Goal: Task Accomplishment & Management: Manage account settings

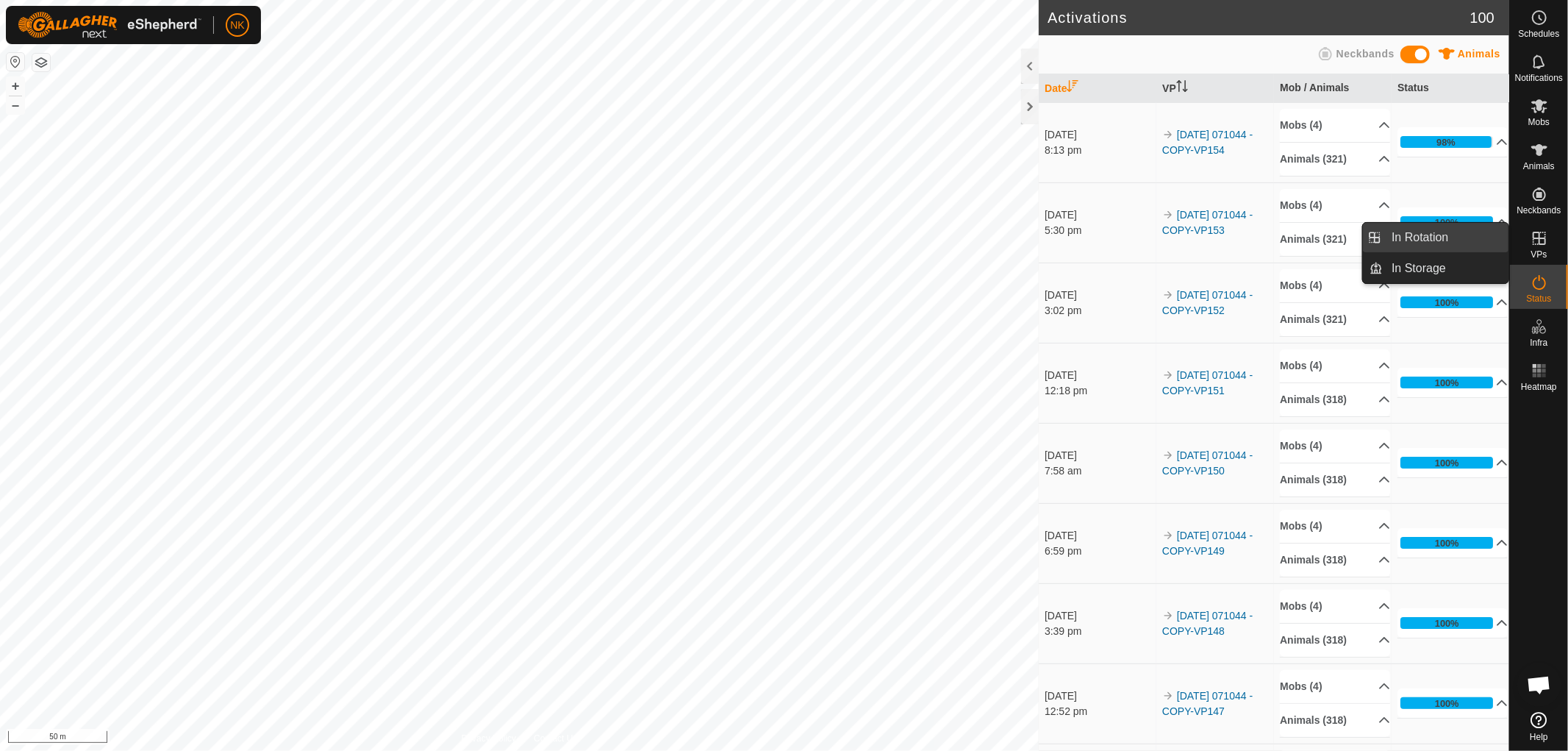
click at [1438, 236] on span "In Rotation" at bounding box center [1420, 237] width 56 height 18
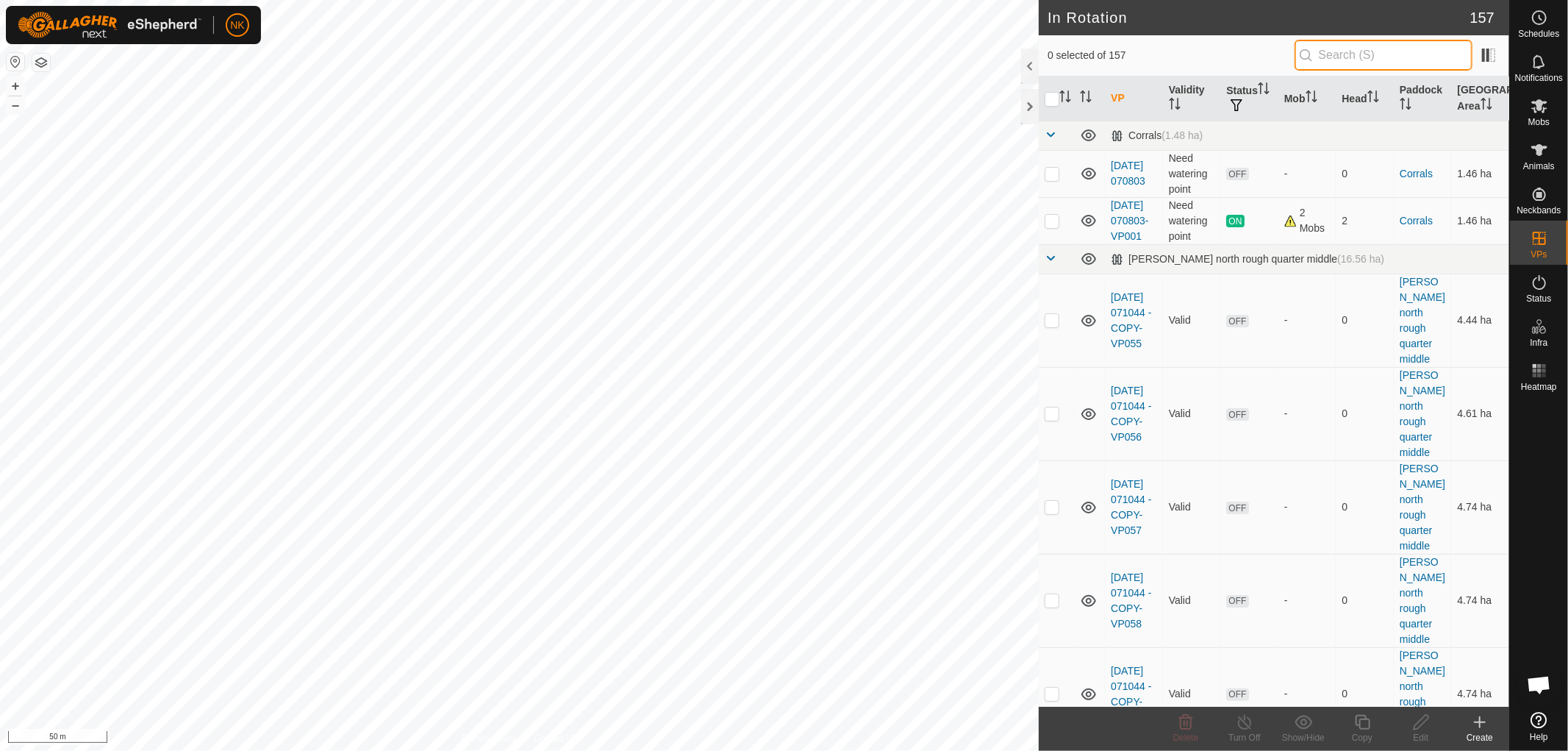
click at [1351, 54] on input "text" at bounding box center [1383, 55] width 178 height 30
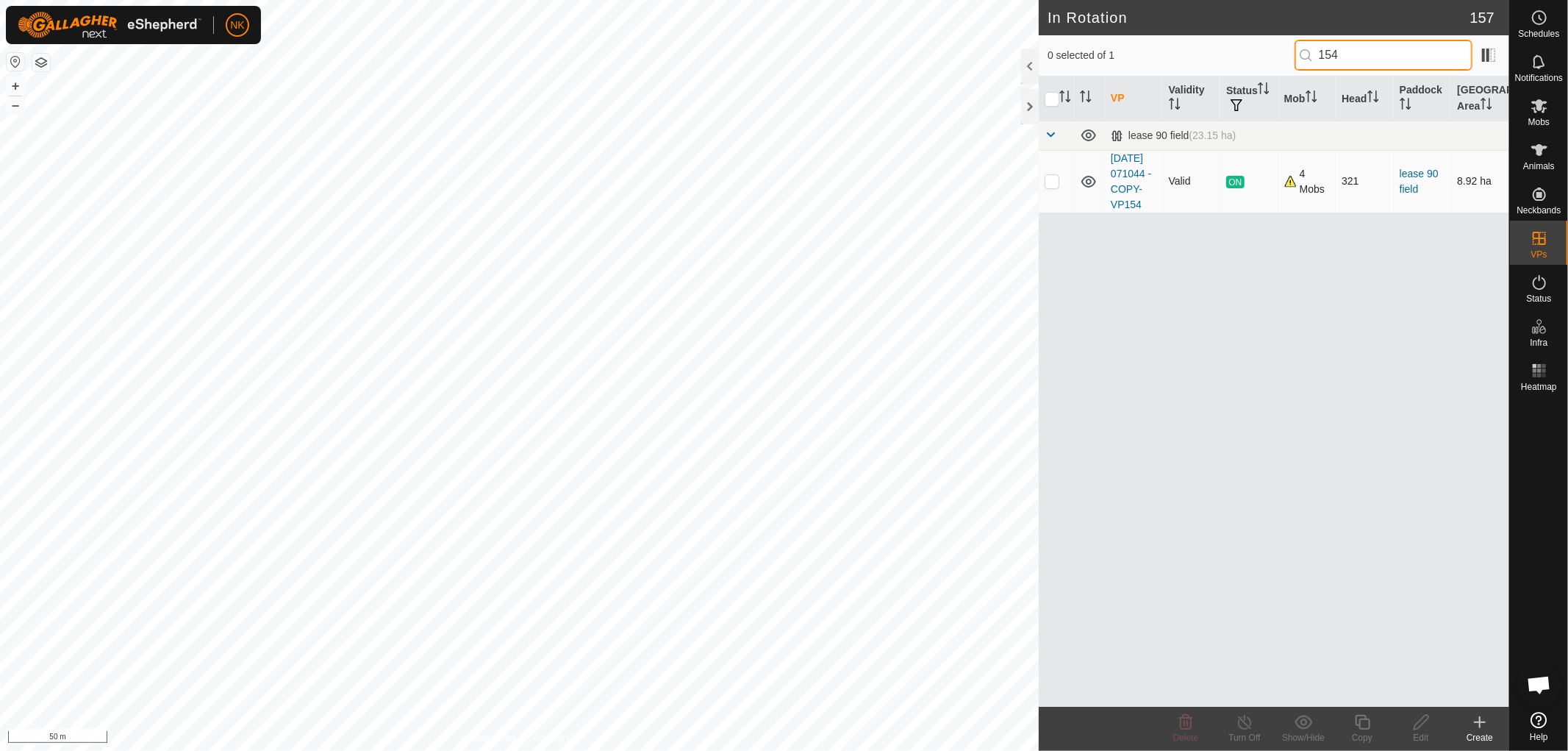
type input "154"
click at [1050, 187] on p-checkbox at bounding box center [1052, 180] width 15 height 12
checkbox input "true"
click at [1358, 720] on icon at bounding box center [1363, 721] width 18 height 18
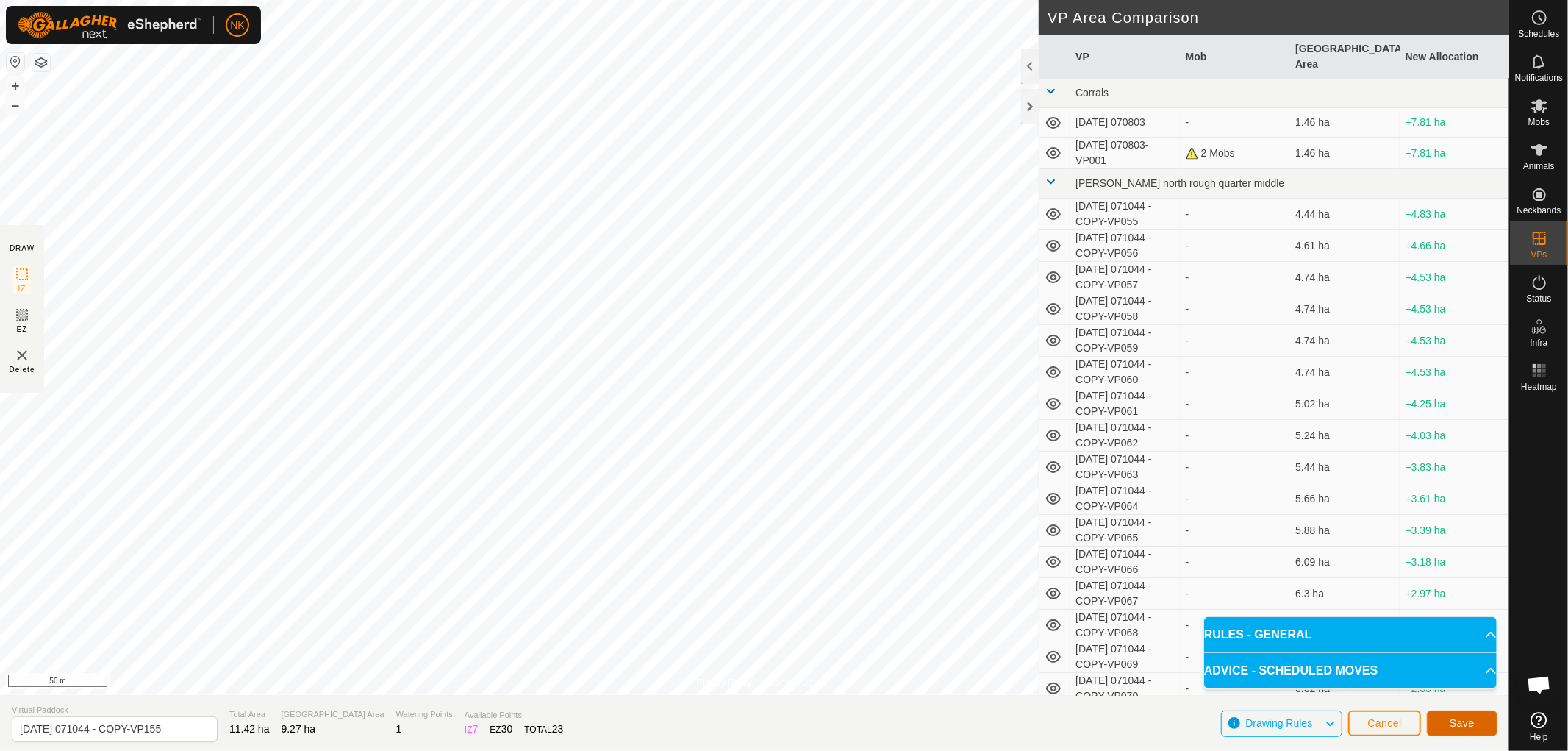
click at [1456, 721] on span "Save" at bounding box center [1462, 722] width 25 height 12
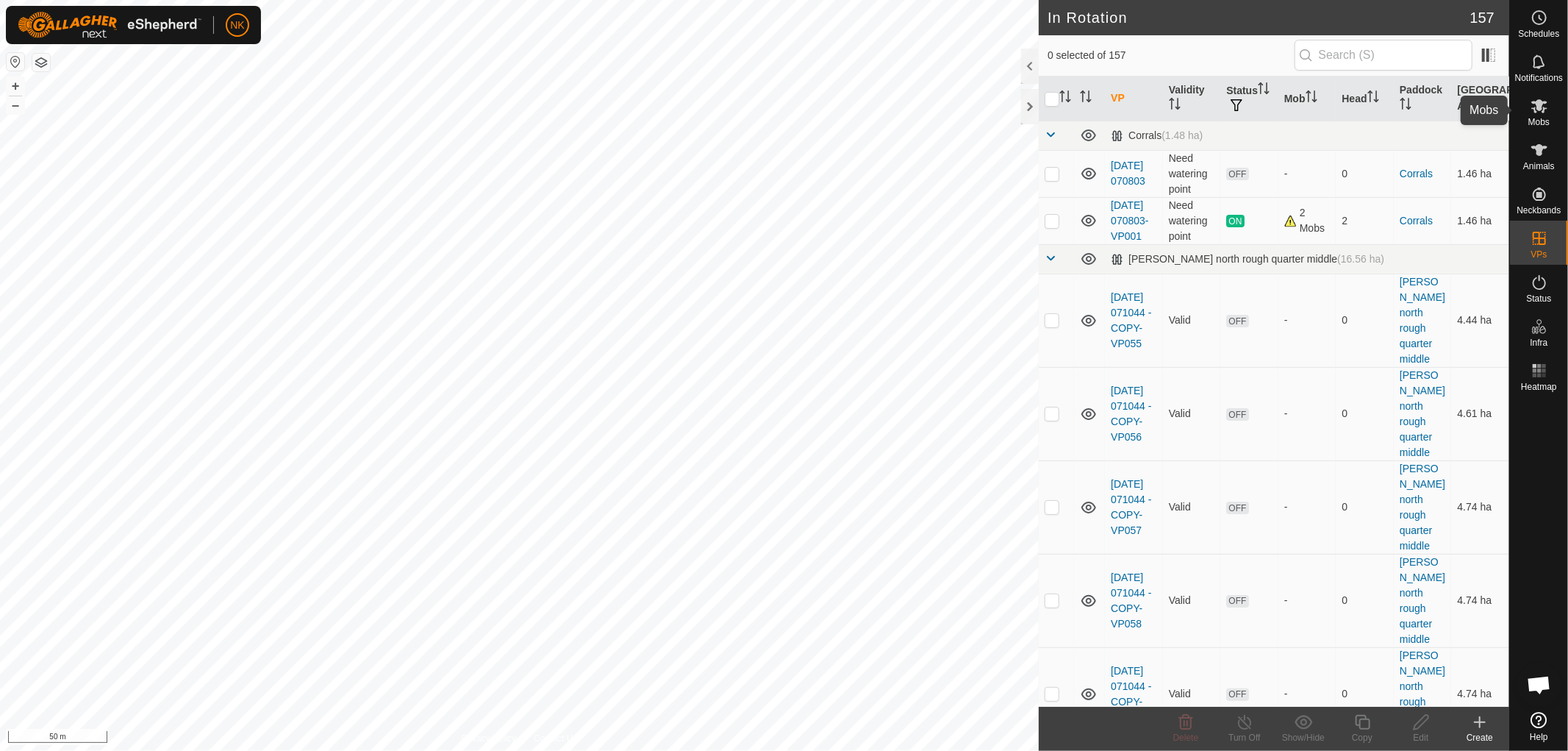
click at [1542, 121] on span "Mobs" at bounding box center [1538, 122] width 21 height 9
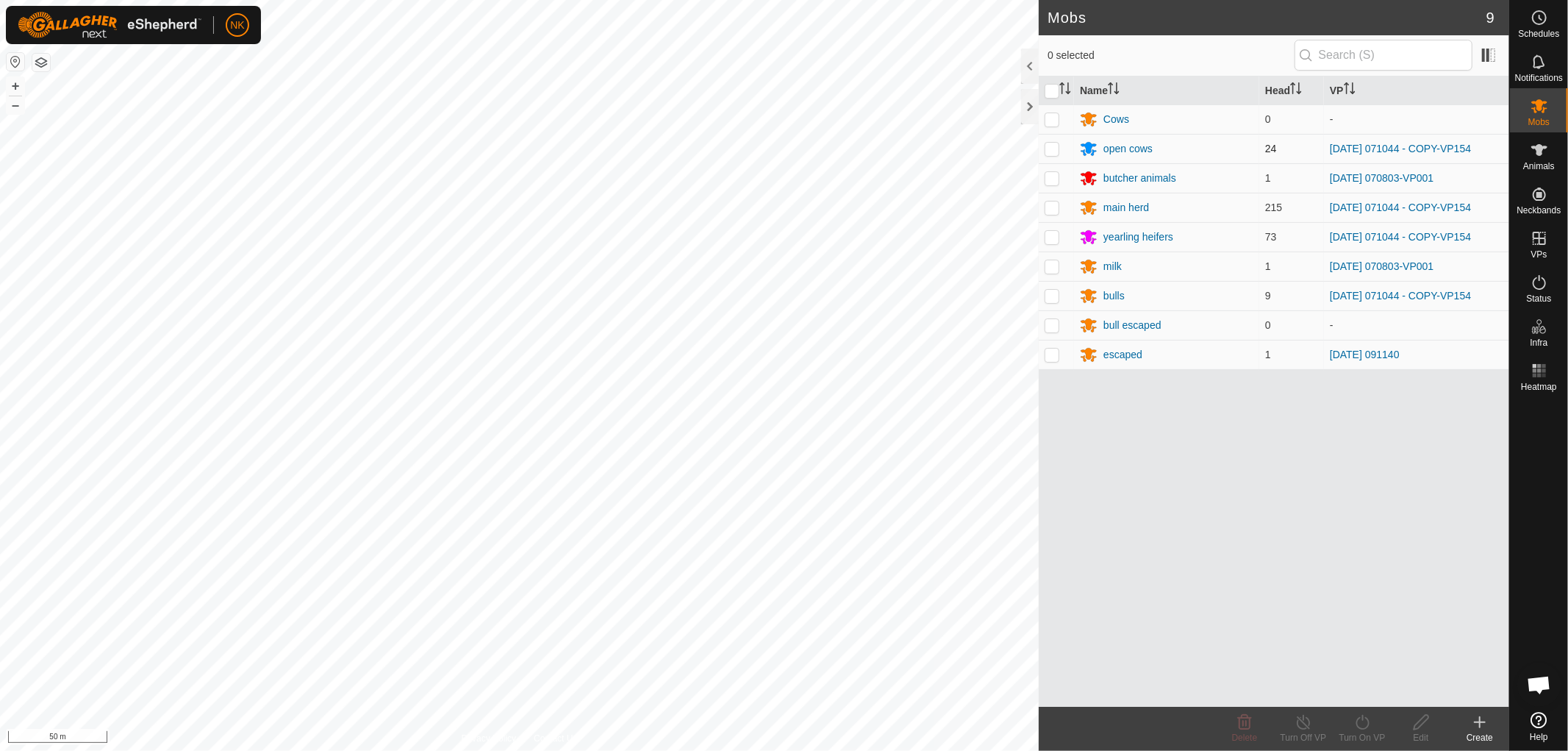
click at [1055, 149] on p-checkbox at bounding box center [1052, 148] width 15 height 12
checkbox input "true"
click at [1056, 213] on p-tablecheckbox at bounding box center [1052, 207] width 15 height 12
checkbox input "true"
click at [1054, 239] on p-checkbox at bounding box center [1052, 236] width 15 height 12
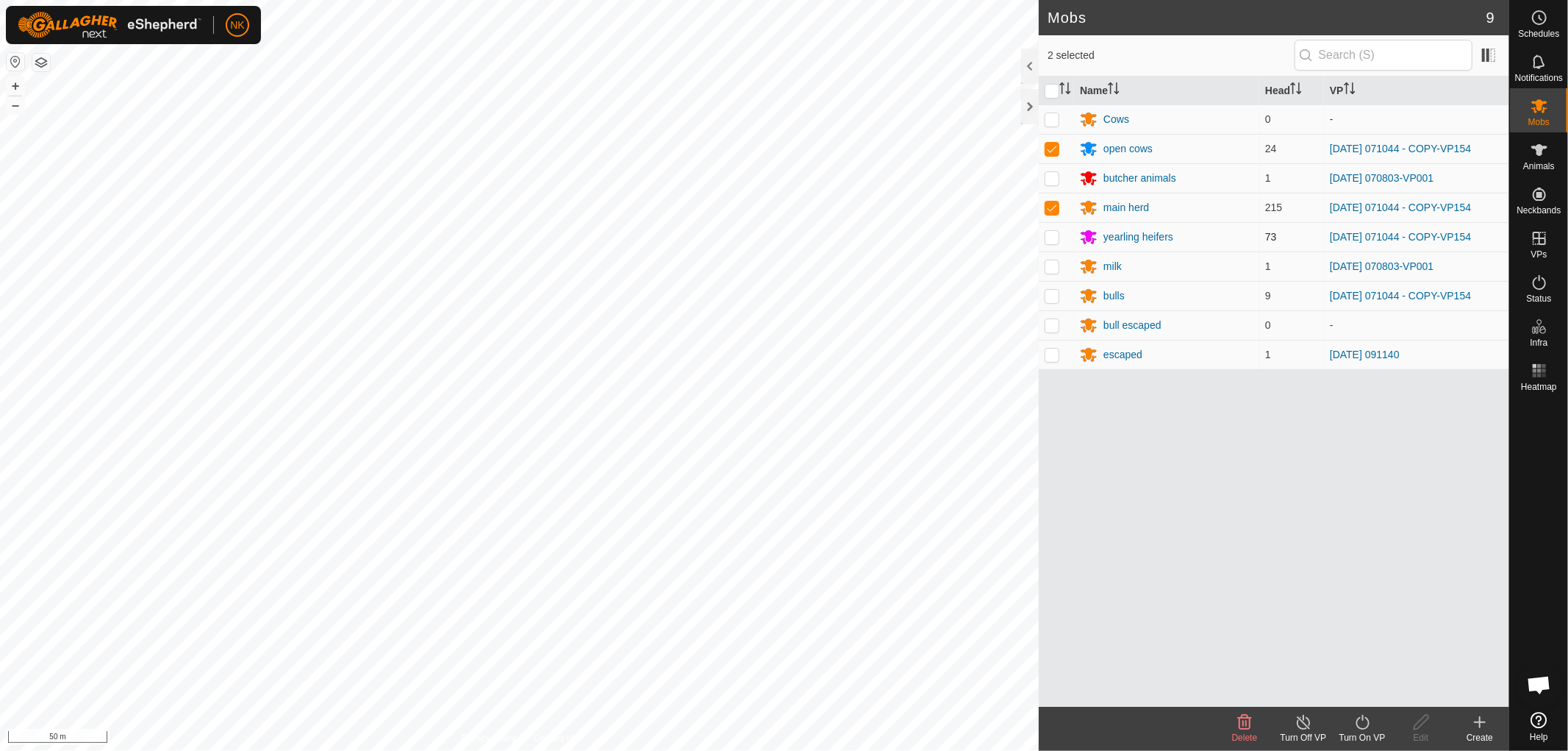
checkbox input "true"
click at [1055, 291] on p-checkbox at bounding box center [1052, 296] width 15 height 12
checkbox input "true"
click at [1375, 724] on turn-on-svg-icon at bounding box center [1363, 721] width 59 height 18
click at [1351, 697] on link "Now" at bounding box center [1406, 690] width 146 height 30
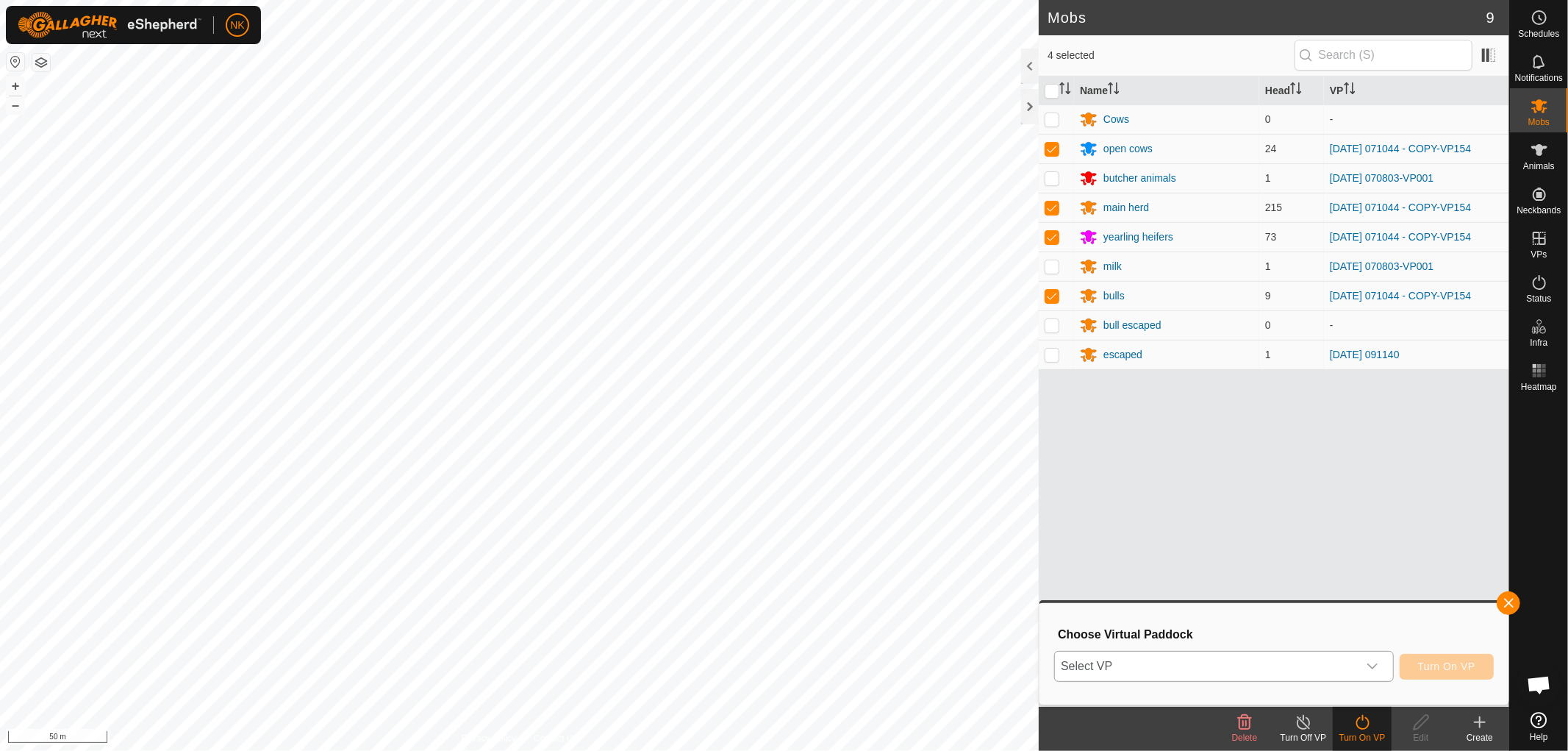
click at [1340, 655] on span "Select VP" at bounding box center [1207, 666] width 303 height 30
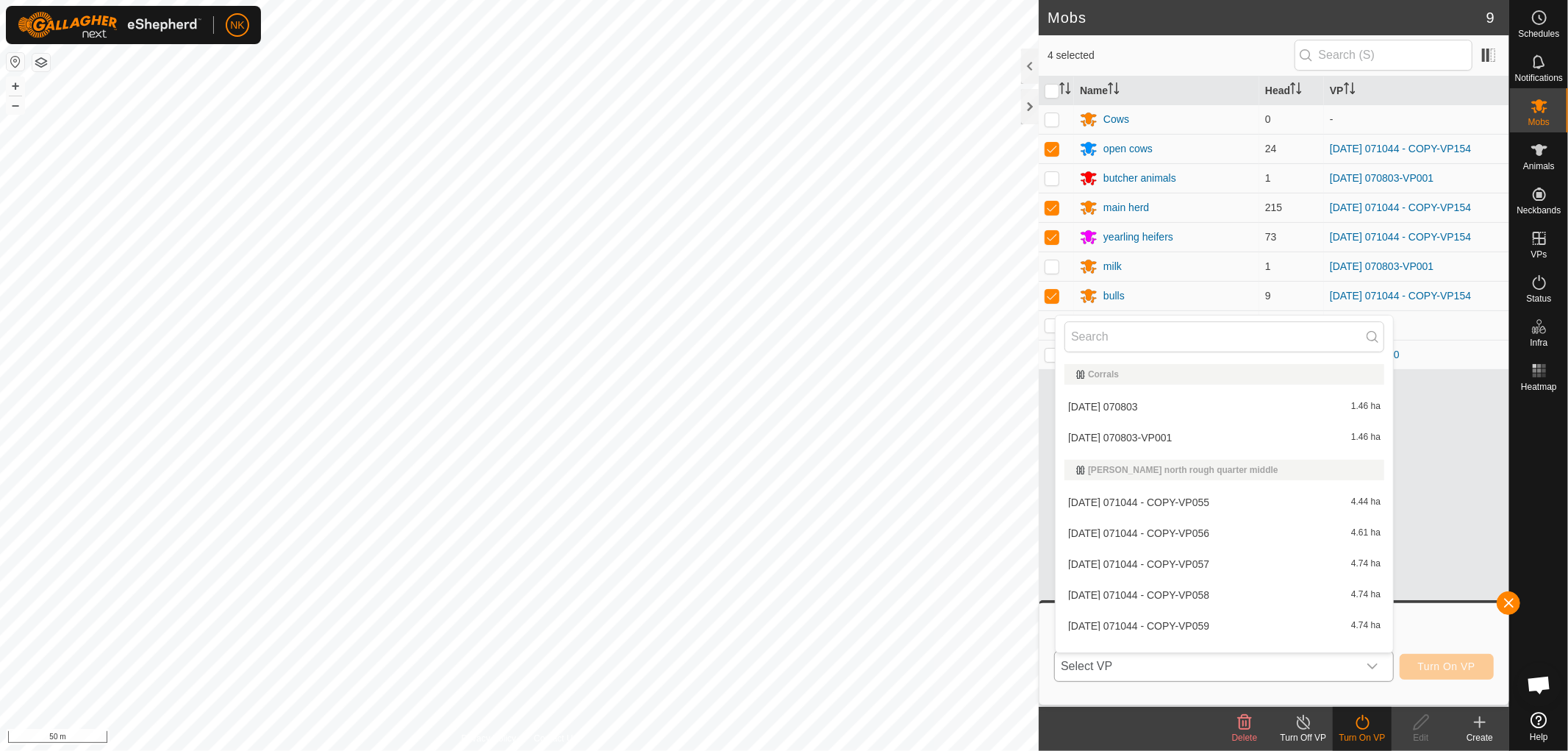
type input "1"
type input "5"
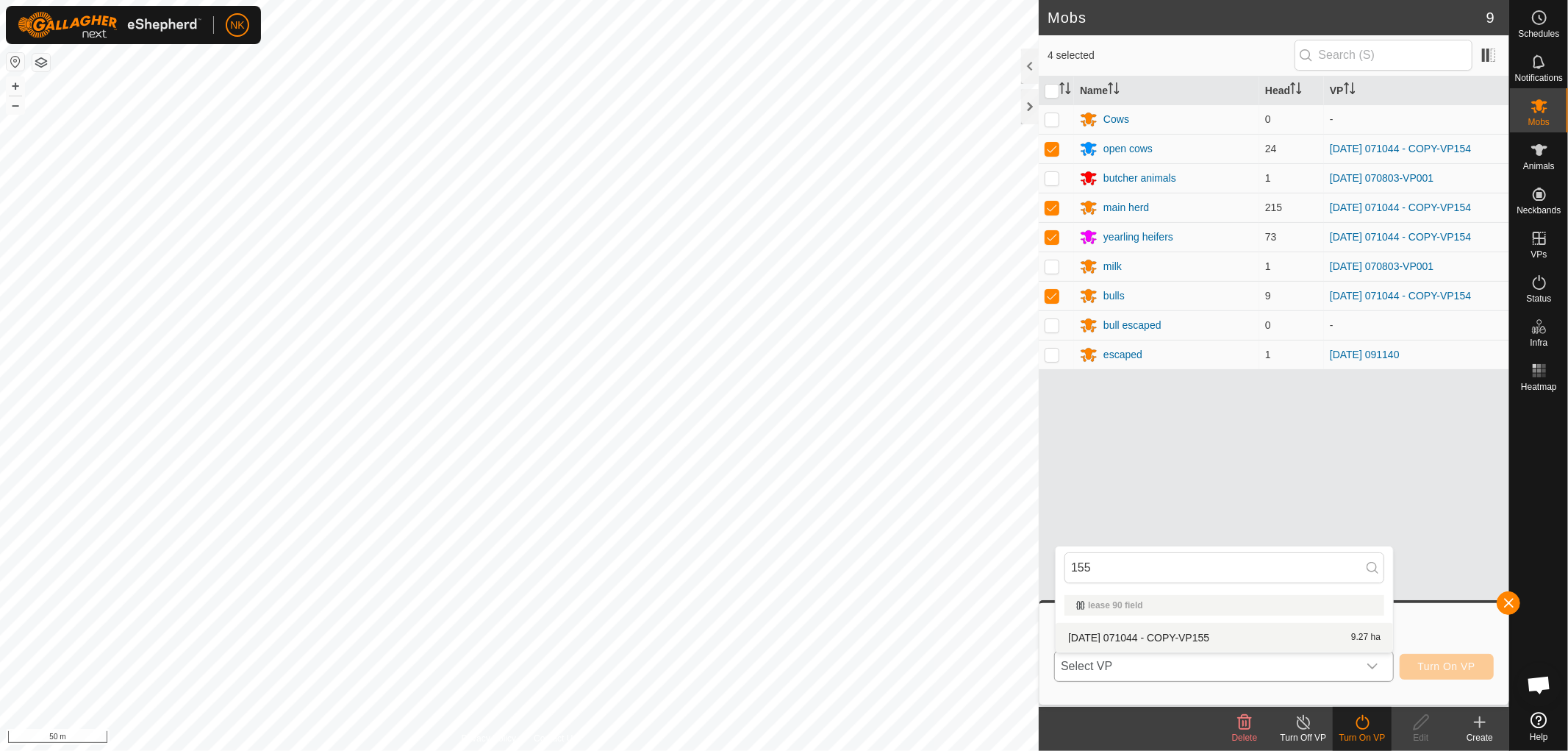
type input "155"
click at [1185, 635] on li "[DATE] 071044 - COPY-VP155 9.27 ha" at bounding box center [1224, 637] width 337 height 30
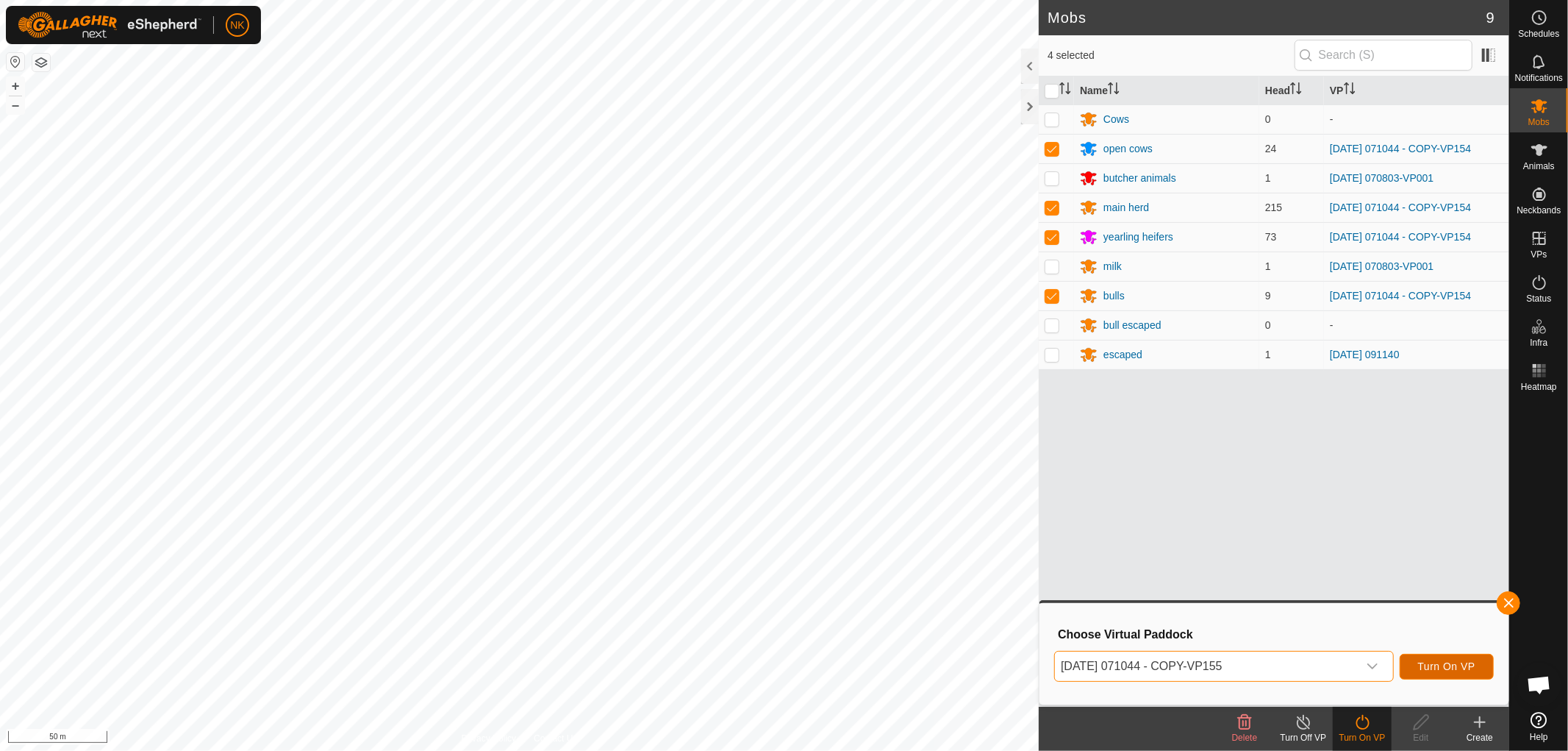
click at [1447, 660] on span "Turn On VP" at bounding box center [1447, 666] width 57 height 12
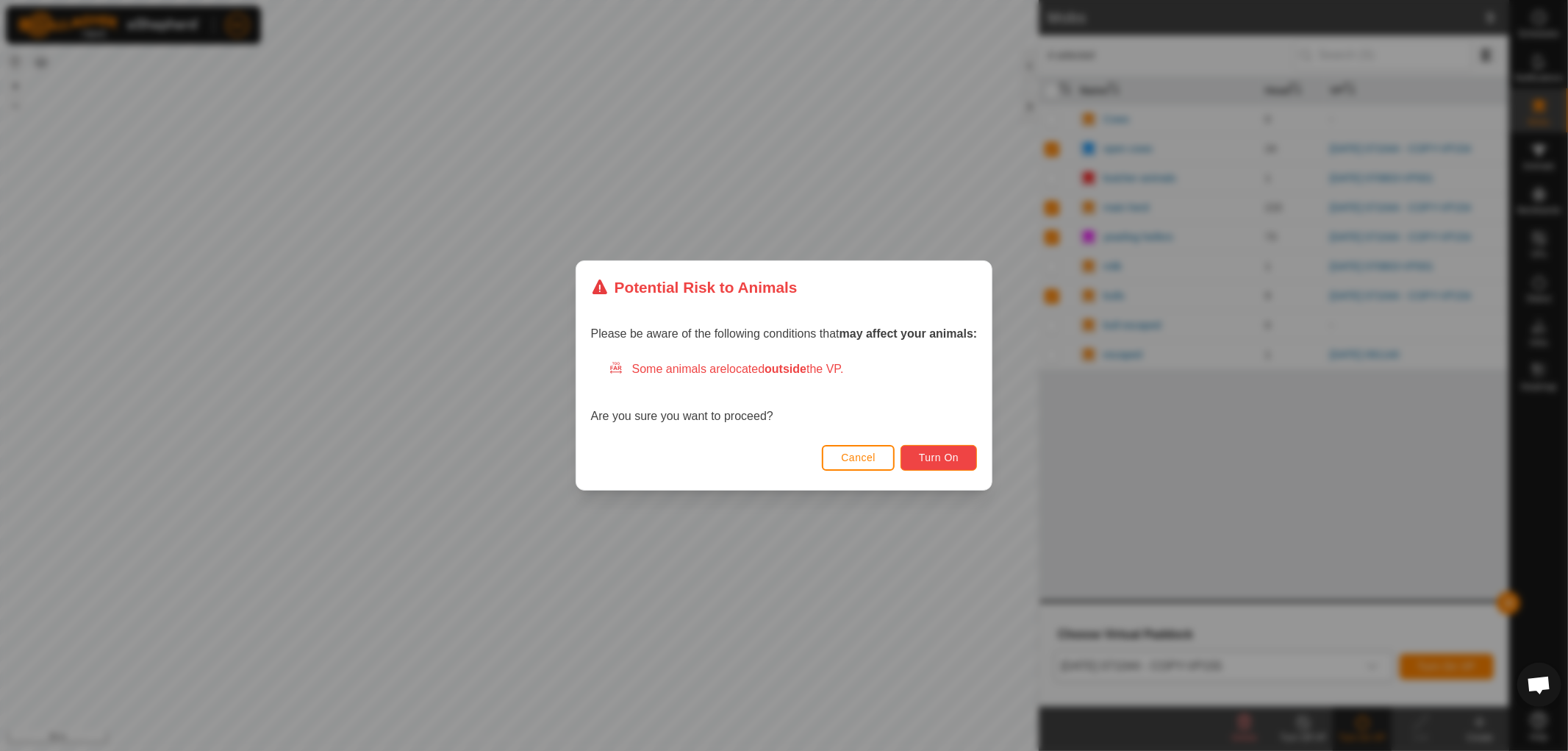
click at [947, 457] on span "Turn On" at bounding box center [938, 457] width 40 height 12
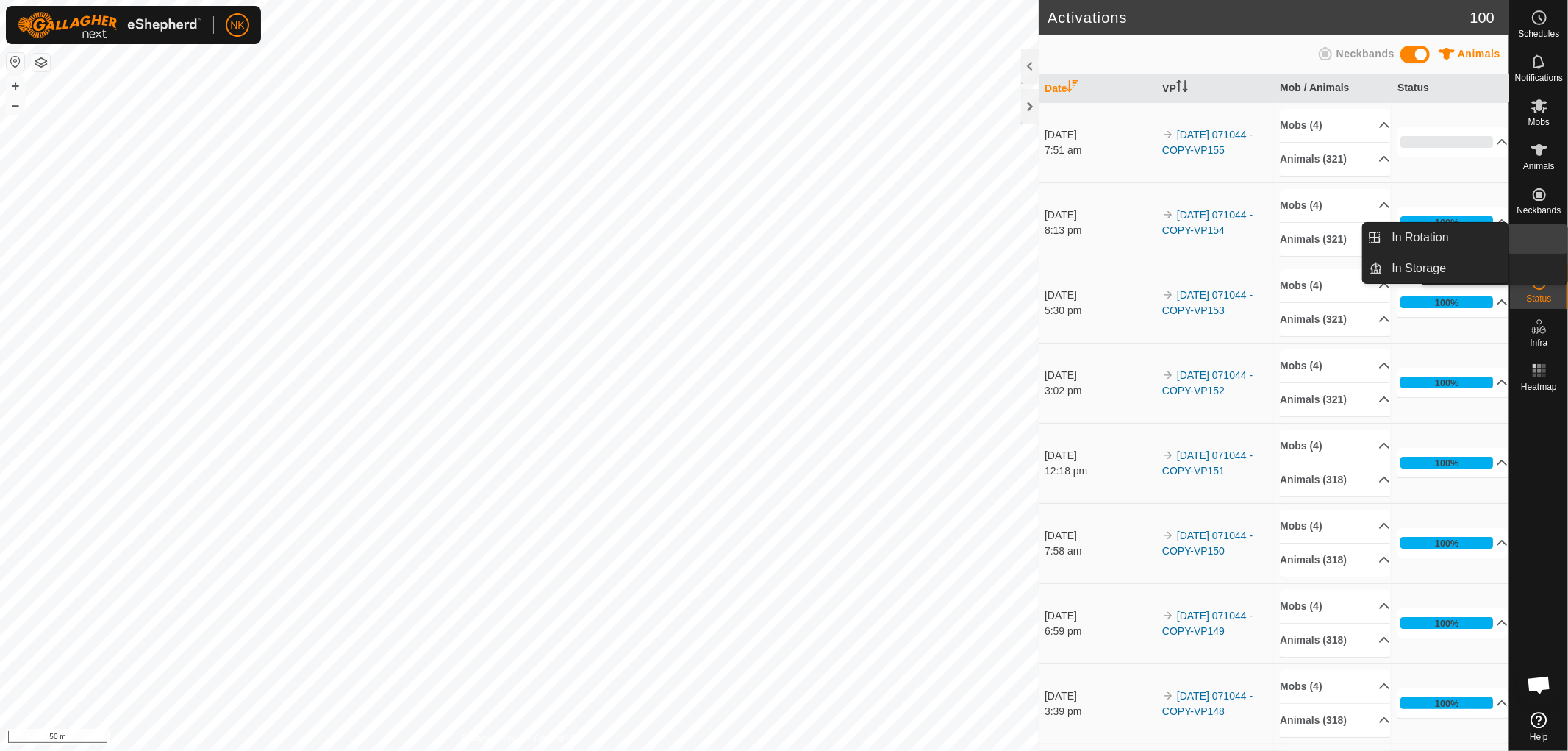
click at [1540, 247] on icon at bounding box center [1539, 237] width 18 height 18
click at [1429, 236] on span "In Rotation" at bounding box center [1420, 237] width 56 height 18
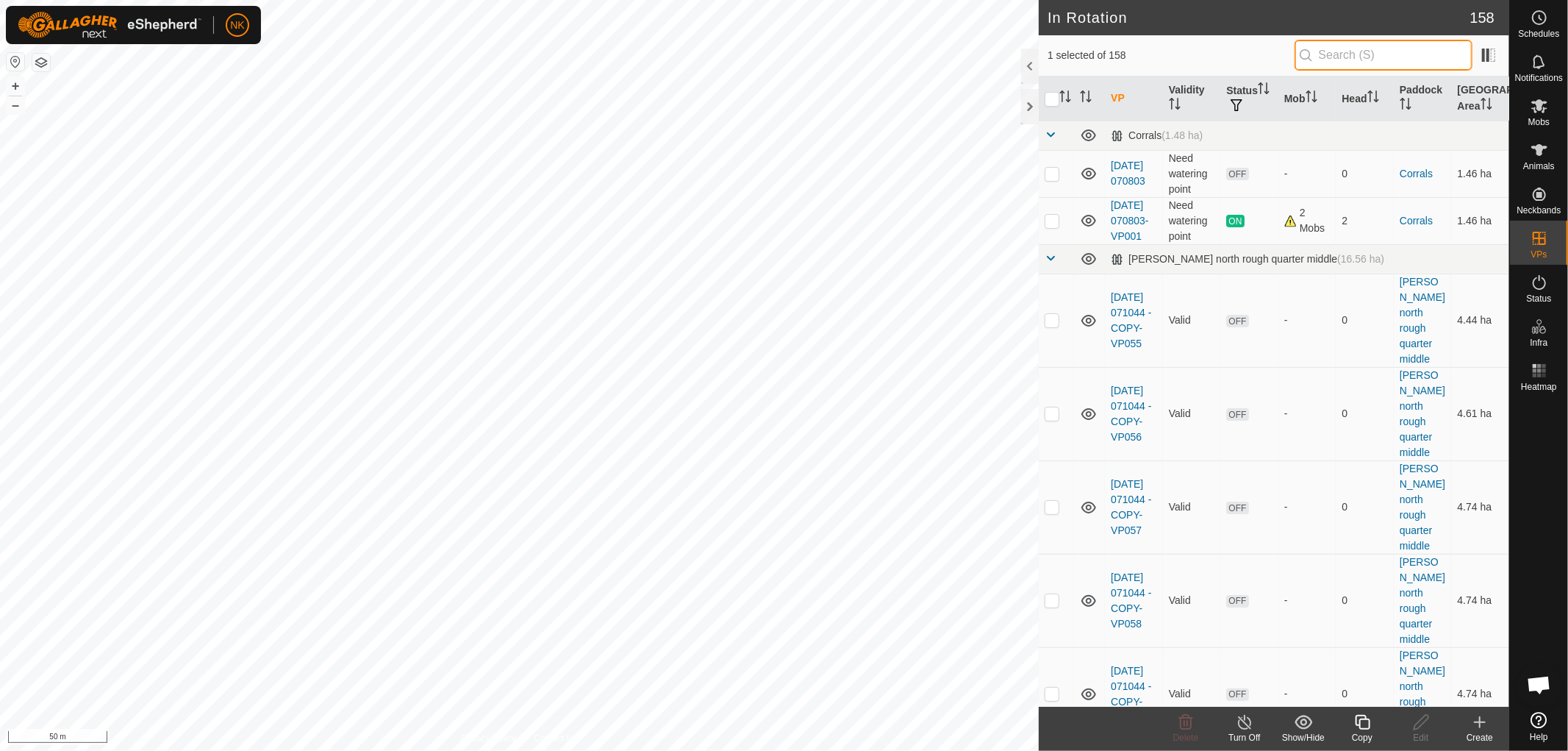
click at [1360, 55] on input "text" at bounding box center [1383, 55] width 178 height 30
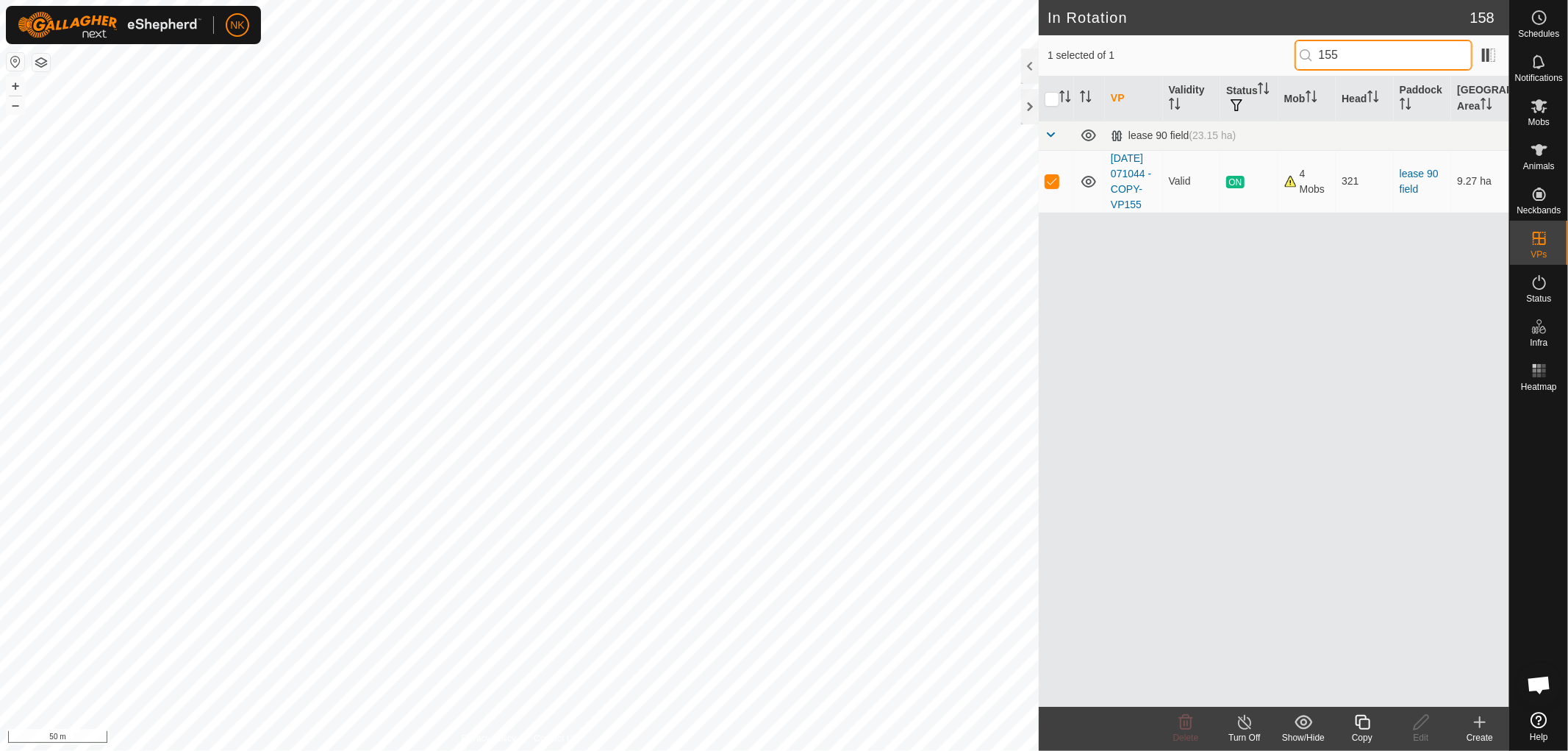
type input "155"
click at [1362, 725] on icon at bounding box center [1363, 721] width 18 height 18
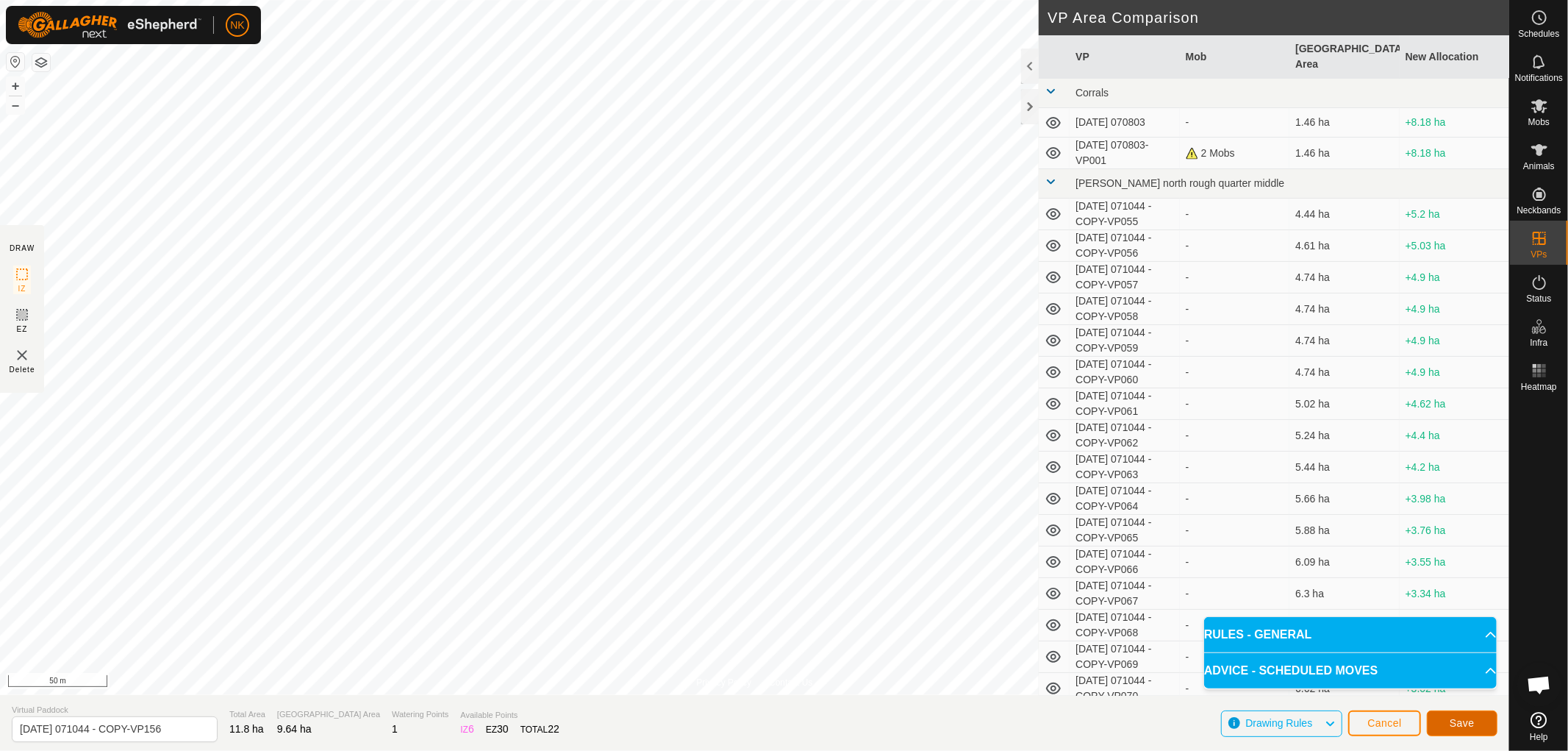
click at [1455, 716] on button "Save" at bounding box center [1462, 723] width 70 height 26
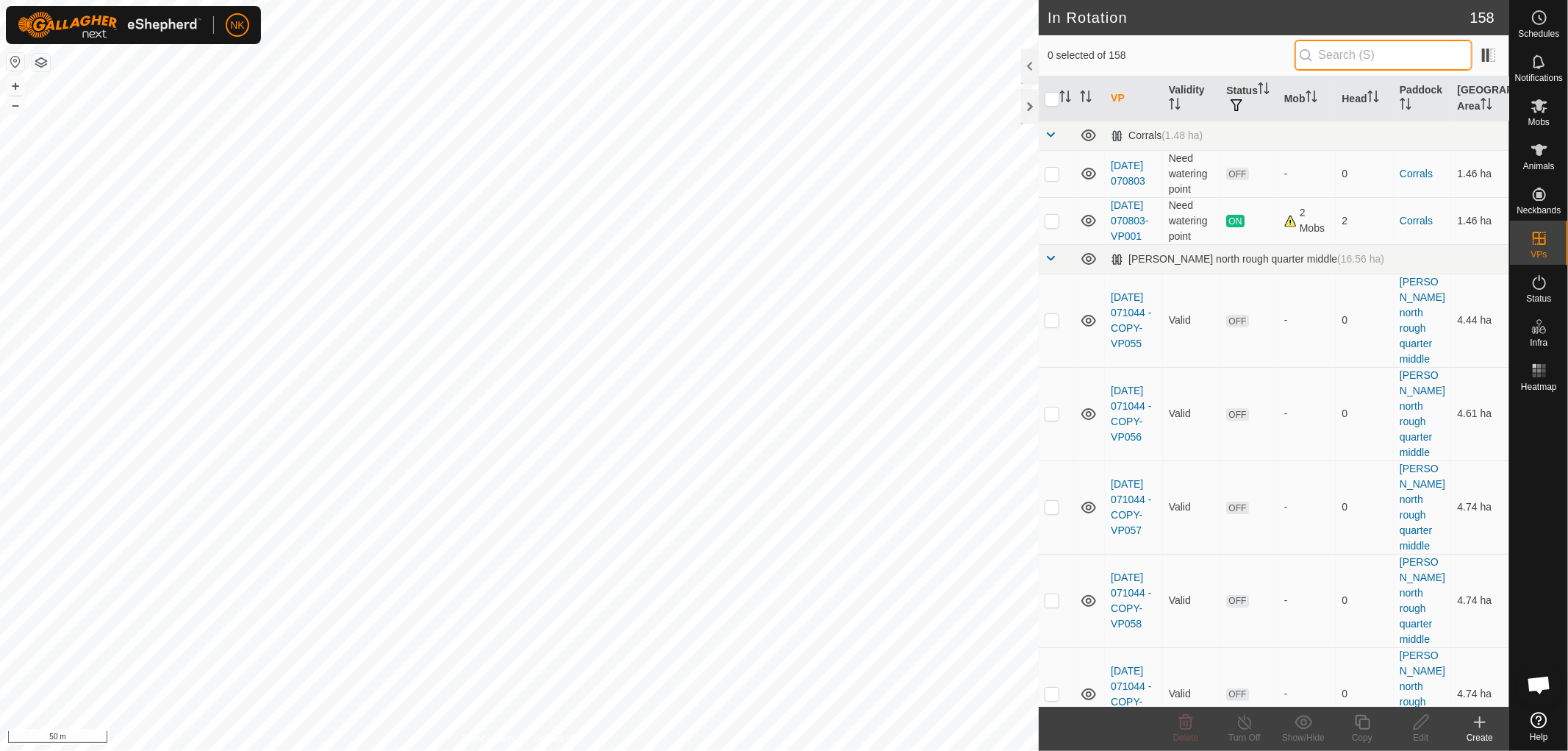
click at [1362, 62] on input "text" at bounding box center [1383, 55] width 178 height 30
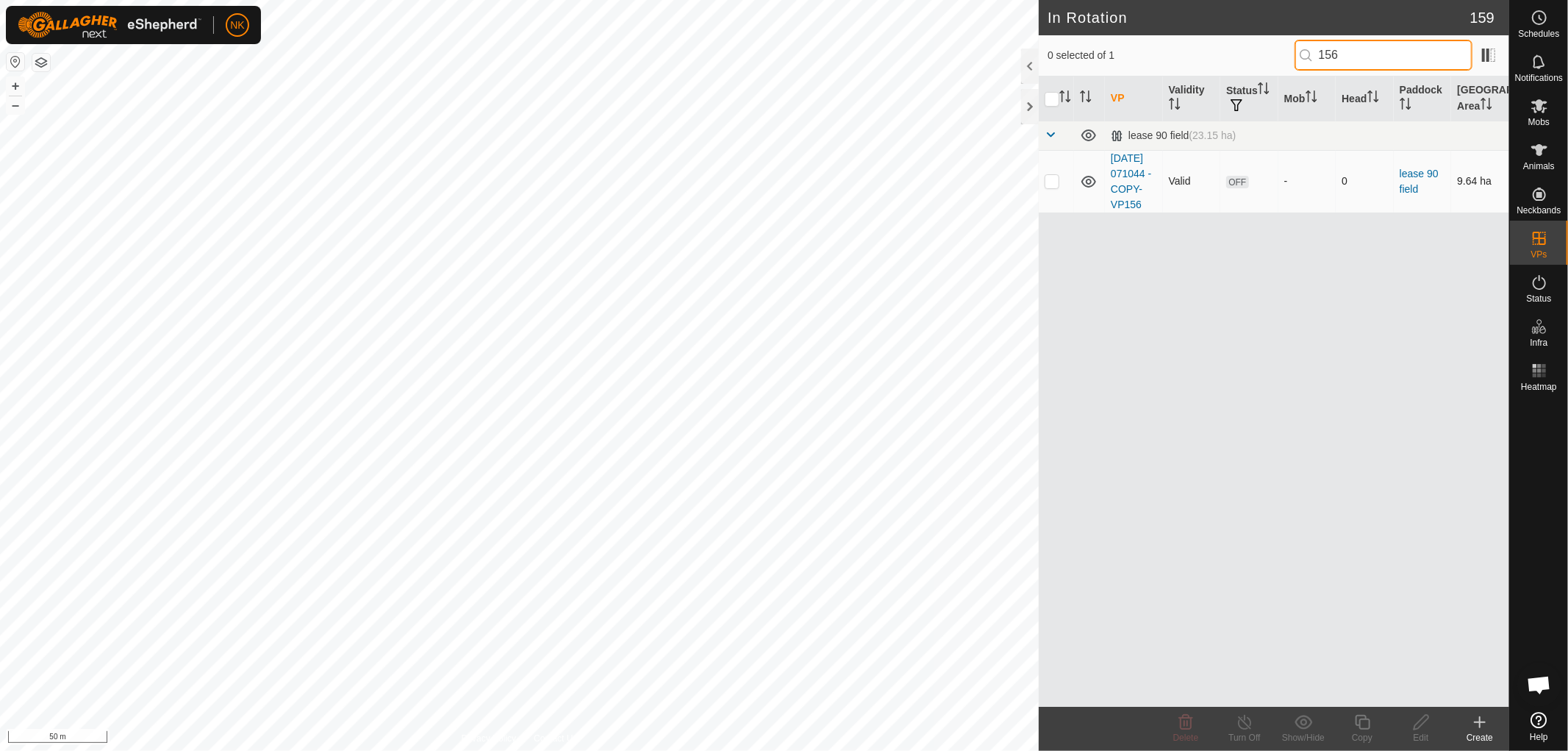
type input "156"
click at [1053, 187] on p-checkbox at bounding box center [1052, 180] width 15 height 12
checkbox input "true"
click at [1364, 723] on icon at bounding box center [1363, 721] width 18 height 18
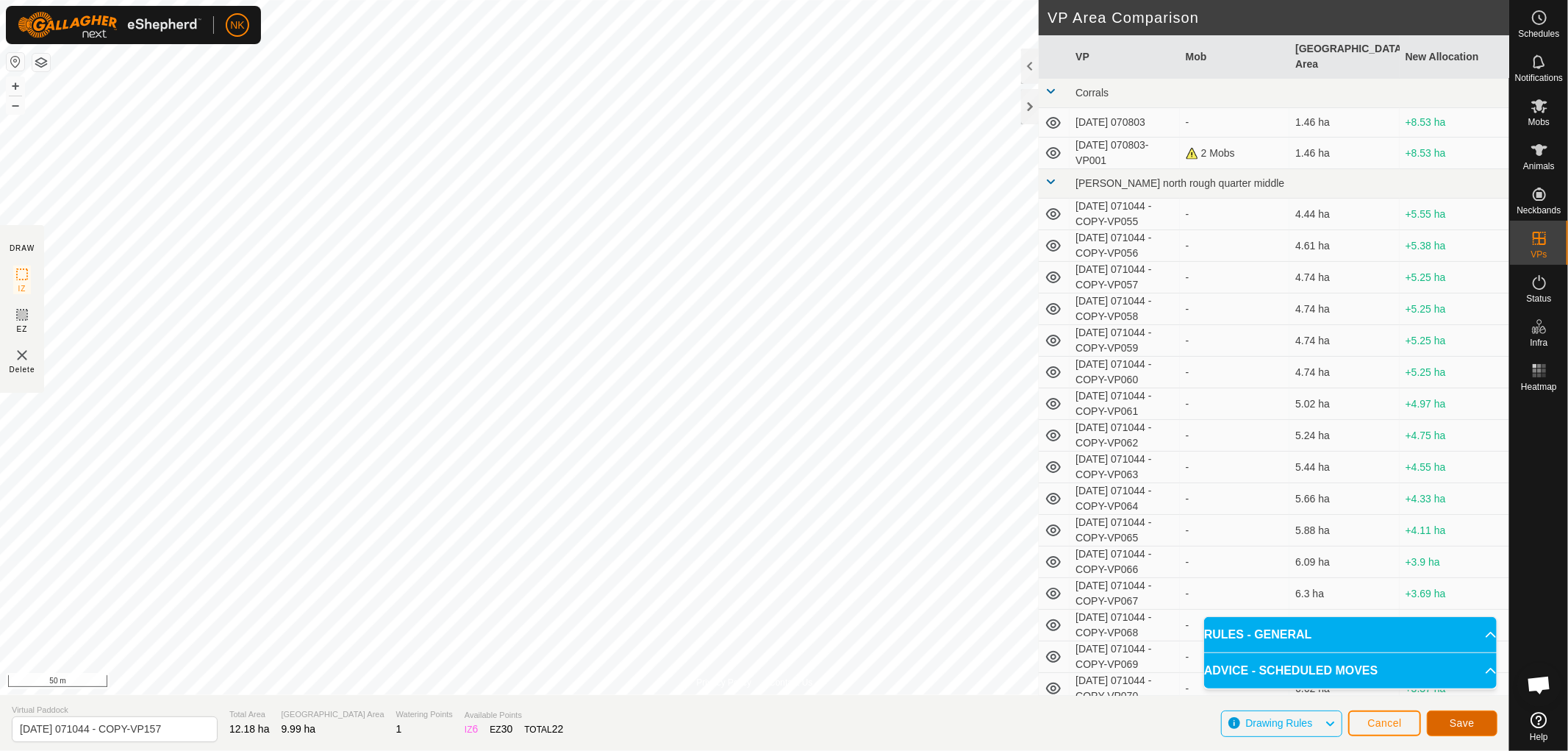
click at [1453, 723] on span "Save" at bounding box center [1462, 722] width 25 height 12
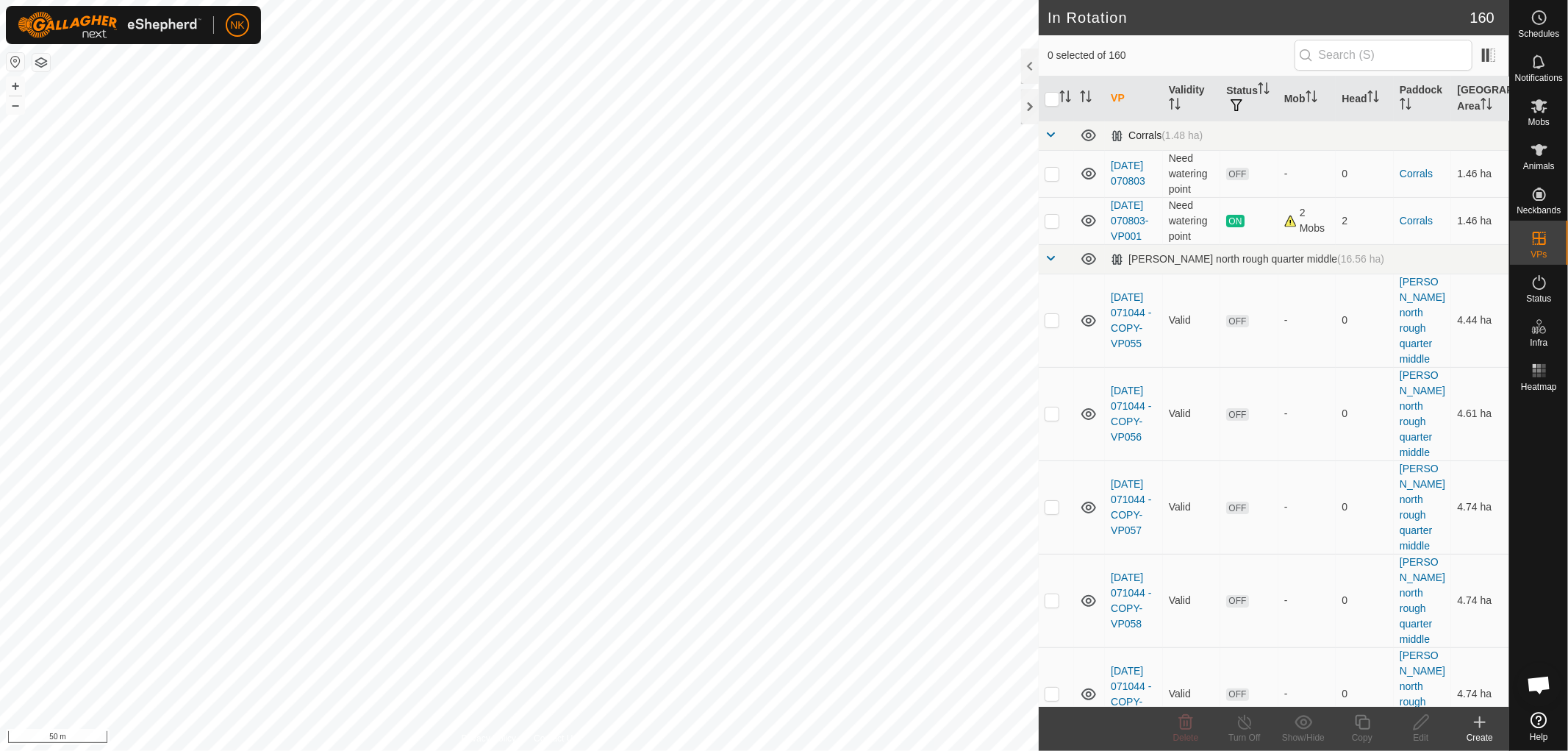
click at [1049, 133] on span at bounding box center [1050, 134] width 12 height 12
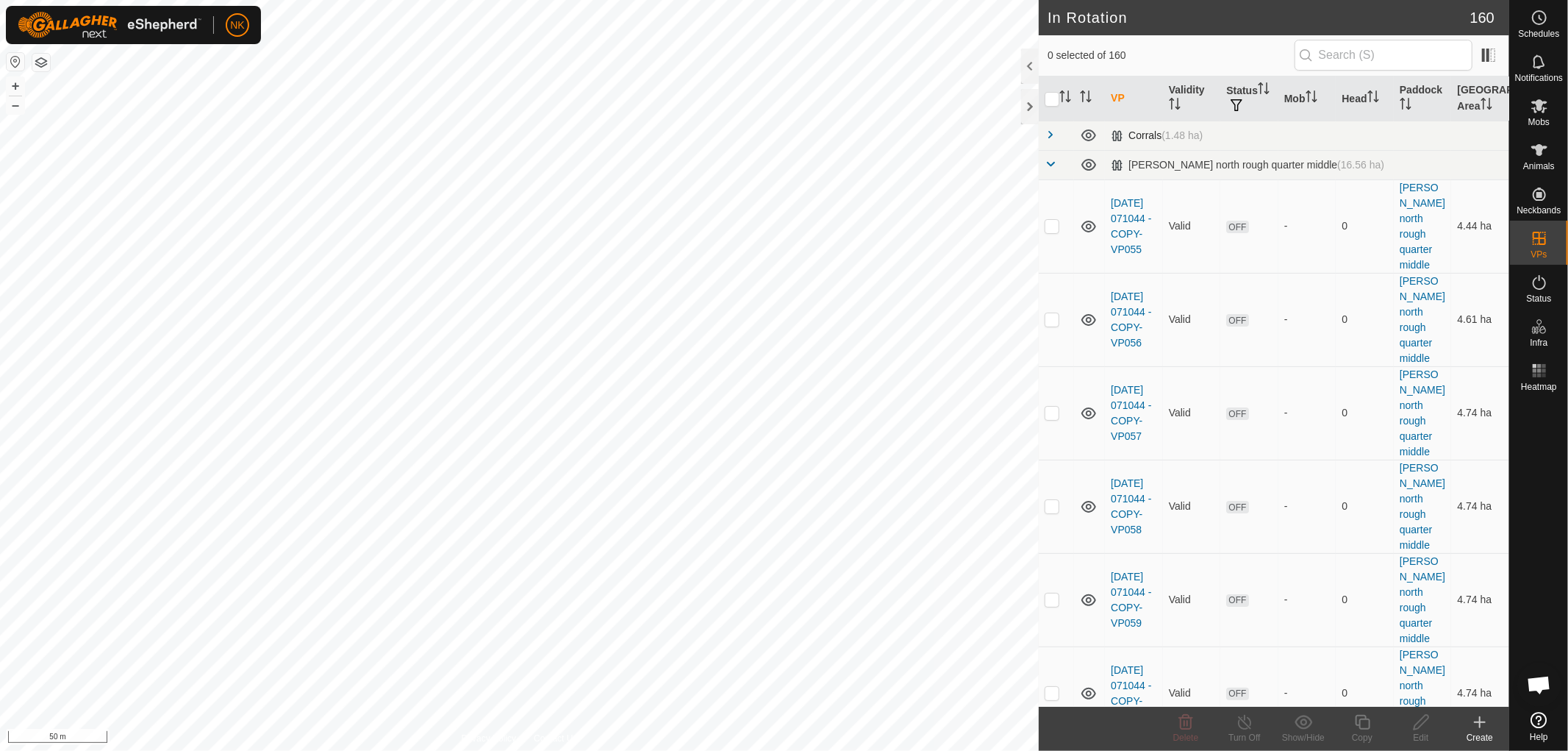
click at [1049, 137] on span at bounding box center [1050, 134] width 12 height 12
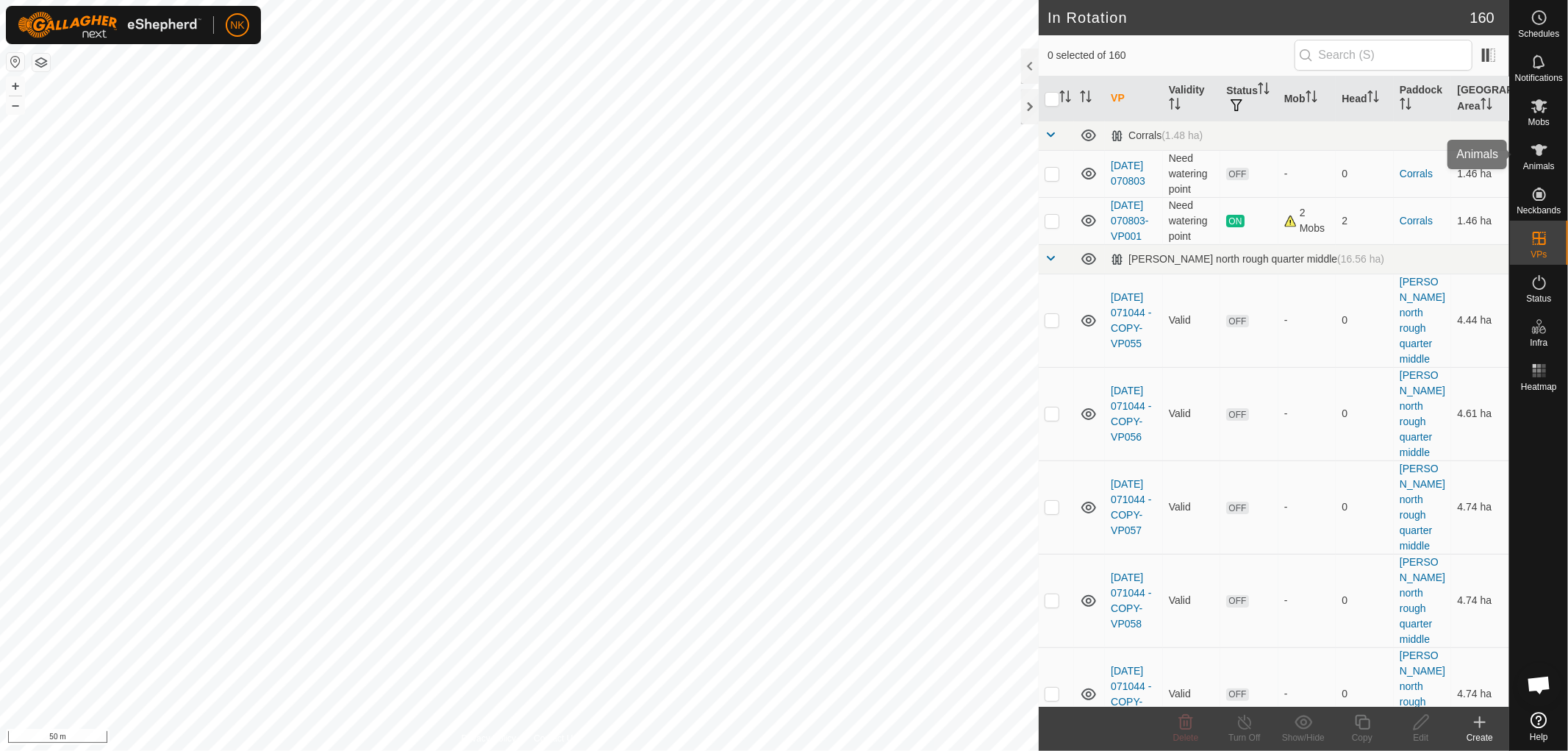
click at [1541, 149] on icon at bounding box center [1540, 150] width 17 height 12
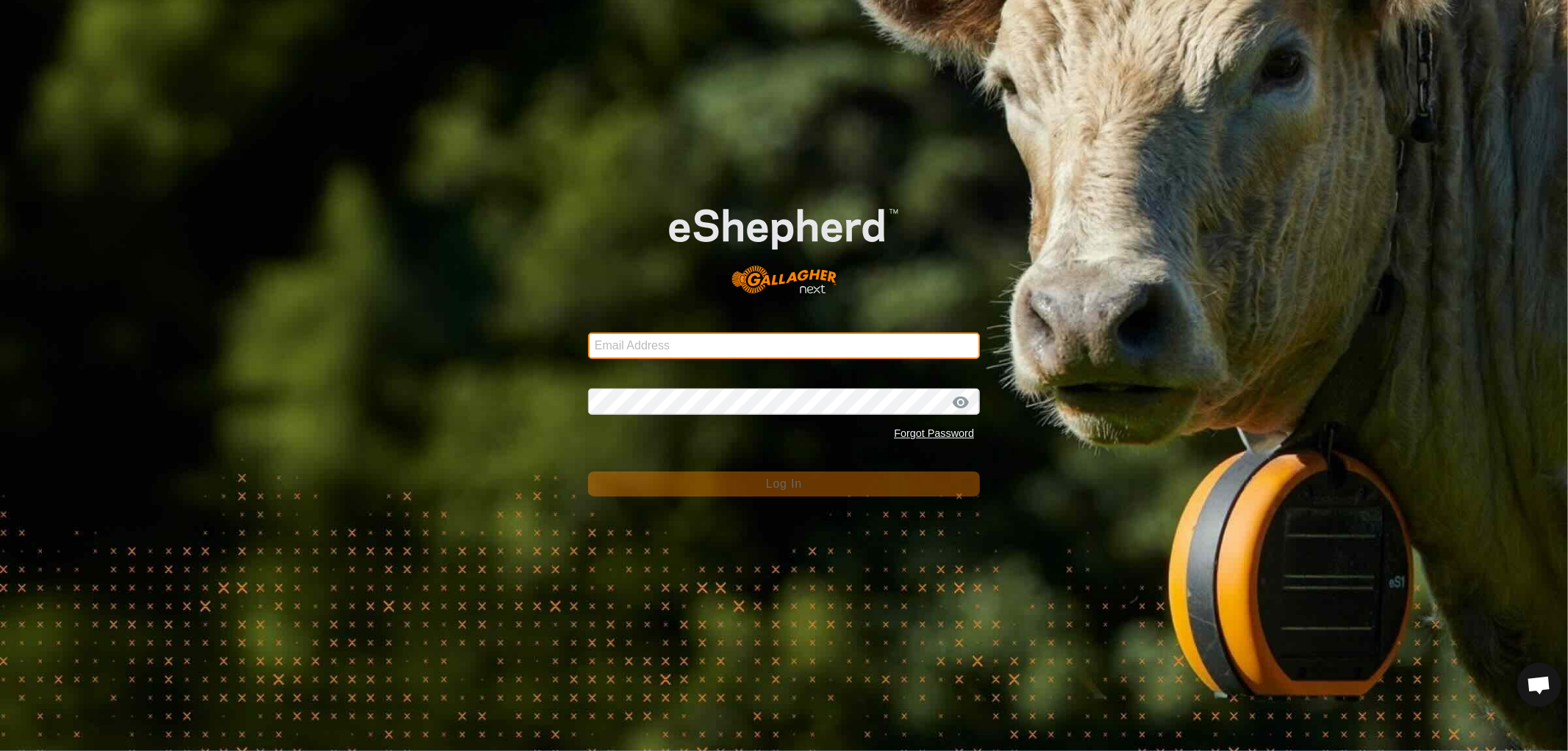
click at [743, 335] on input "Email Address" at bounding box center [784, 345] width 392 height 27
type input "[EMAIL_ADDRESS][DOMAIN_NAME]"
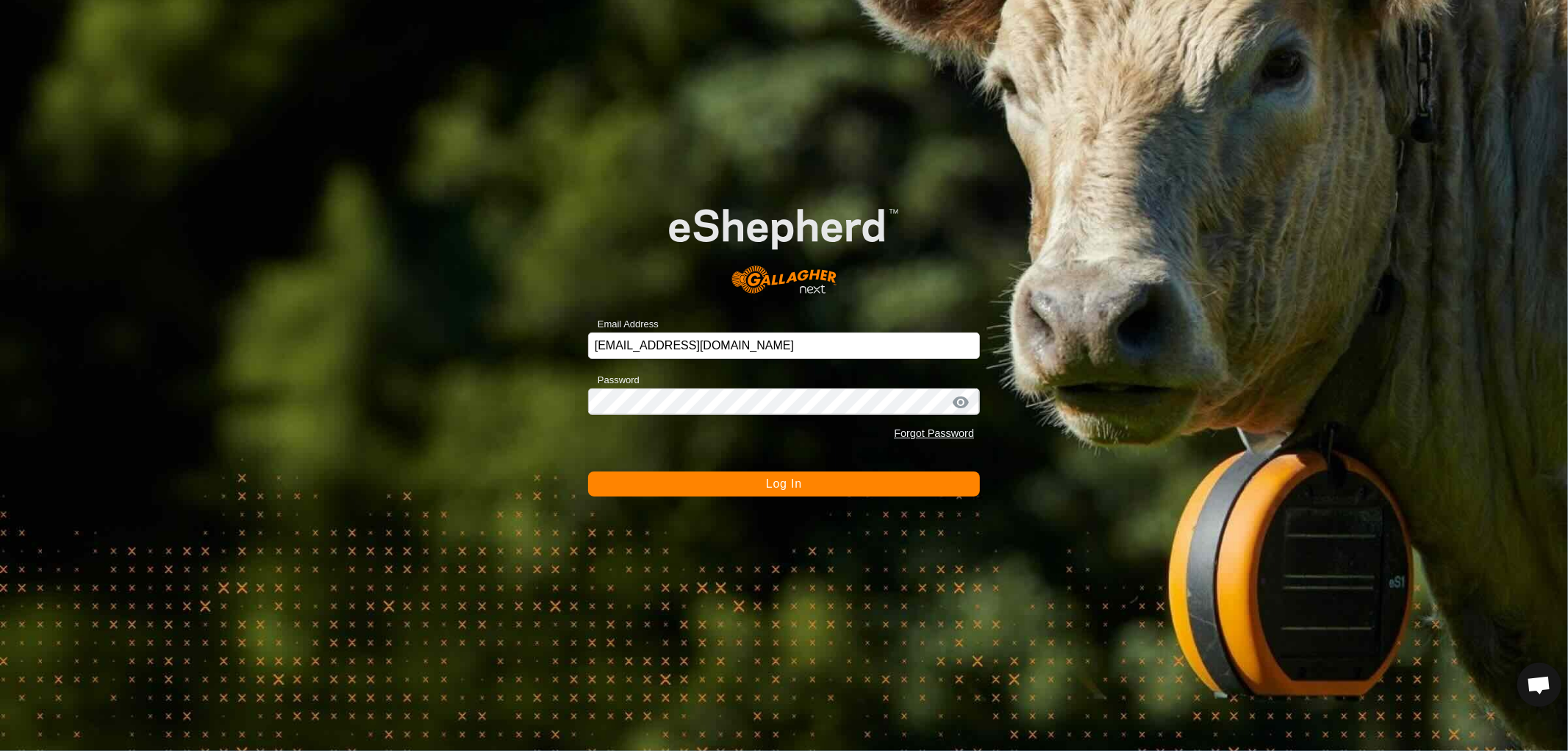
click at [802, 482] on button "Log In" at bounding box center [784, 483] width 392 height 25
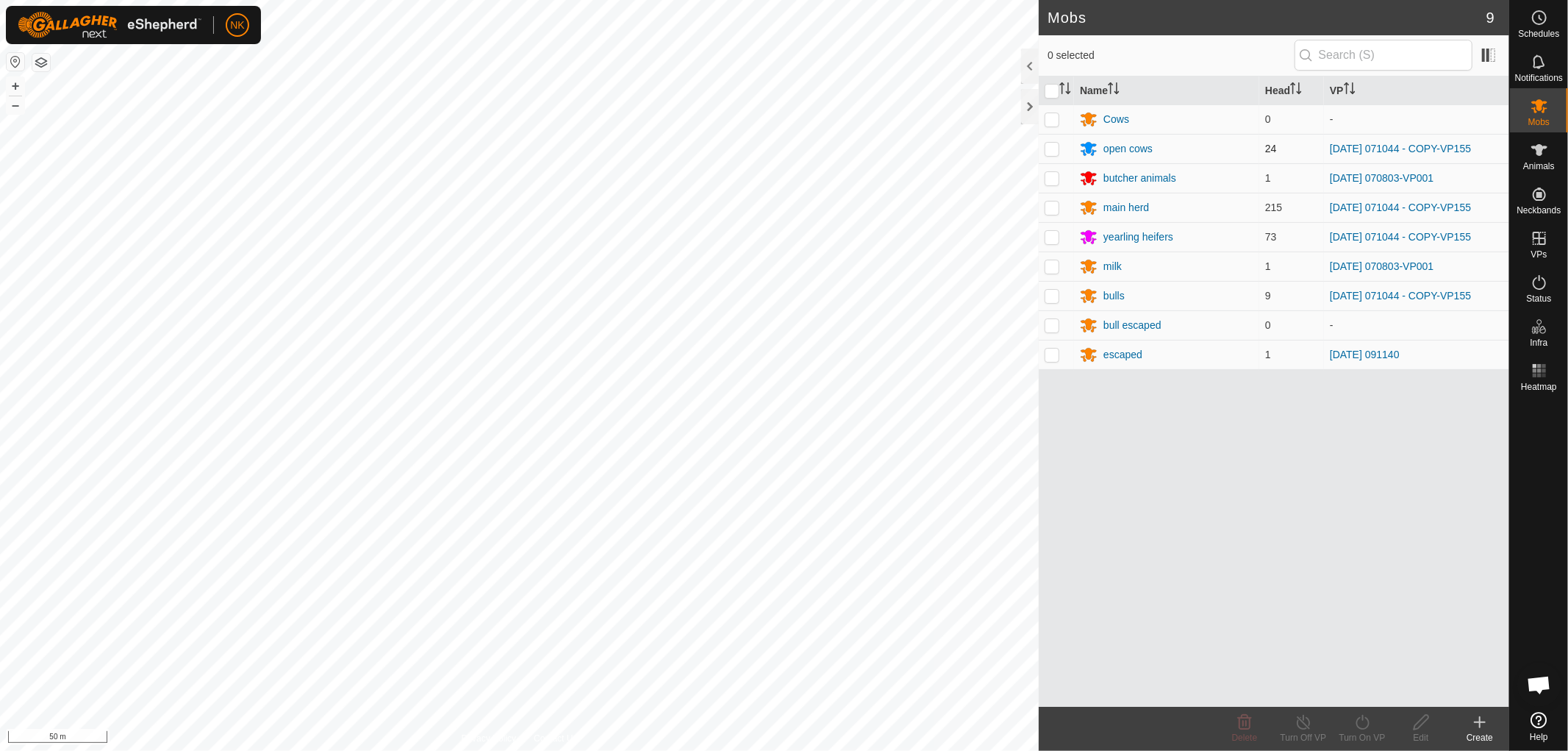
click at [1053, 149] on p-checkbox at bounding box center [1052, 148] width 15 height 12
checkbox input "true"
click at [1047, 208] on p-checkbox at bounding box center [1052, 207] width 15 height 12
checkbox input "true"
click at [1044, 236] on p-checkbox at bounding box center [1052, 236] width 15 height 12
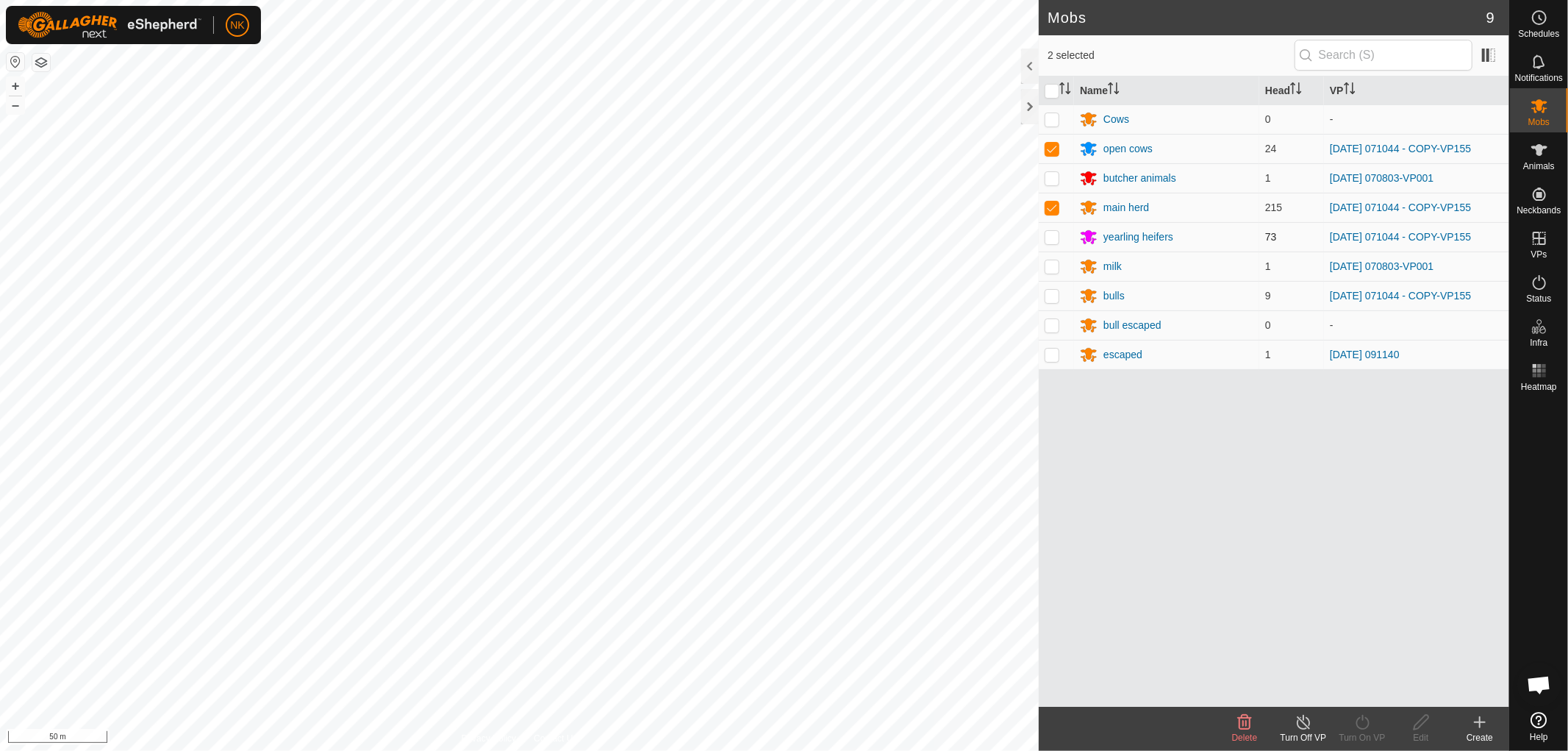
checkbox input "true"
click at [1052, 299] on p-checkbox at bounding box center [1052, 296] width 15 height 12
click at [1052, 297] on p-checkbox at bounding box center [1052, 296] width 15 height 12
checkbox input "false"
click at [1052, 240] on p-checkbox at bounding box center [1052, 236] width 15 height 12
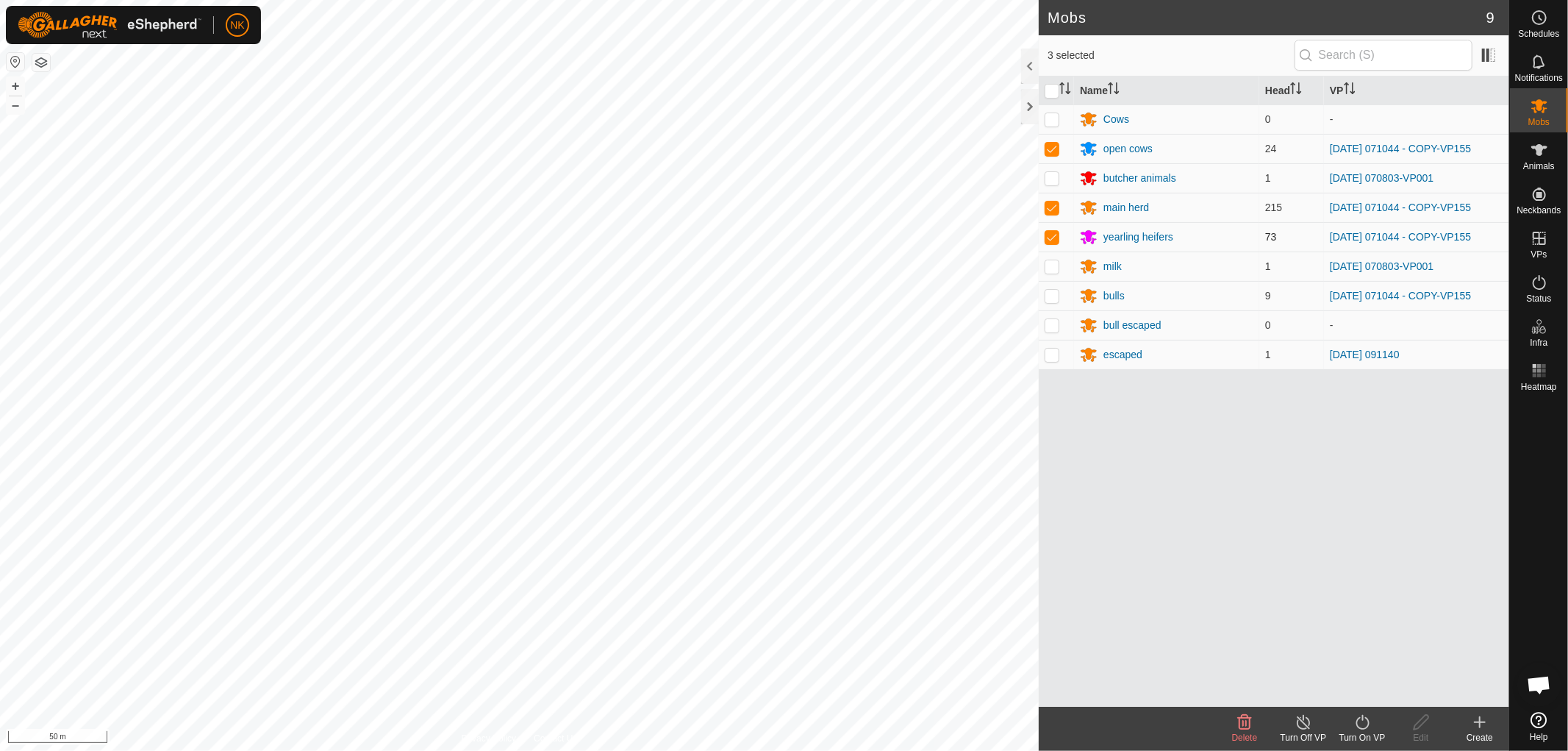
checkbox input "false"
click at [1055, 208] on p-checkbox at bounding box center [1052, 207] width 15 height 12
checkbox input "false"
click at [1050, 149] on p-checkbox at bounding box center [1052, 148] width 15 height 12
checkbox input "false"
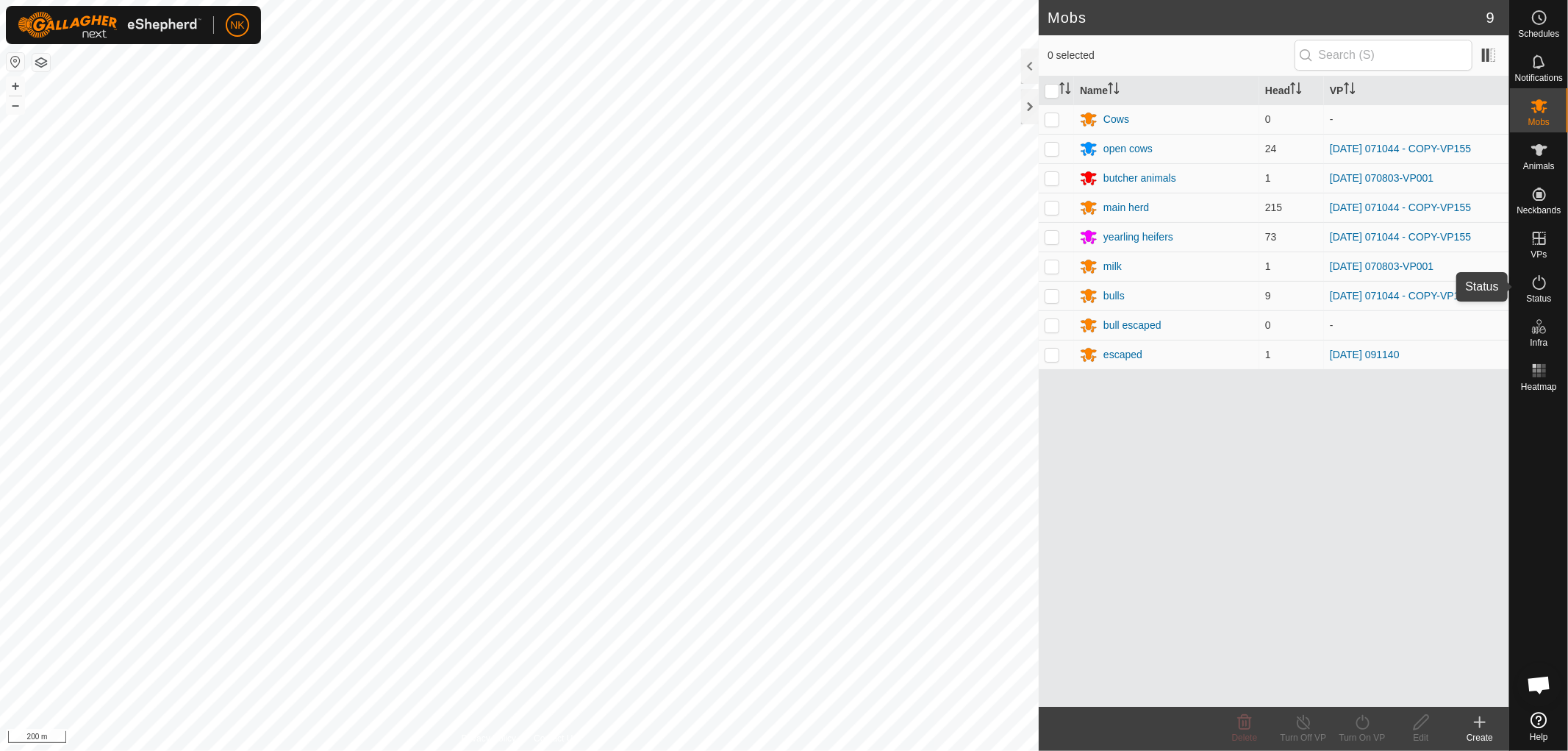
click at [1535, 289] on icon at bounding box center [1539, 282] width 18 height 18
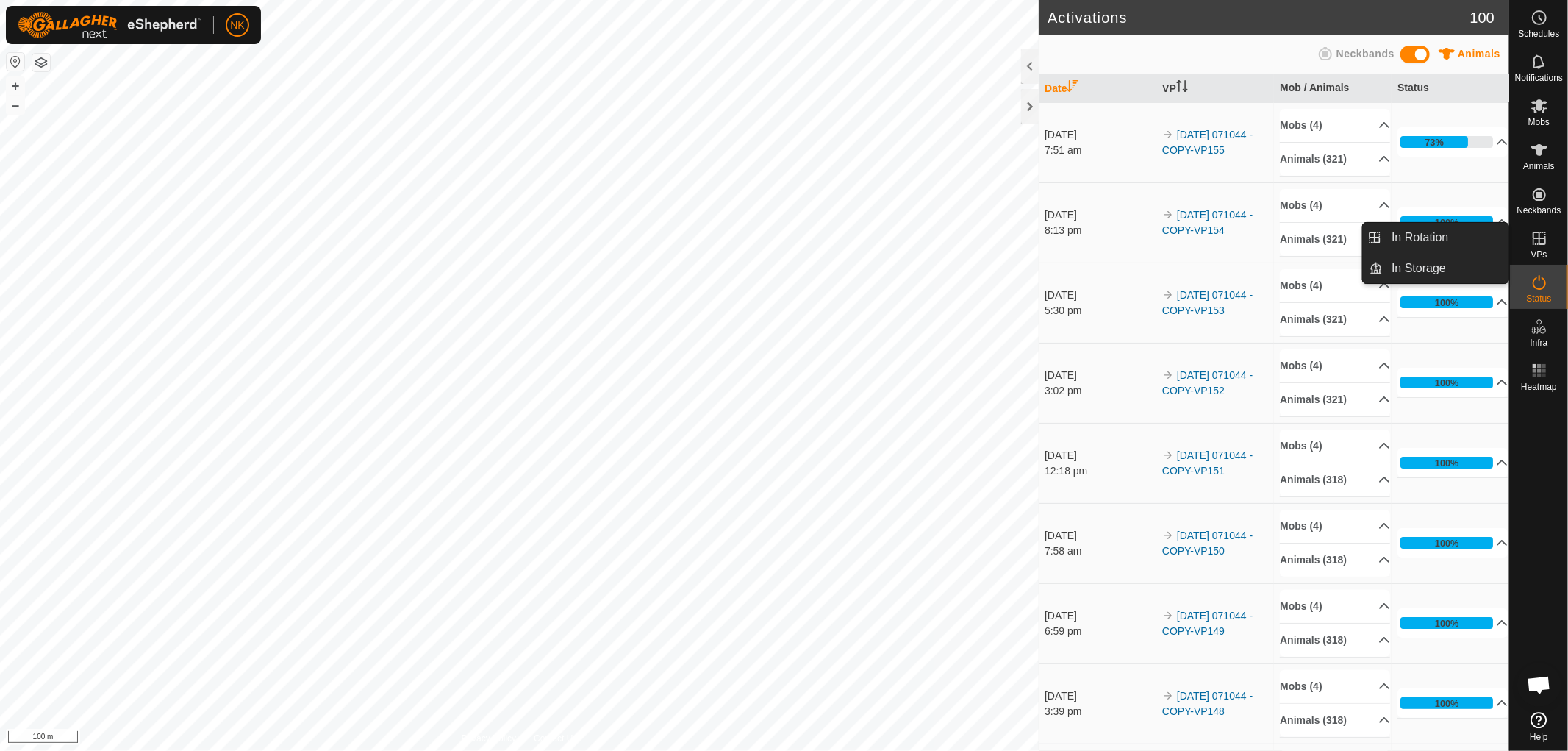
click at [1413, 229] on span "In Rotation" at bounding box center [1420, 237] width 56 height 18
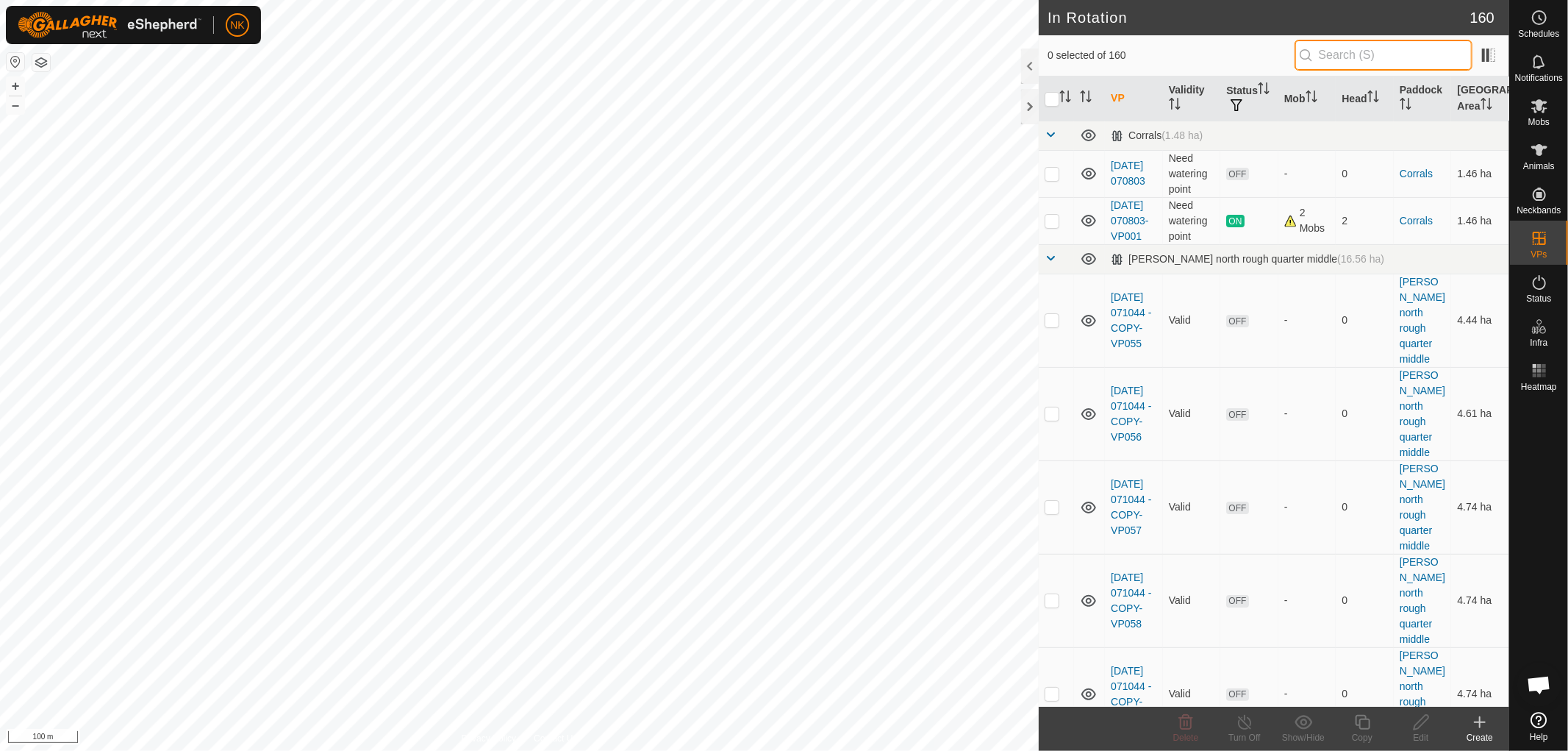
click at [1381, 49] on input "text" at bounding box center [1383, 55] width 178 height 30
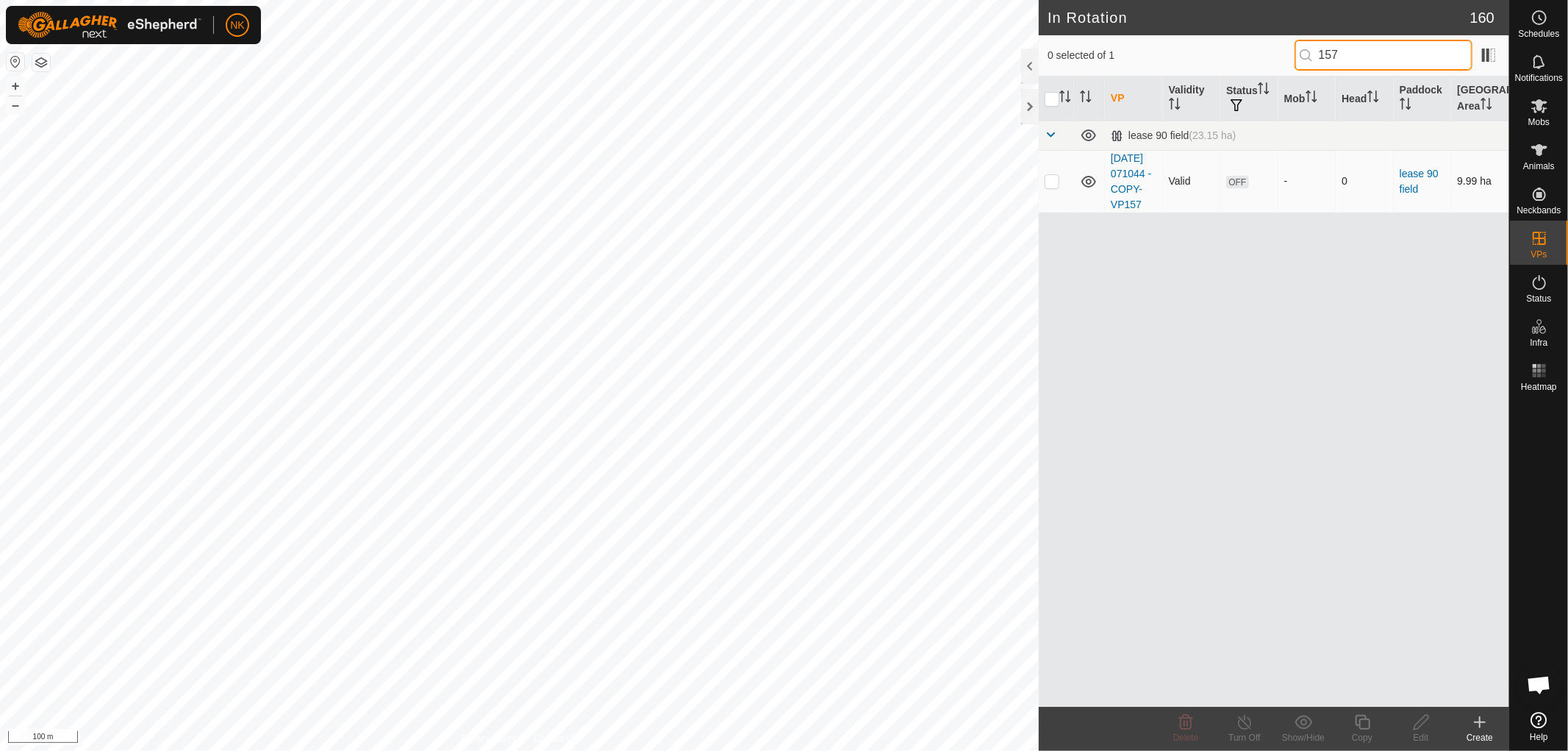
type input "157"
click at [1056, 187] on p-checkbox at bounding box center [1052, 180] width 15 height 12
checkbox input "true"
click at [1366, 727] on icon at bounding box center [1363, 721] width 18 height 18
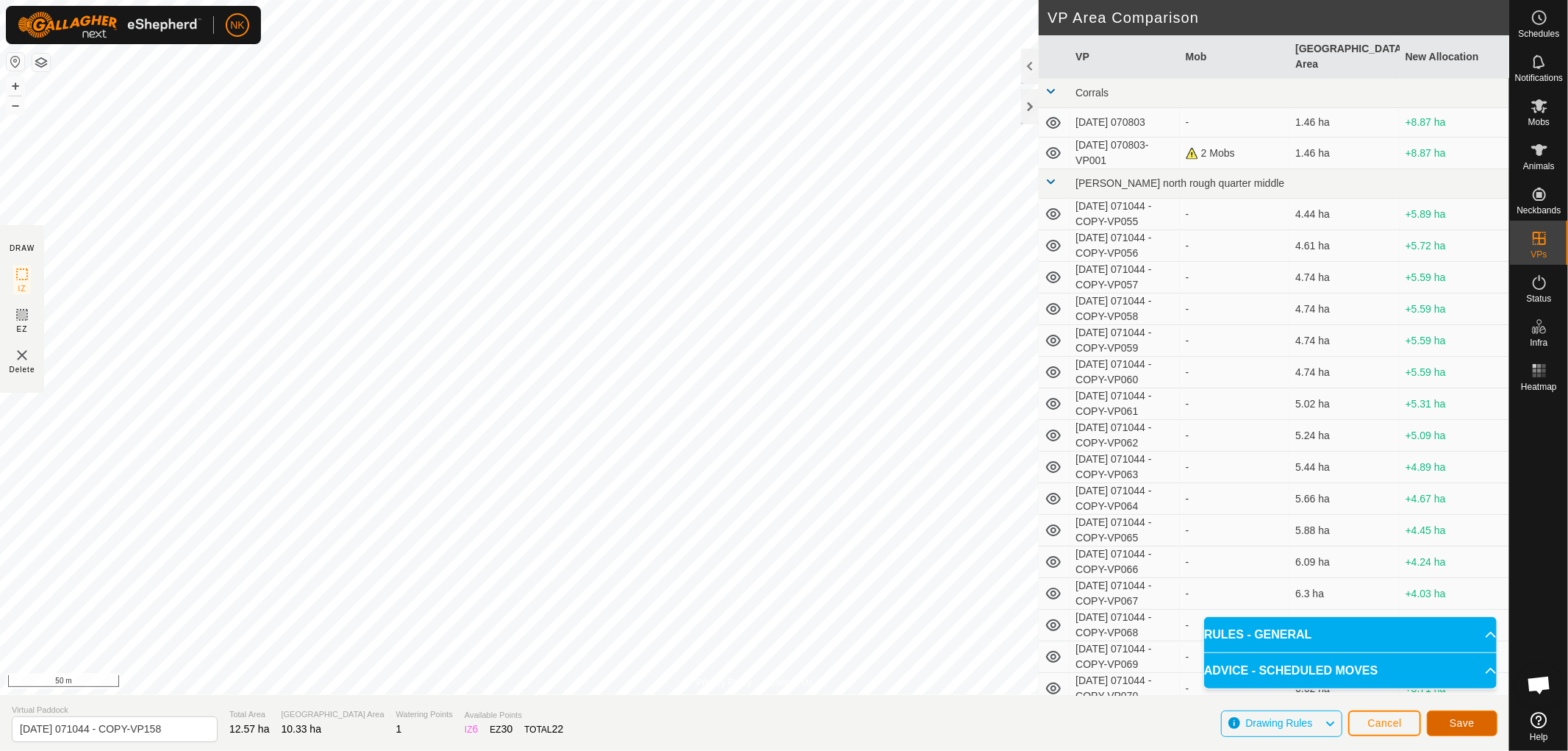
click at [1455, 724] on span "Save" at bounding box center [1462, 722] width 25 height 12
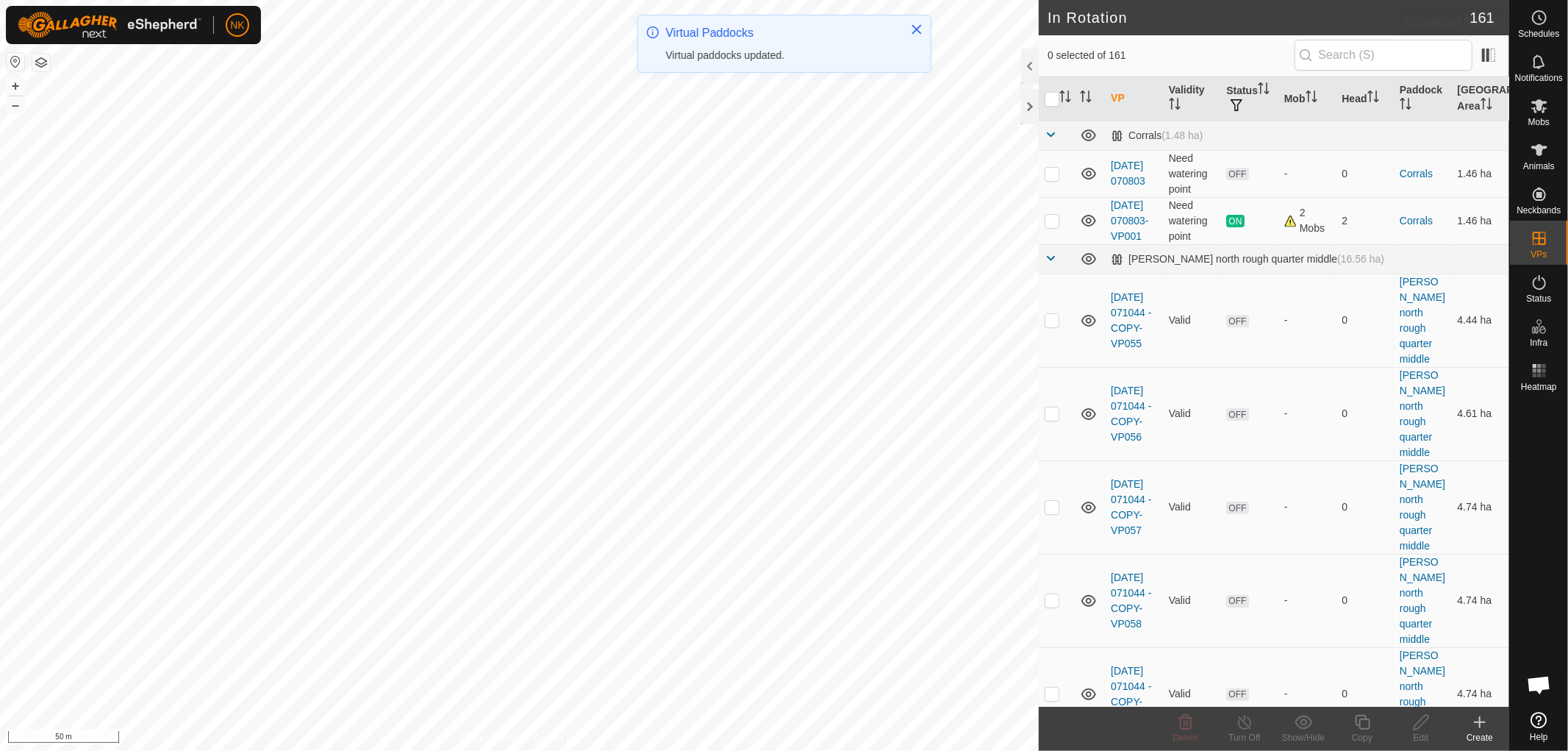
click at [1534, 30] on span "Schedules" at bounding box center [1538, 34] width 42 height 9
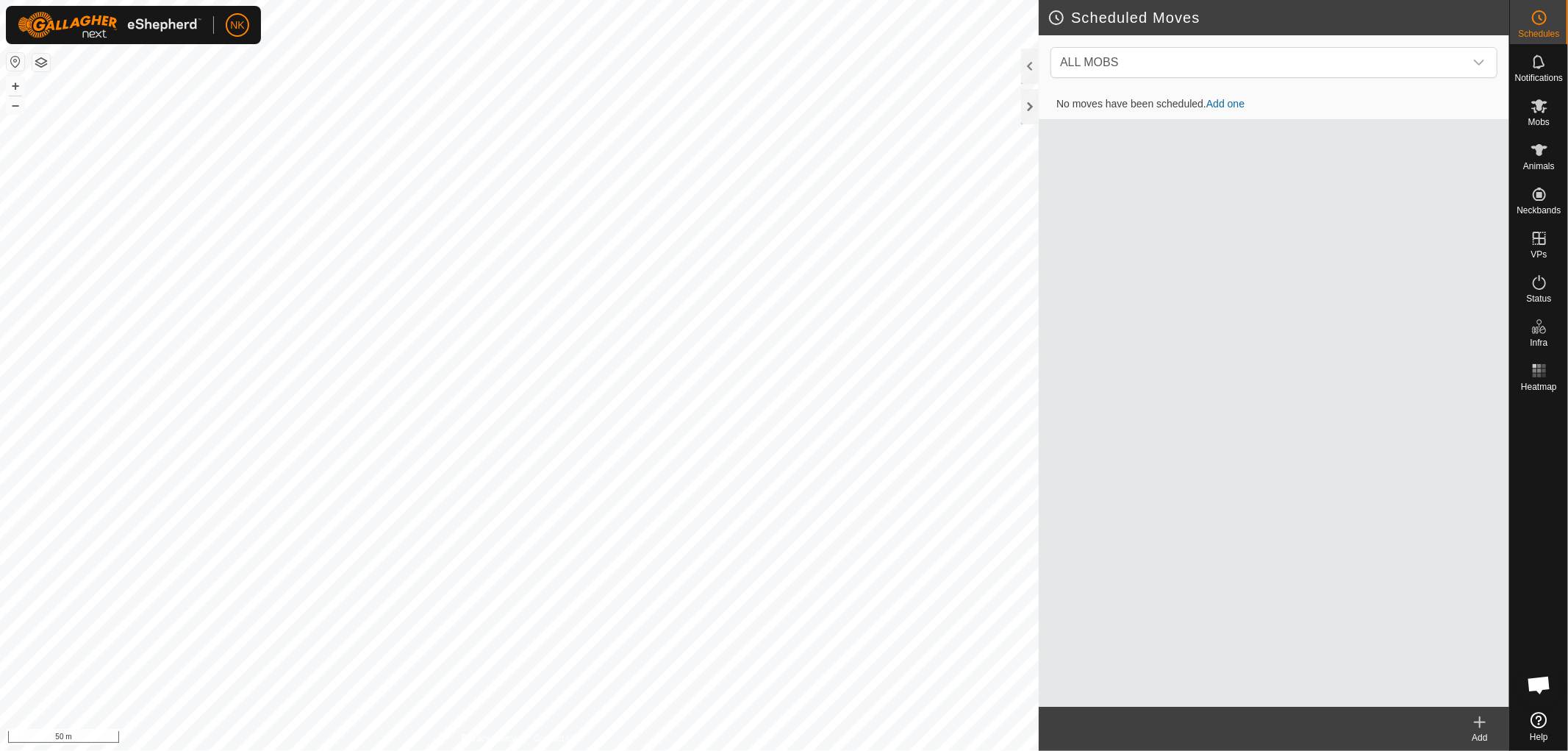
click at [1483, 724] on icon at bounding box center [1479, 721] width 18 height 18
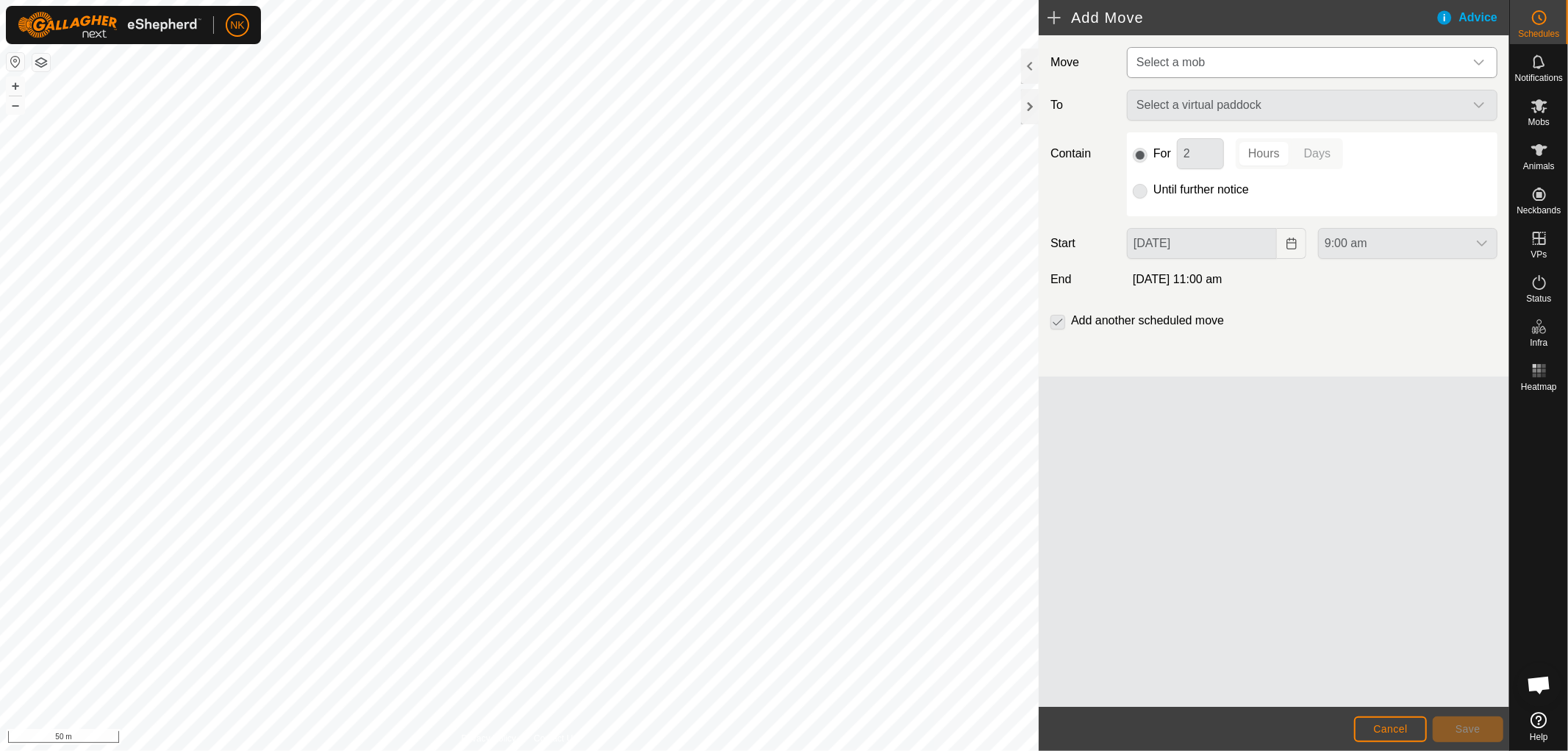
click at [1188, 71] on span "Select a mob" at bounding box center [1297, 63] width 333 height 30
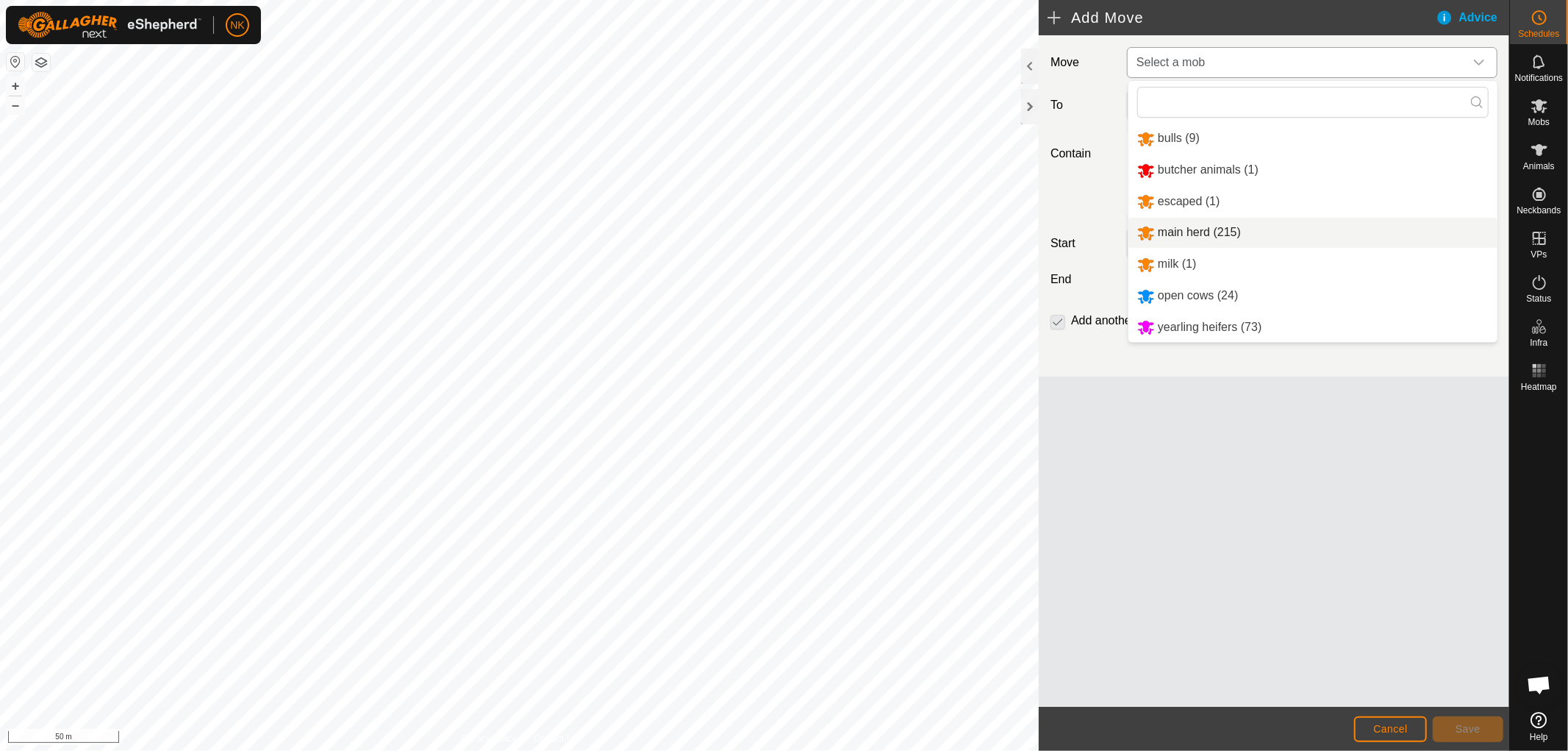
click at [1178, 228] on li "main herd (215)" at bounding box center [1313, 233] width 369 height 30
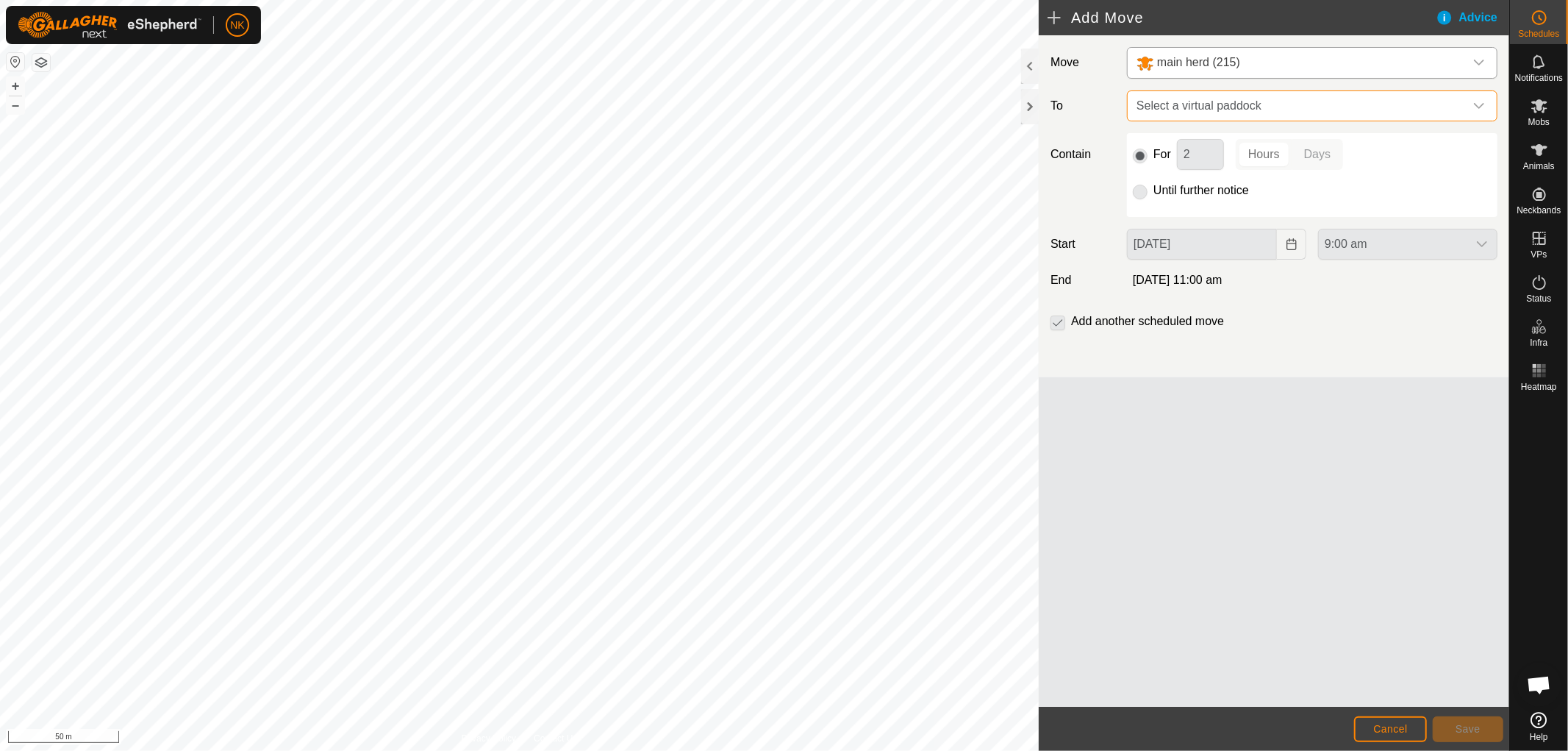
click at [1236, 103] on span "Select a virtual paddock" at bounding box center [1297, 106] width 333 height 30
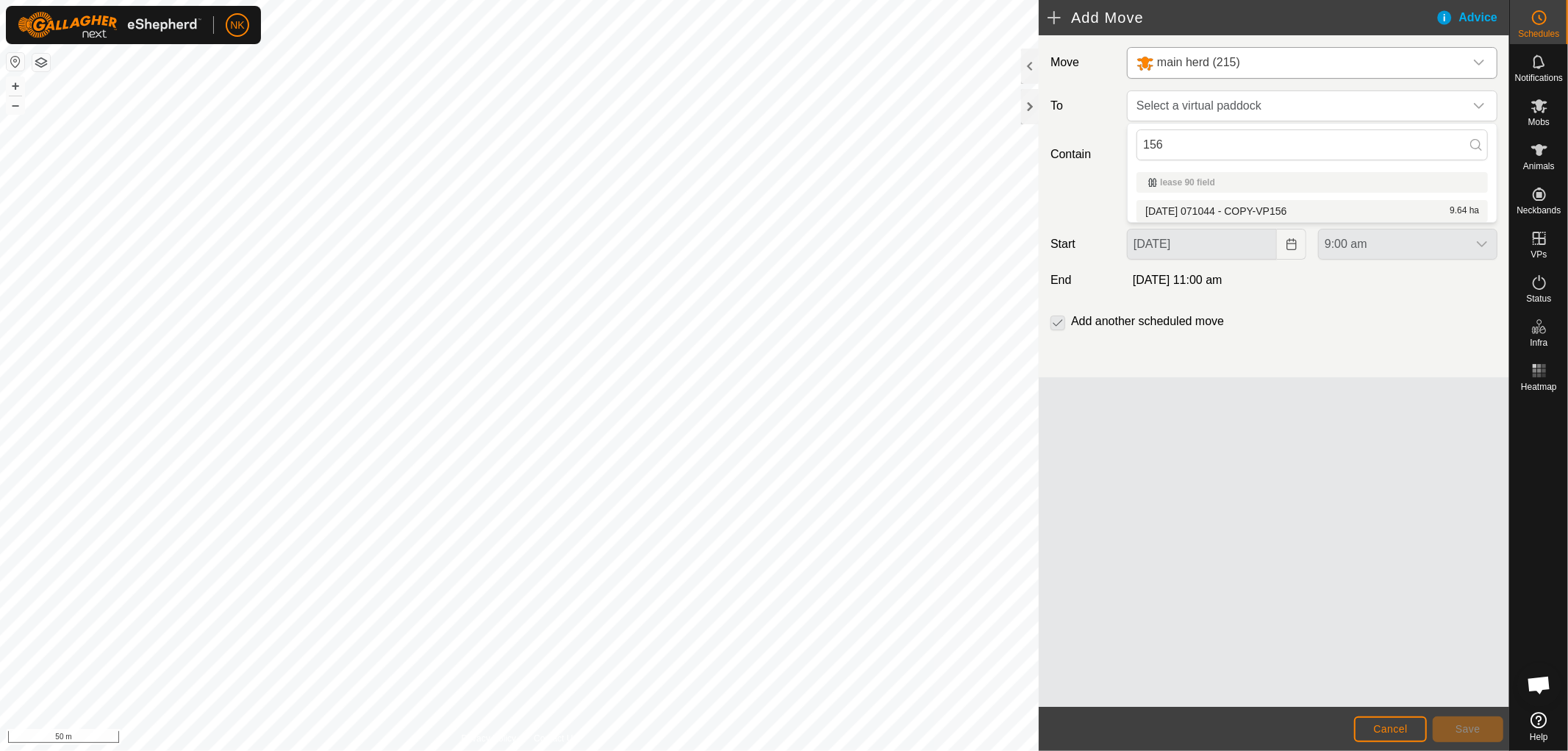
type input "156"
click at [1229, 208] on li "2025-08-13 071044 - COPY-VP156 9.64 ha" at bounding box center [1312, 212] width 352 height 22
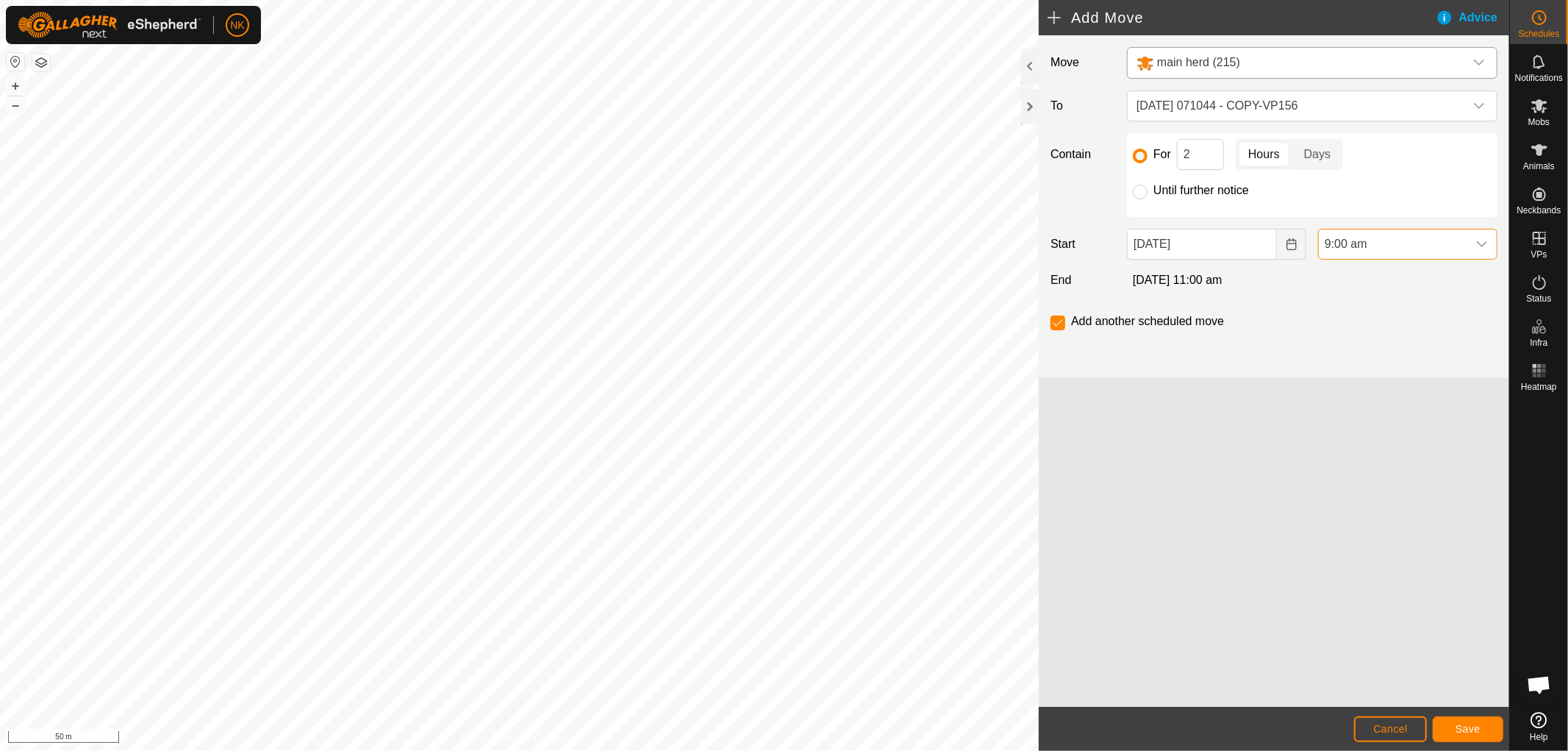
click at [1353, 246] on span "9:00 am" at bounding box center [1393, 244] width 149 height 30
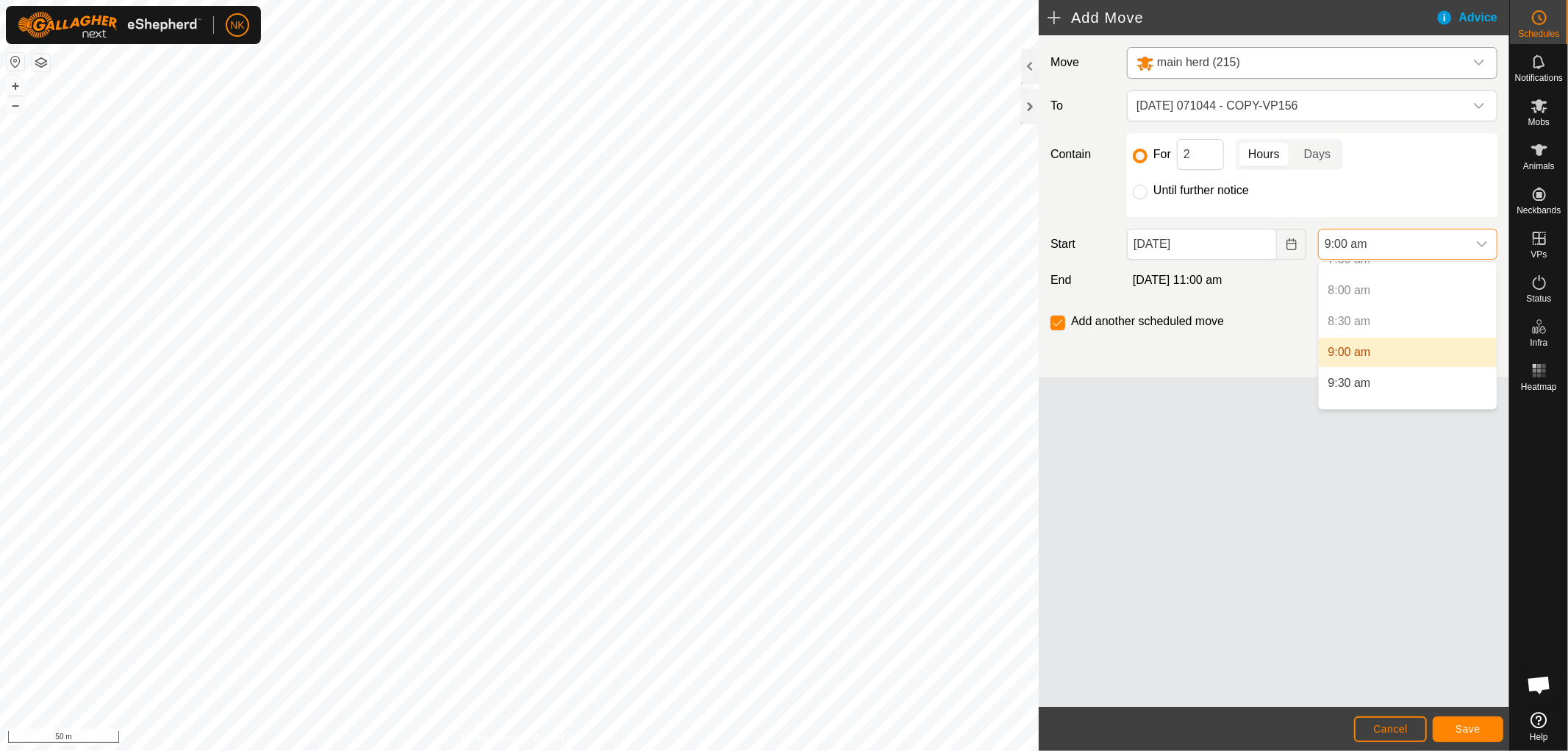
scroll to position [519, 0]
click at [1348, 370] on li "10:00 am" at bounding box center [1407, 375] width 178 height 30
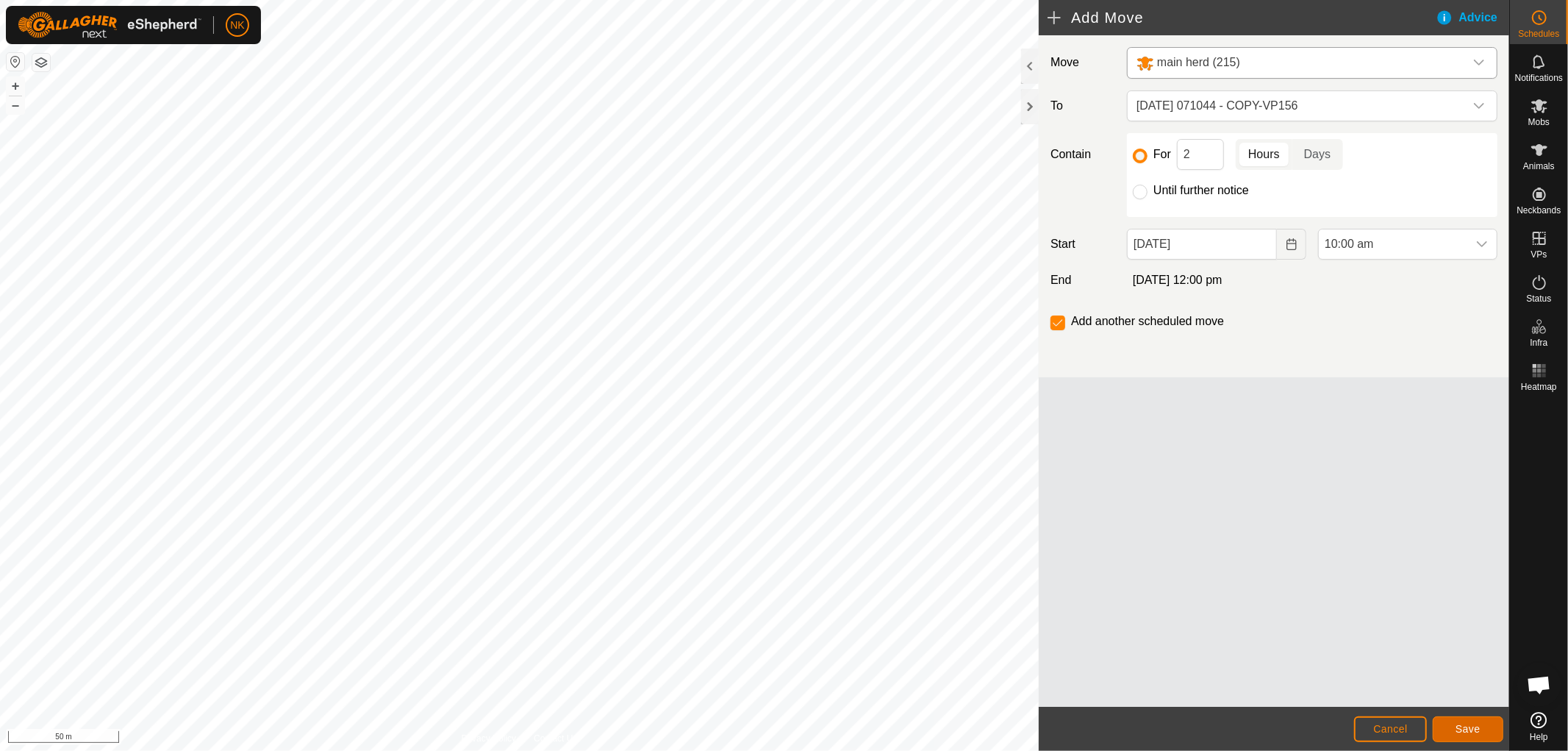
click at [1472, 728] on span "Save" at bounding box center [1467, 729] width 25 height 12
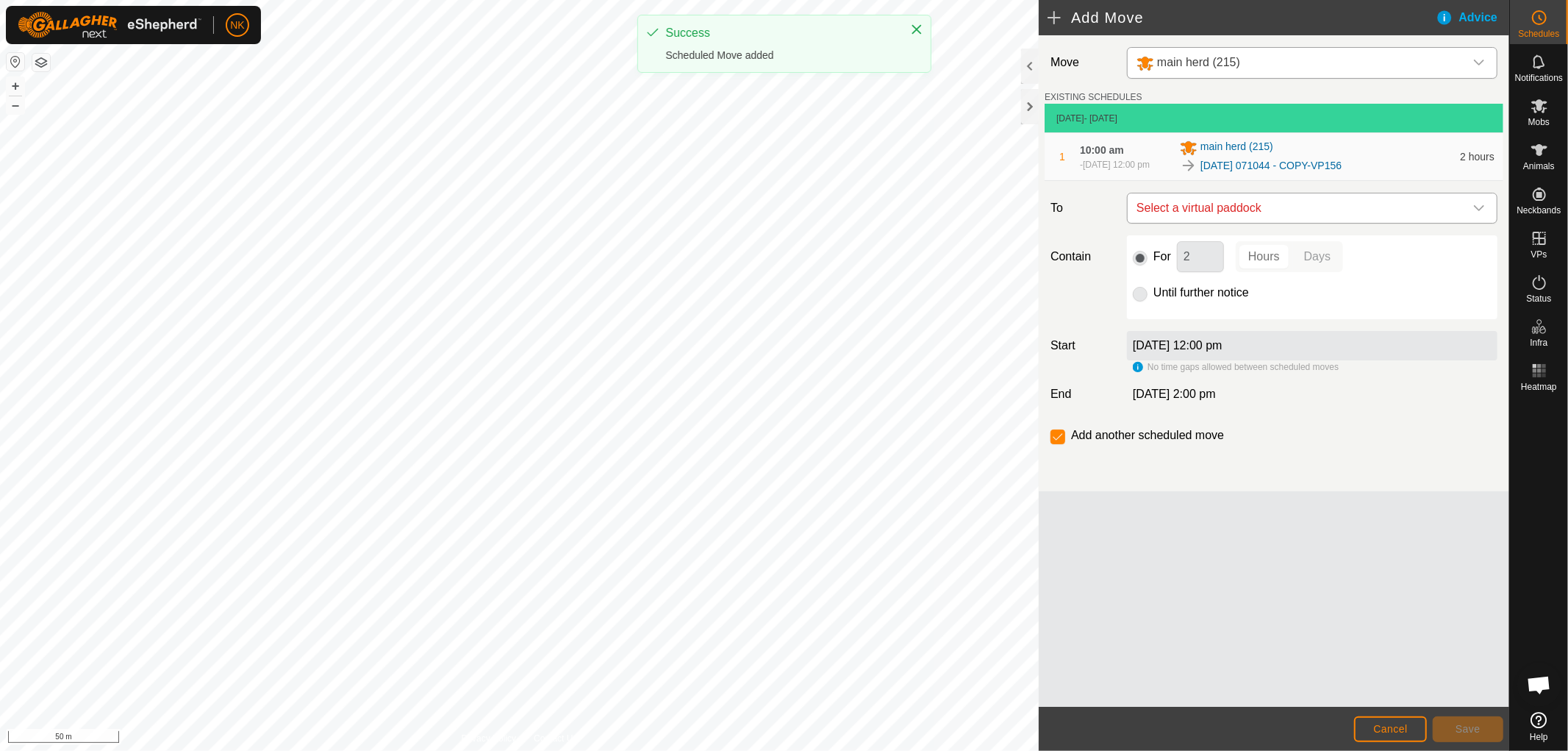
click at [1250, 214] on span "Select a virtual paddock" at bounding box center [1297, 208] width 333 height 30
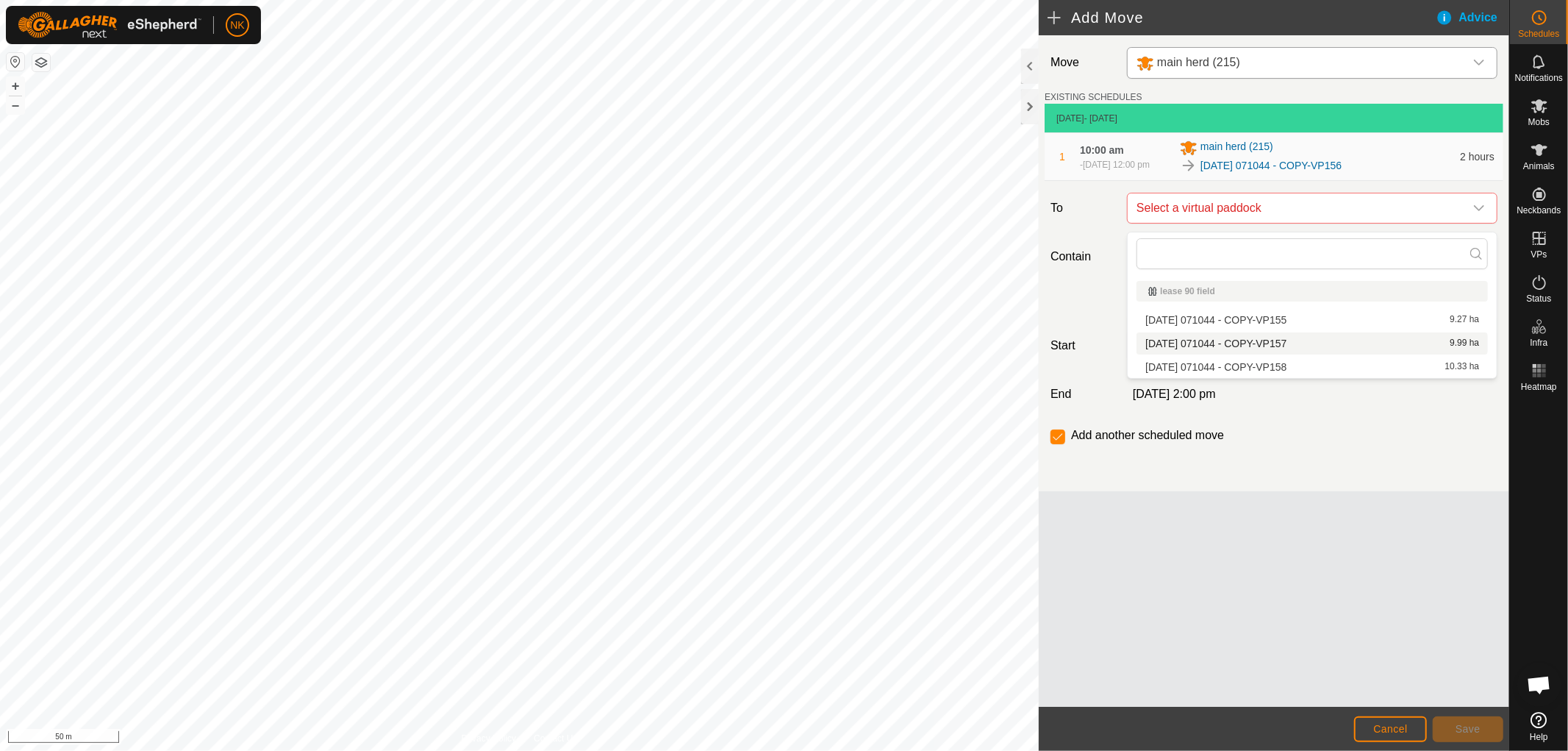
click at [1237, 341] on li "2025-08-13 071044 - COPY-VP157 9.99 ha" at bounding box center [1312, 344] width 352 height 22
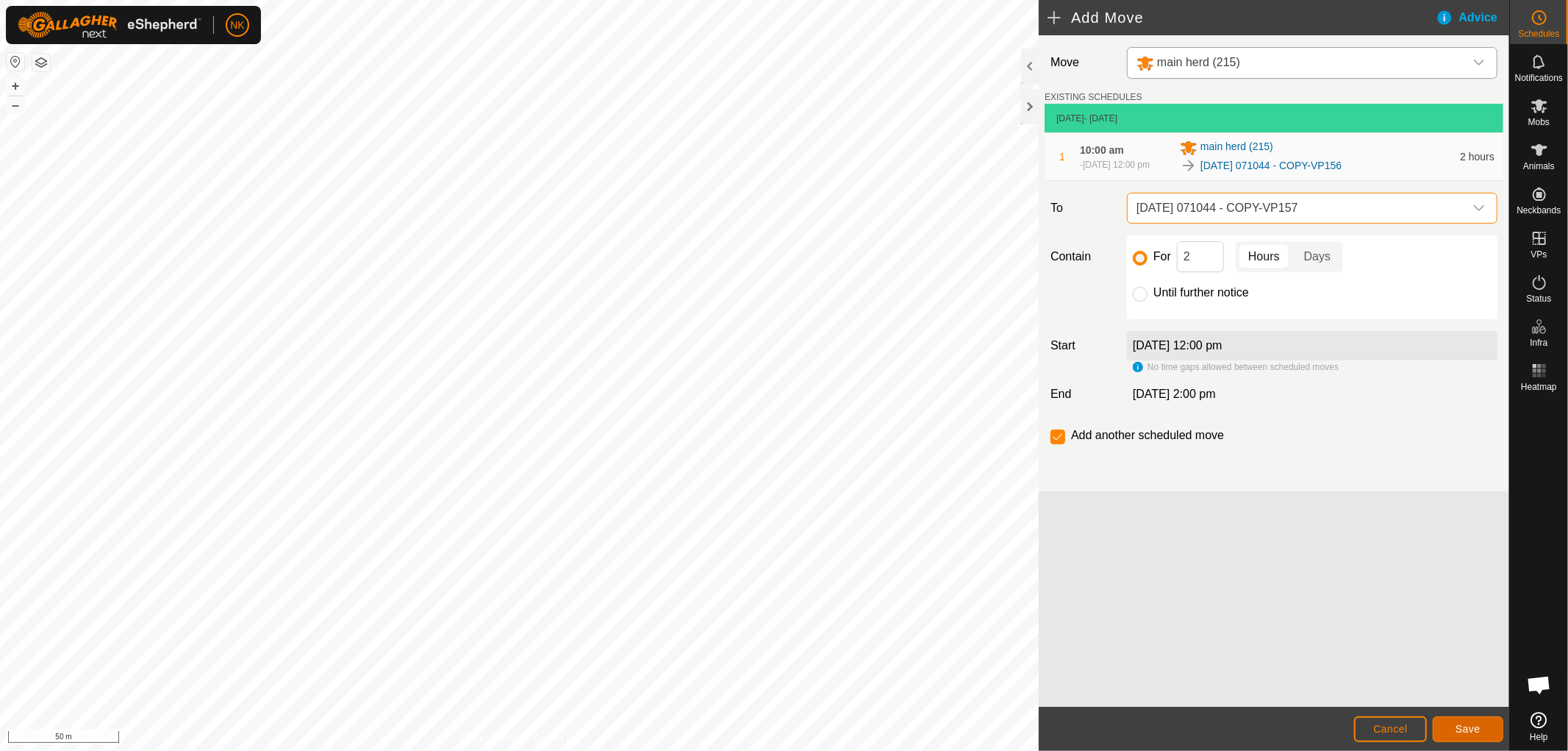
click at [1463, 728] on span "Save" at bounding box center [1467, 729] width 25 height 12
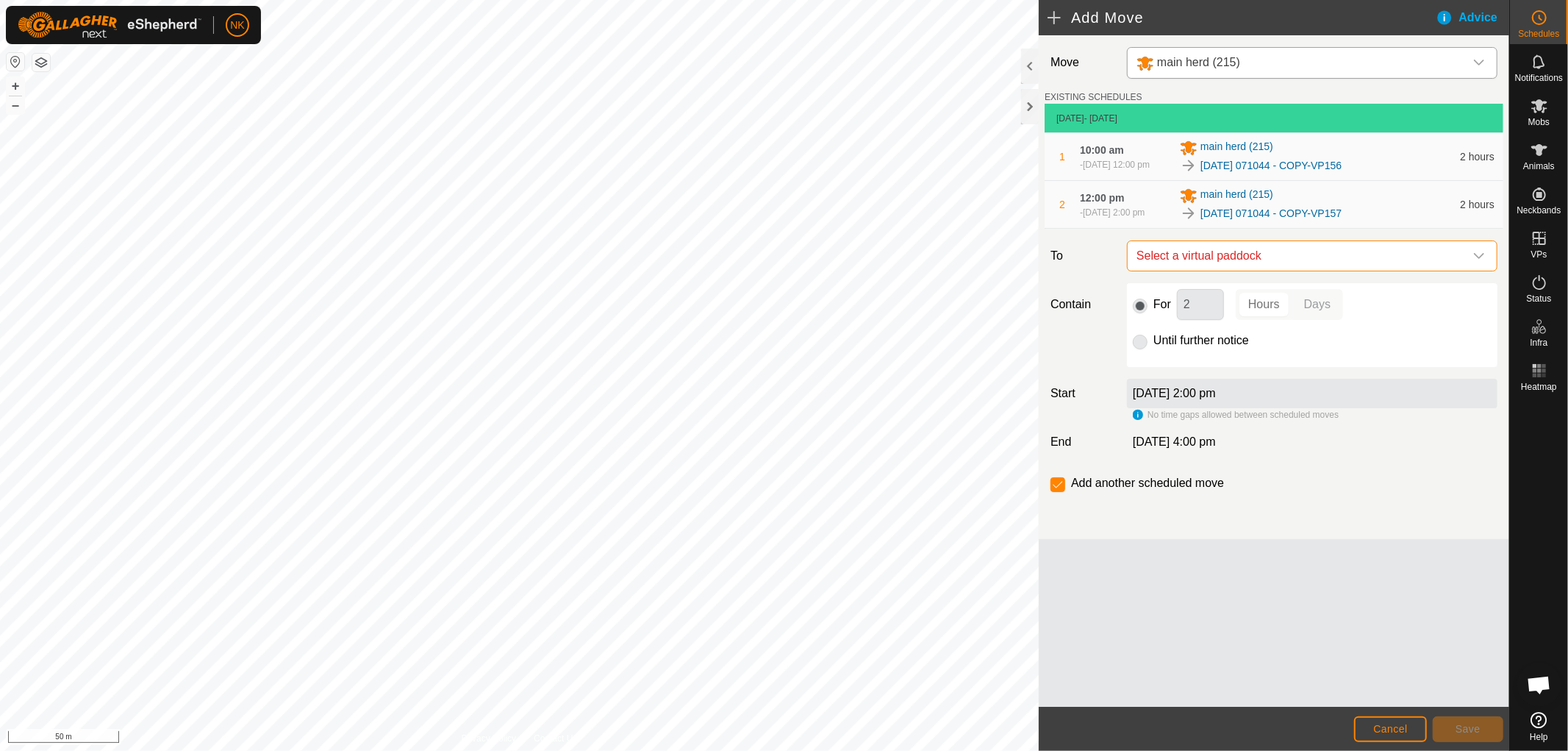
click at [1245, 251] on span "Select a virtual paddock" at bounding box center [1297, 256] width 333 height 30
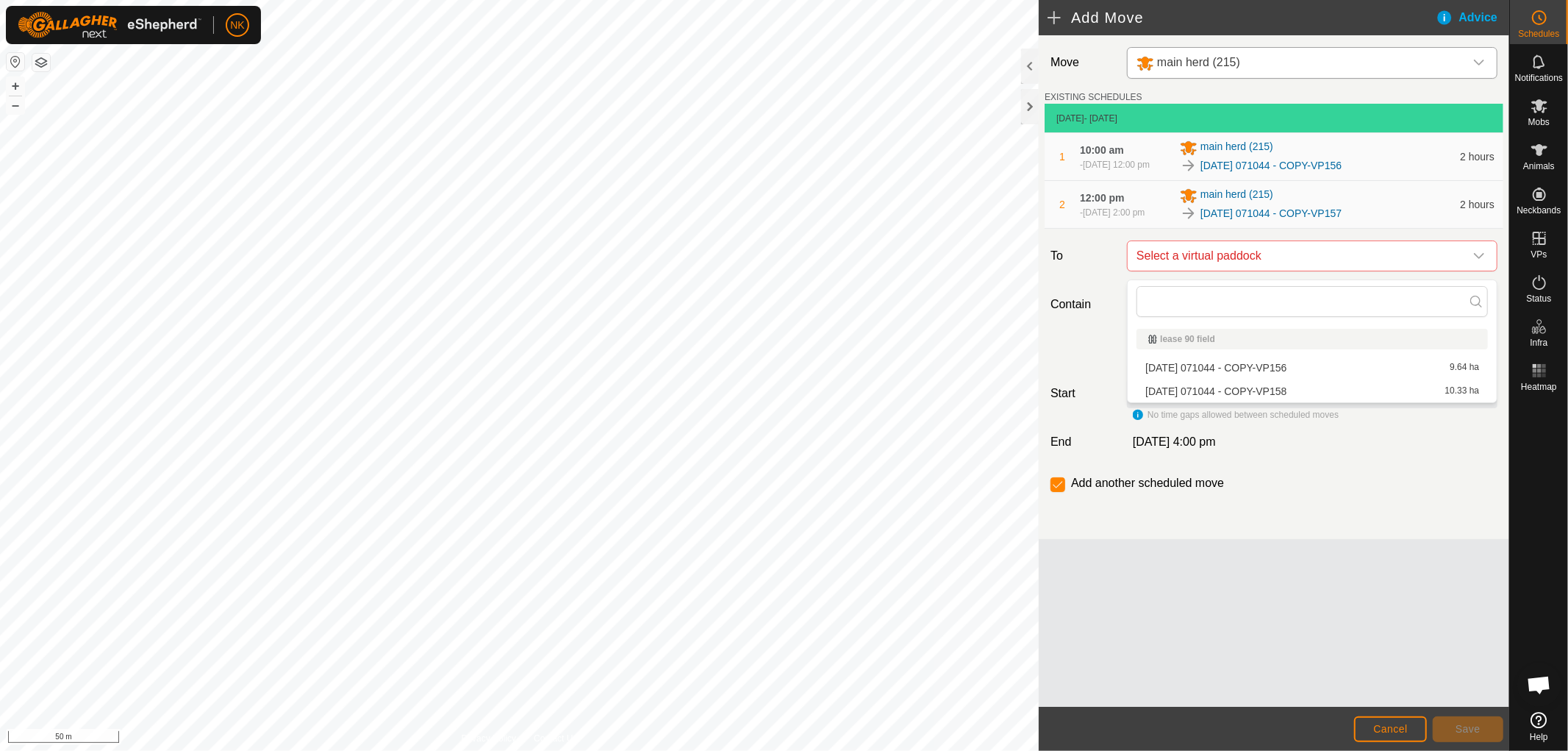
click at [1262, 392] on li "2025-08-13 071044 - COPY-VP158 10.33 ha" at bounding box center [1312, 392] width 352 height 22
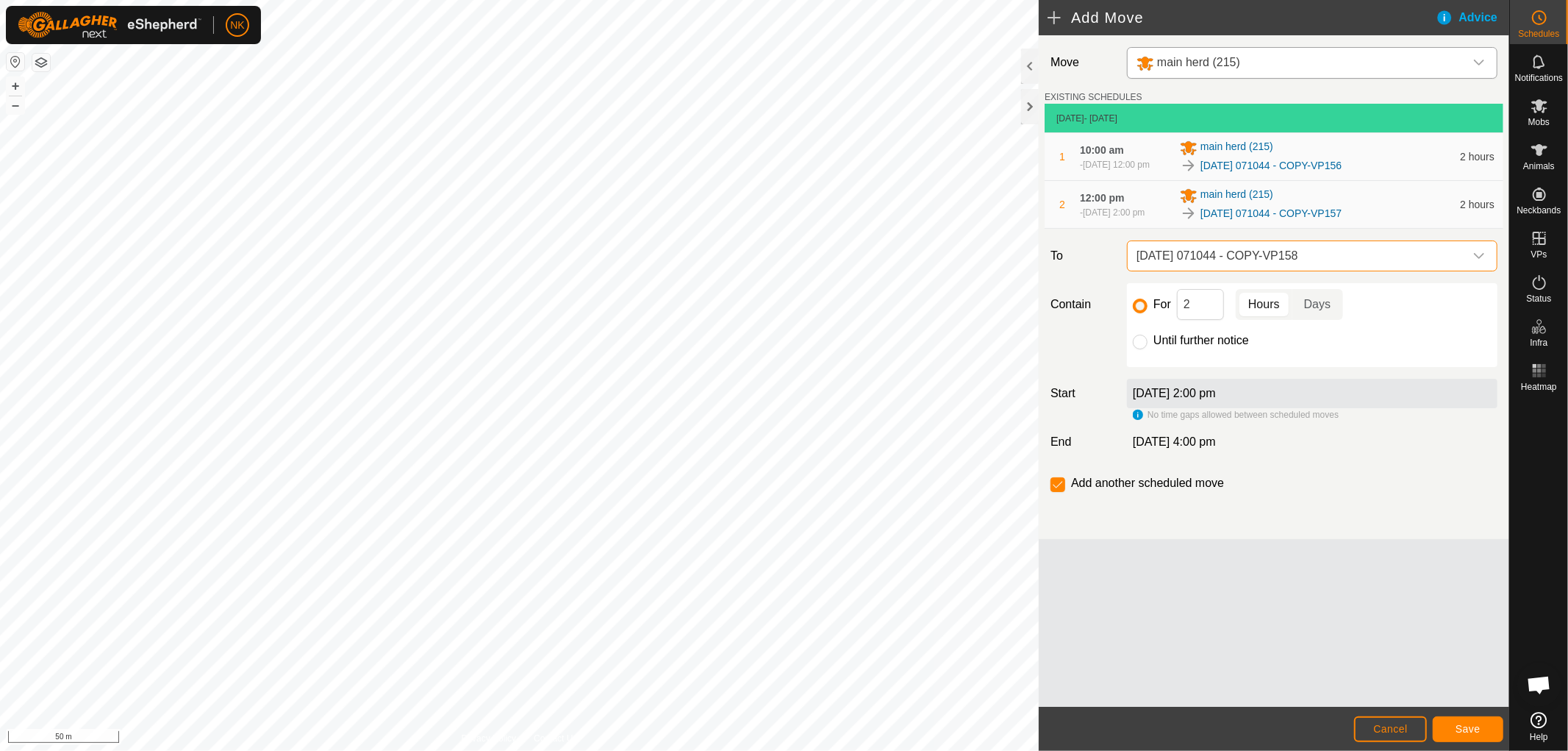
click at [1130, 335] on div "For 2 Hours Days Until further notice" at bounding box center [1312, 325] width 370 height 84
click at [1132, 342] on div "For 2 Hours Days Until further notice" at bounding box center [1312, 325] width 370 height 84
click at [1138, 349] on input "Until further notice" at bounding box center [1140, 342] width 15 height 15
radio input "true"
checkbox input "false"
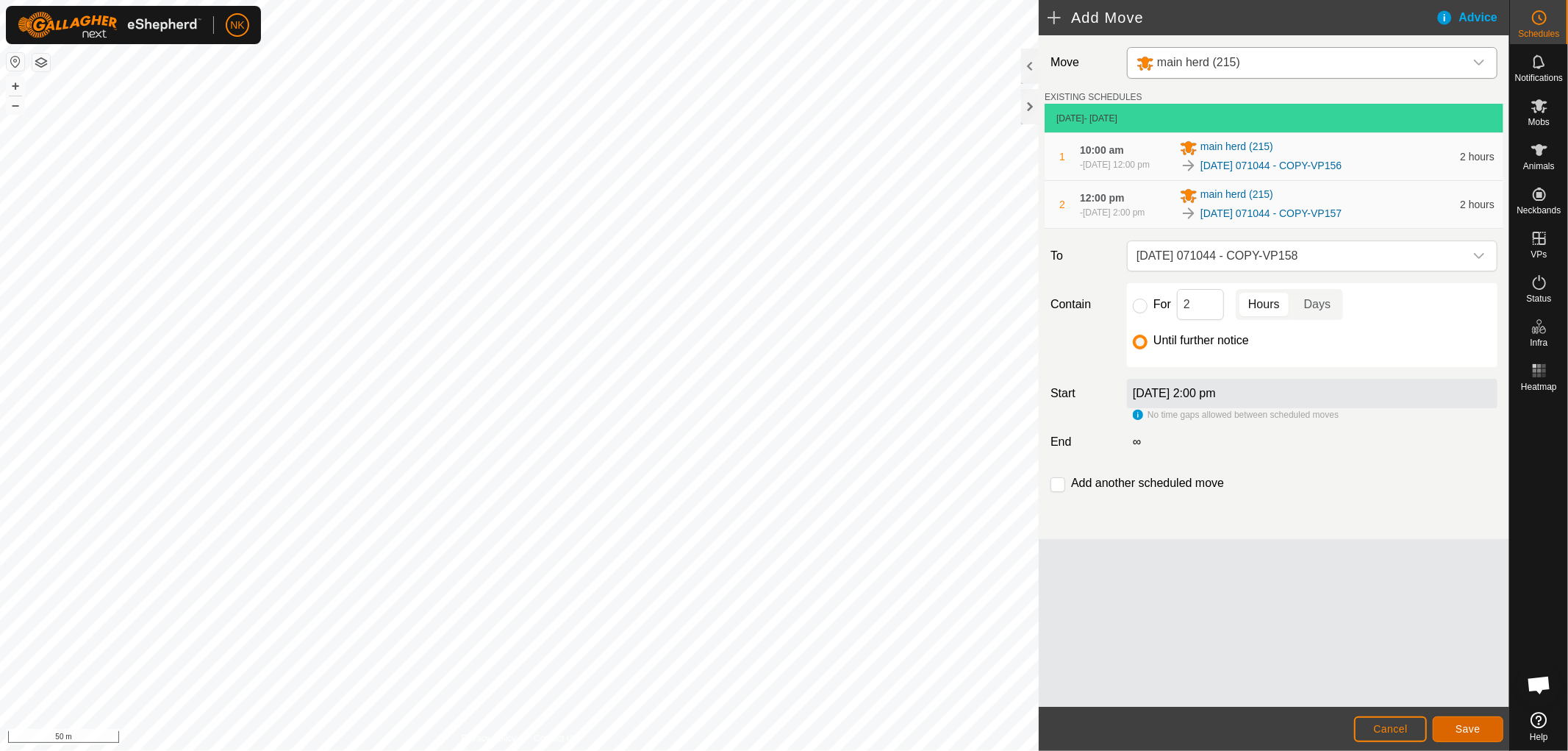
click at [1475, 730] on span "Save" at bounding box center [1467, 729] width 25 height 12
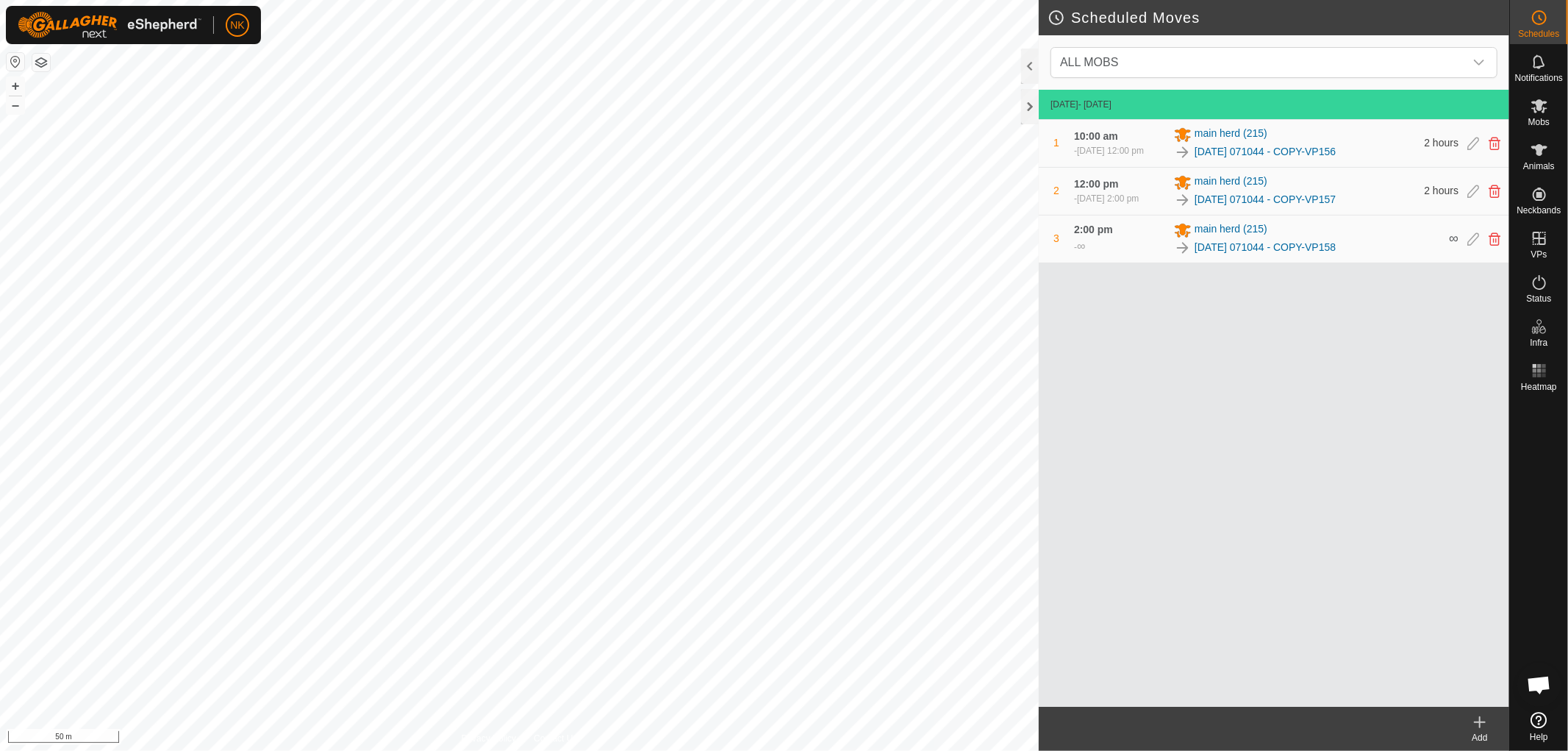
click at [1478, 724] on icon at bounding box center [1479, 721] width 18 height 18
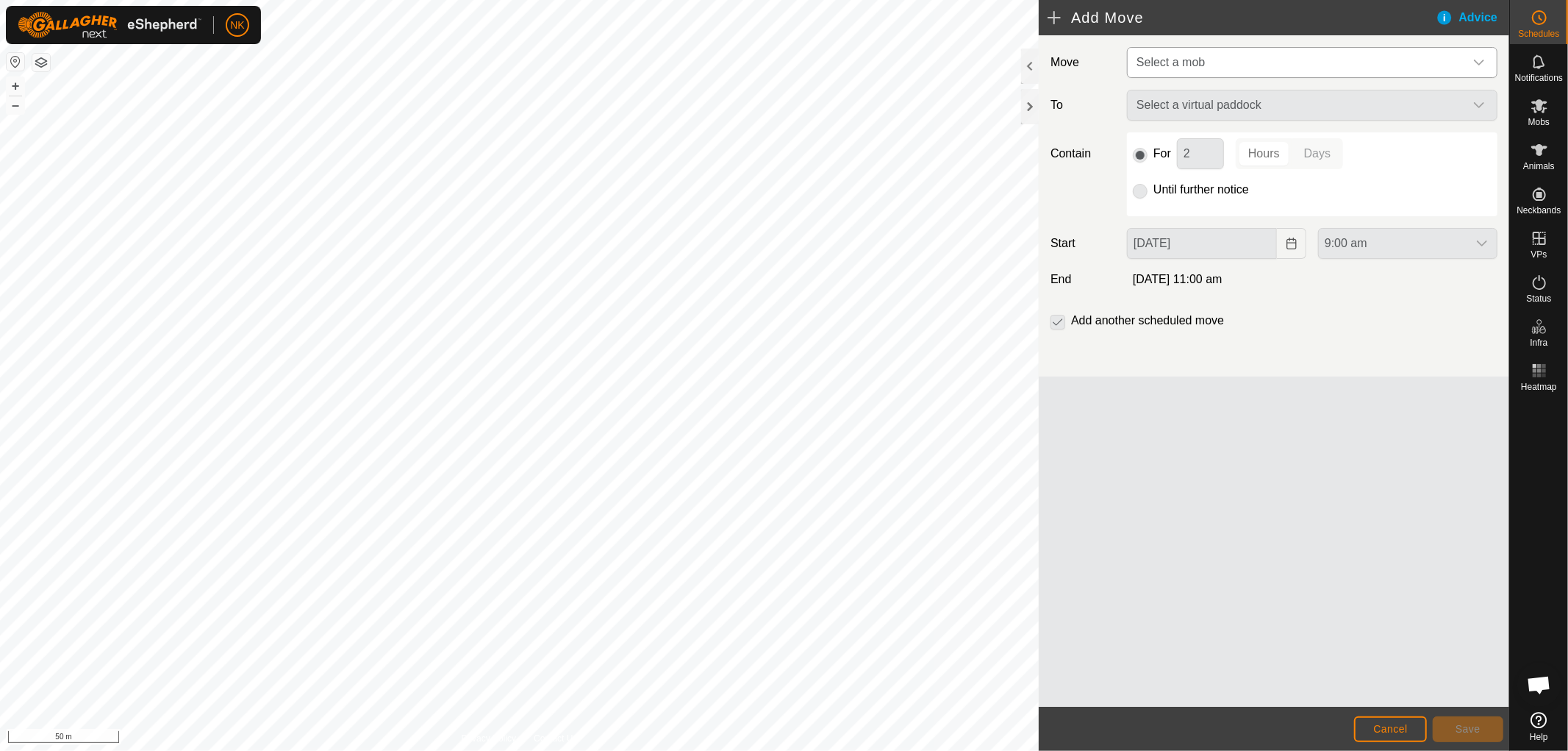
click at [1272, 63] on span "Select a mob" at bounding box center [1297, 63] width 333 height 30
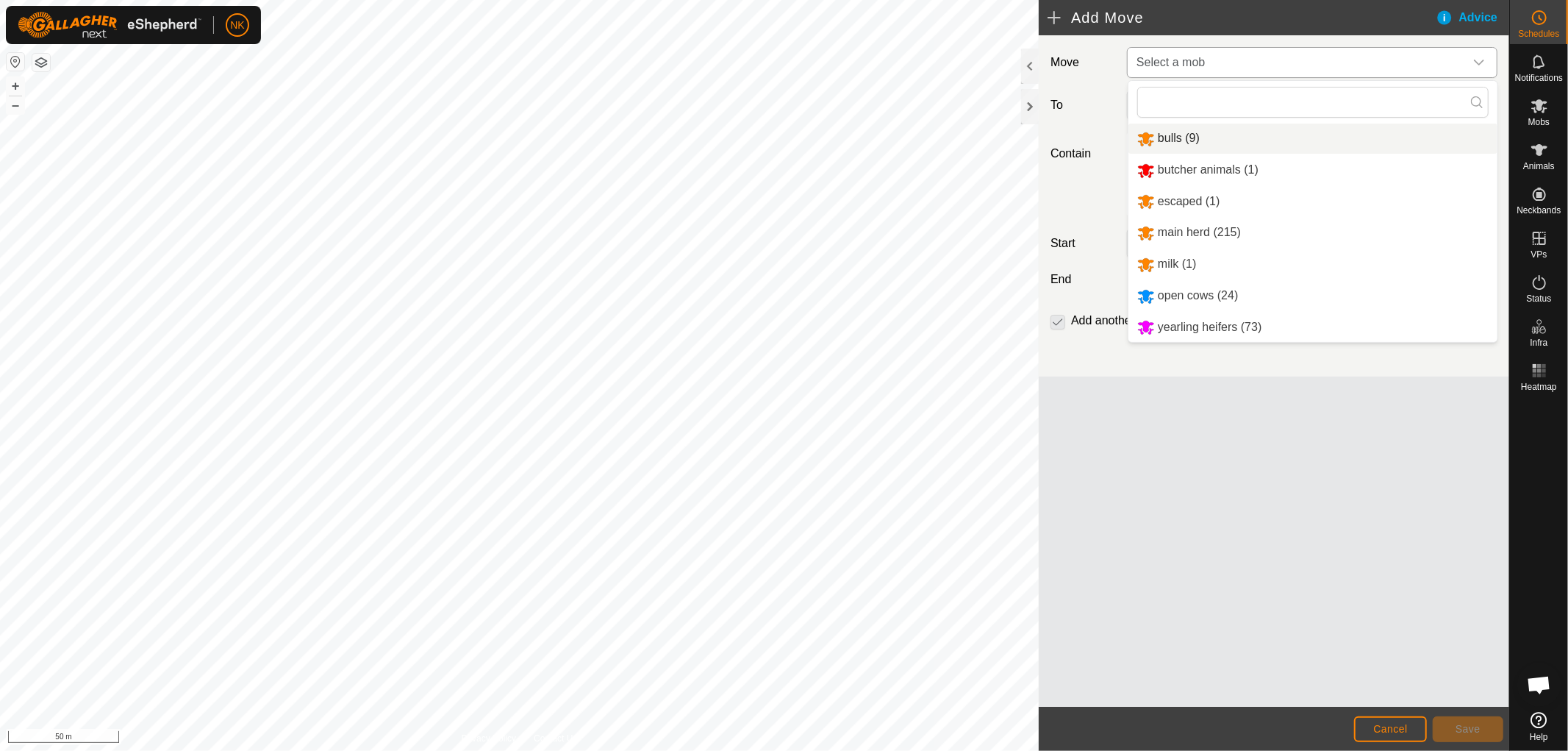
click at [1180, 144] on li "bulls (9)" at bounding box center [1313, 139] width 369 height 30
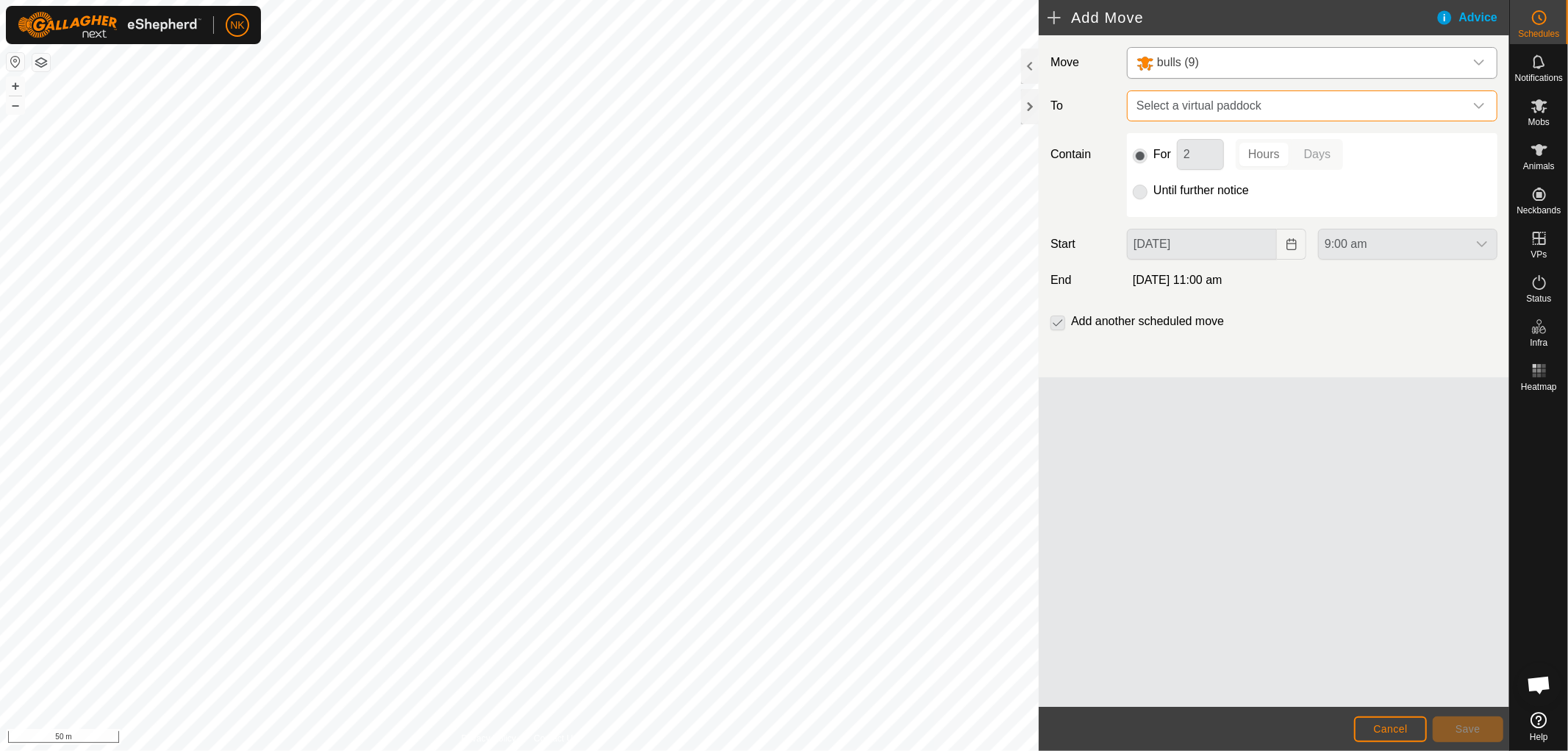
click at [1357, 111] on span "Select a virtual paddock" at bounding box center [1297, 106] width 333 height 30
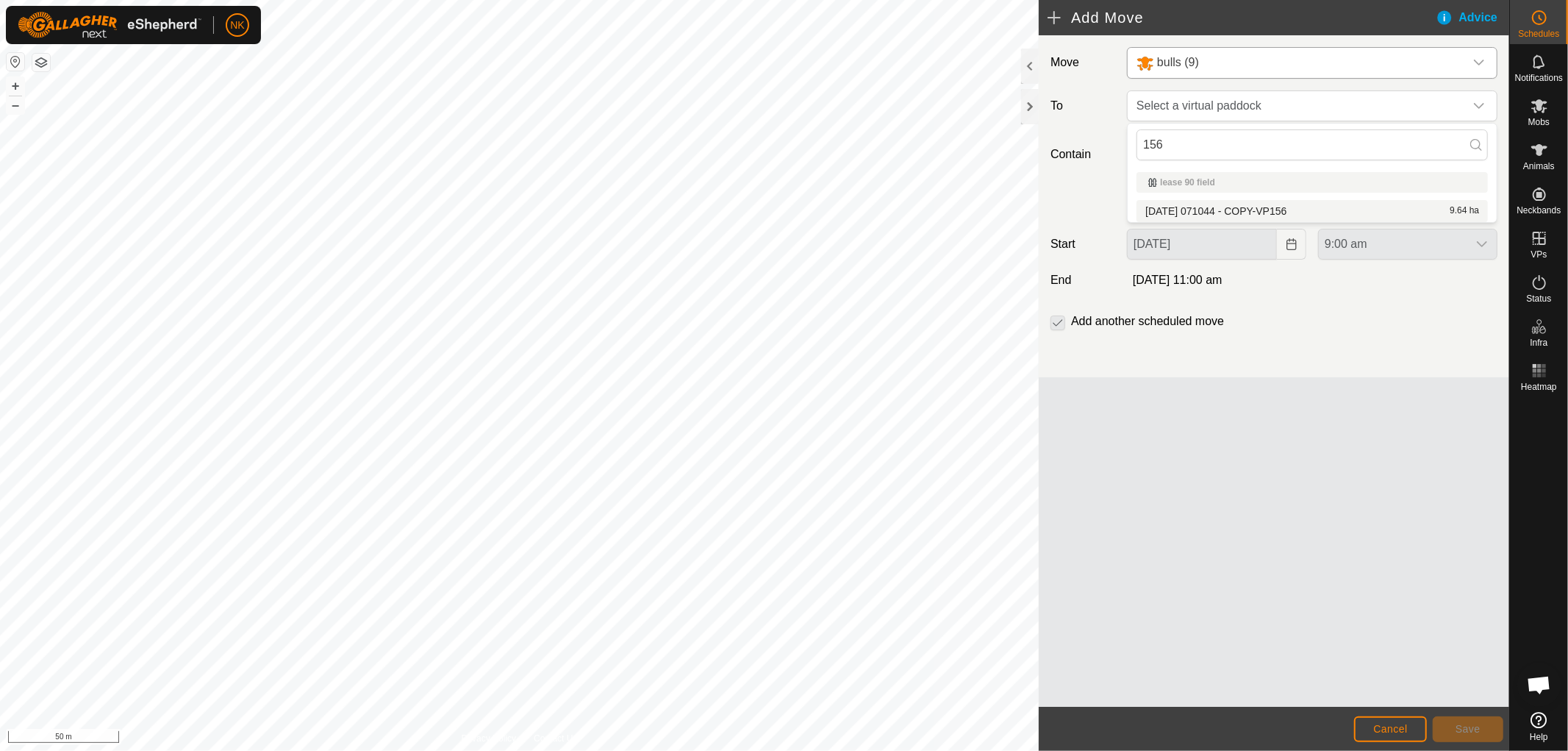
type input "156"
click at [1256, 210] on li "2025-08-13 071044 - COPY-VP156 9.64 ha" at bounding box center [1312, 212] width 352 height 22
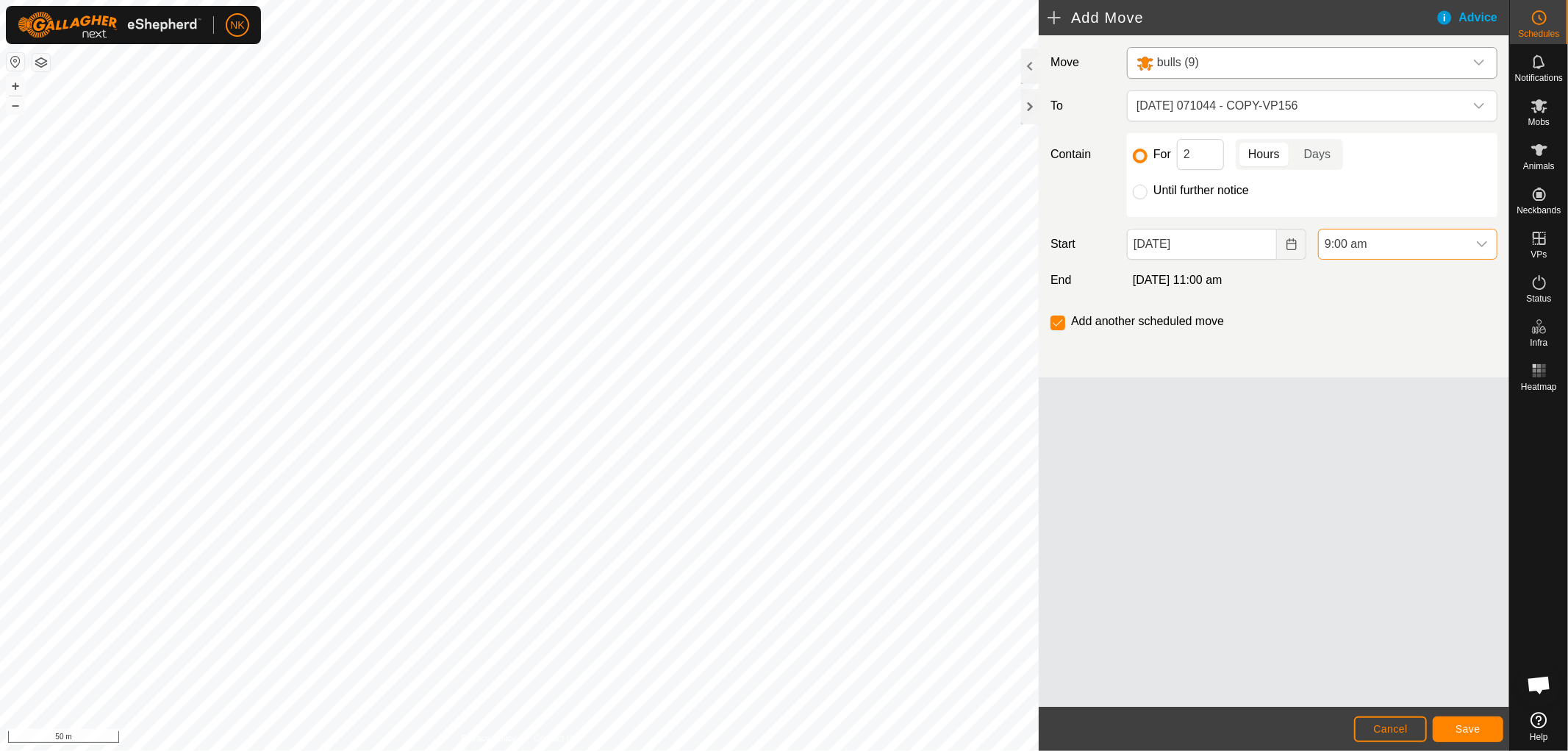
click at [1380, 244] on span "9:00 am" at bounding box center [1393, 244] width 149 height 30
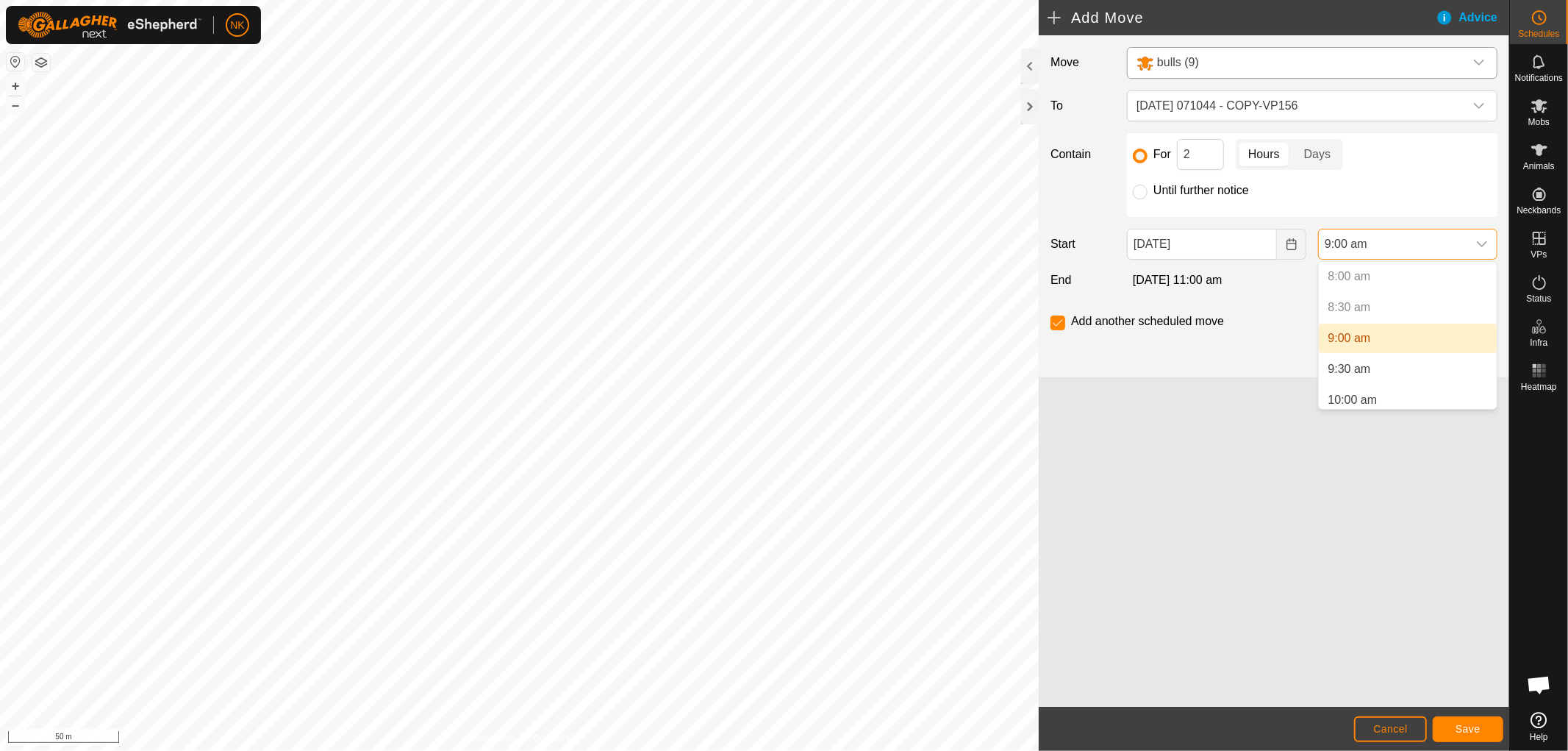
scroll to position [519, 0]
click at [1346, 369] on li "10:00 am" at bounding box center [1407, 375] width 178 height 30
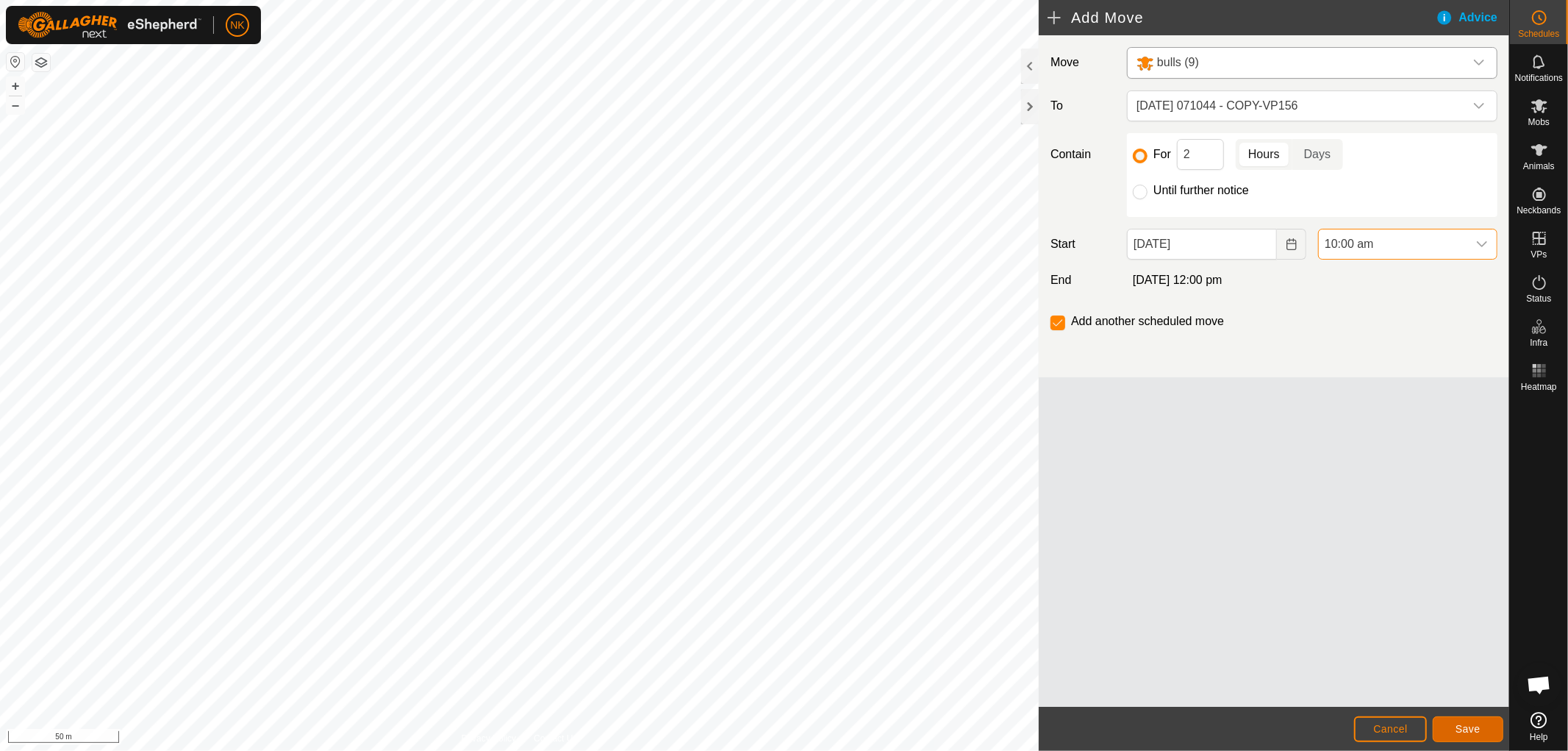
click at [1473, 731] on span "Save" at bounding box center [1467, 729] width 25 height 12
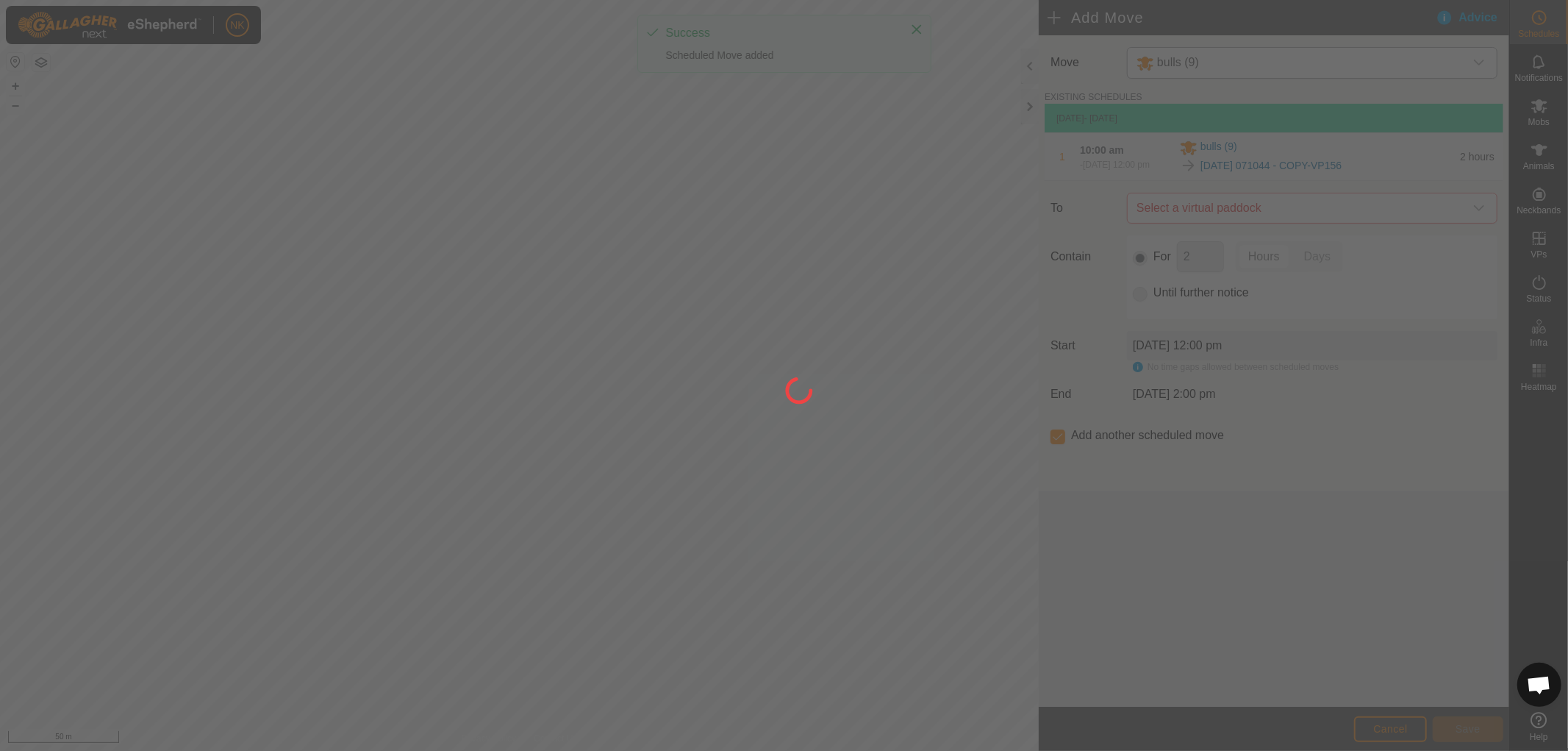
click at [1258, 214] on div at bounding box center [784, 375] width 1568 height 751
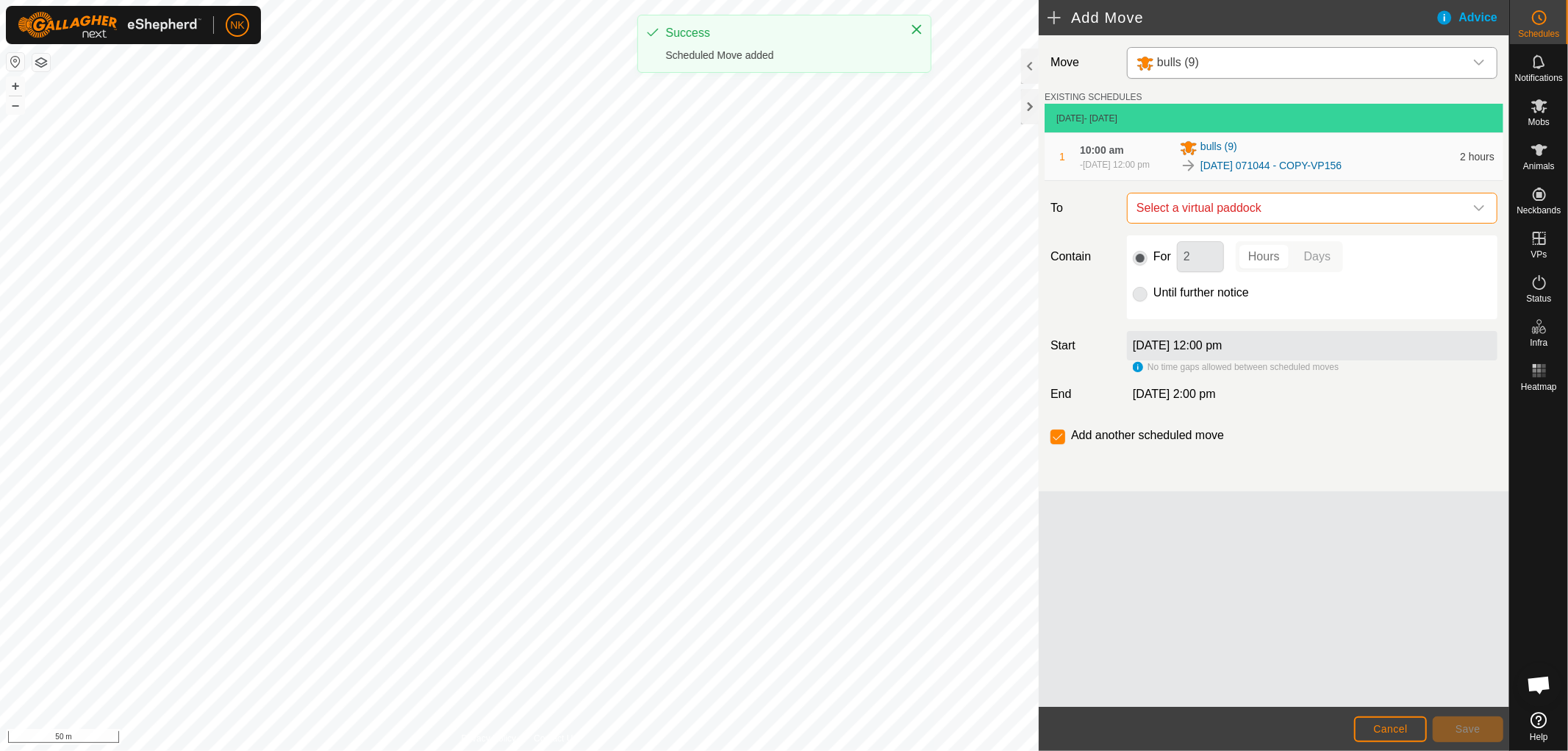
click at [1258, 214] on span "Select a virtual paddock" at bounding box center [1297, 208] width 333 height 30
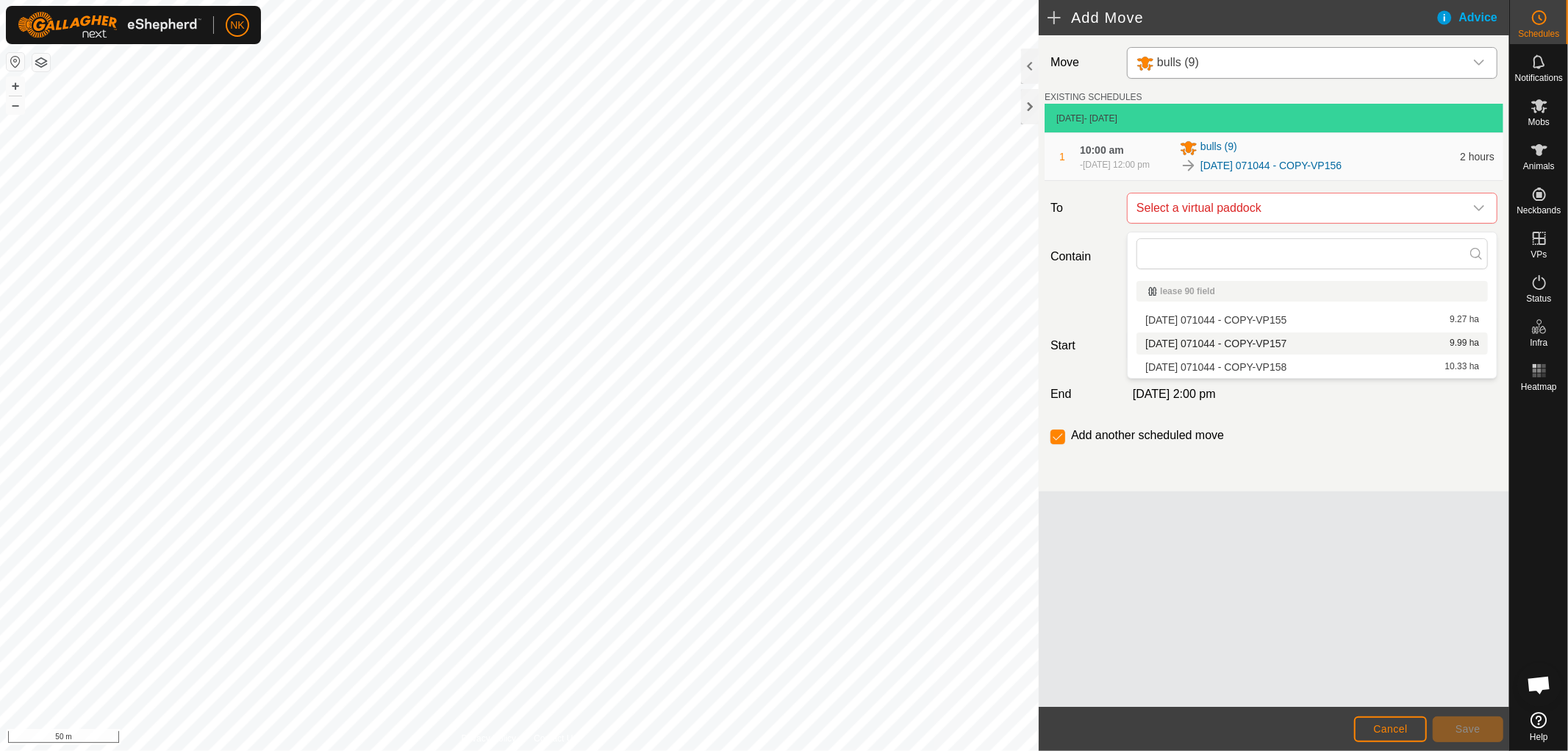
click at [1237, 341] on li "2025-08-13 071044 - COPY-VP157 9.99 ha" at bounding box center [1312, 344] width 352 height 22
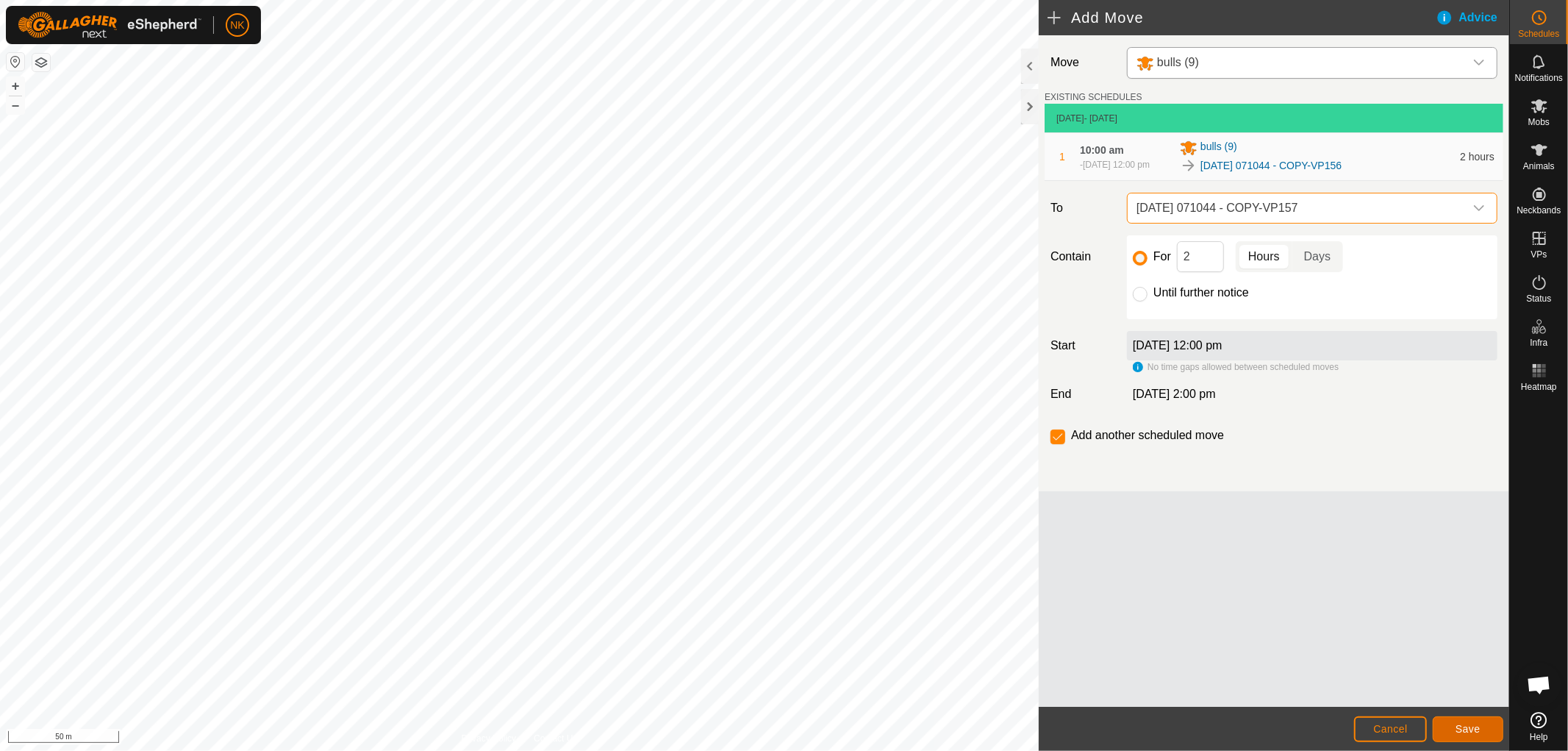
click at [1474, 728] on span "Save" at bounding box center [1467, 729] width 25 height 12
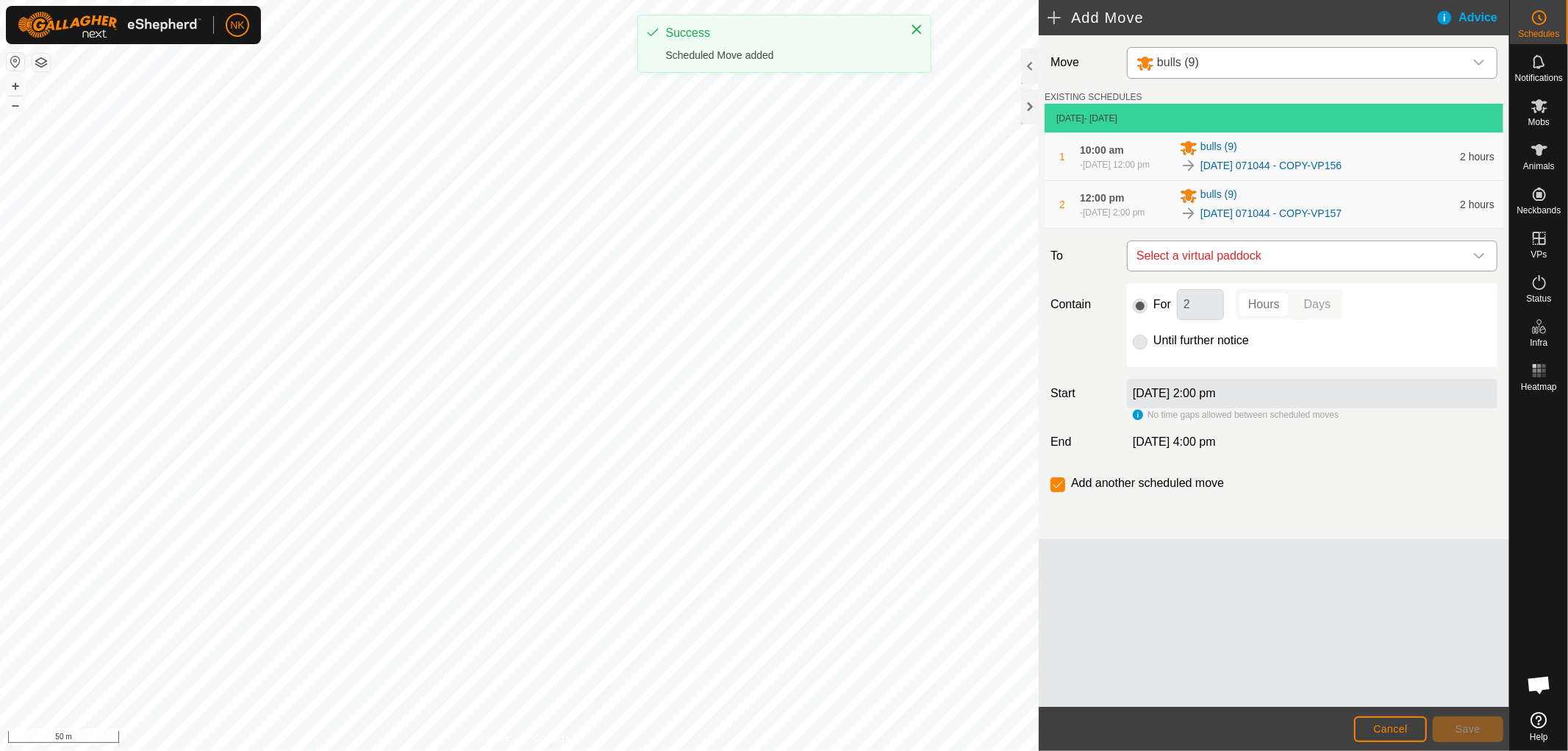
click at [1297, 258] on span "Select a virtual paddock" at bounding box center [1297, 256] width 333 height 30
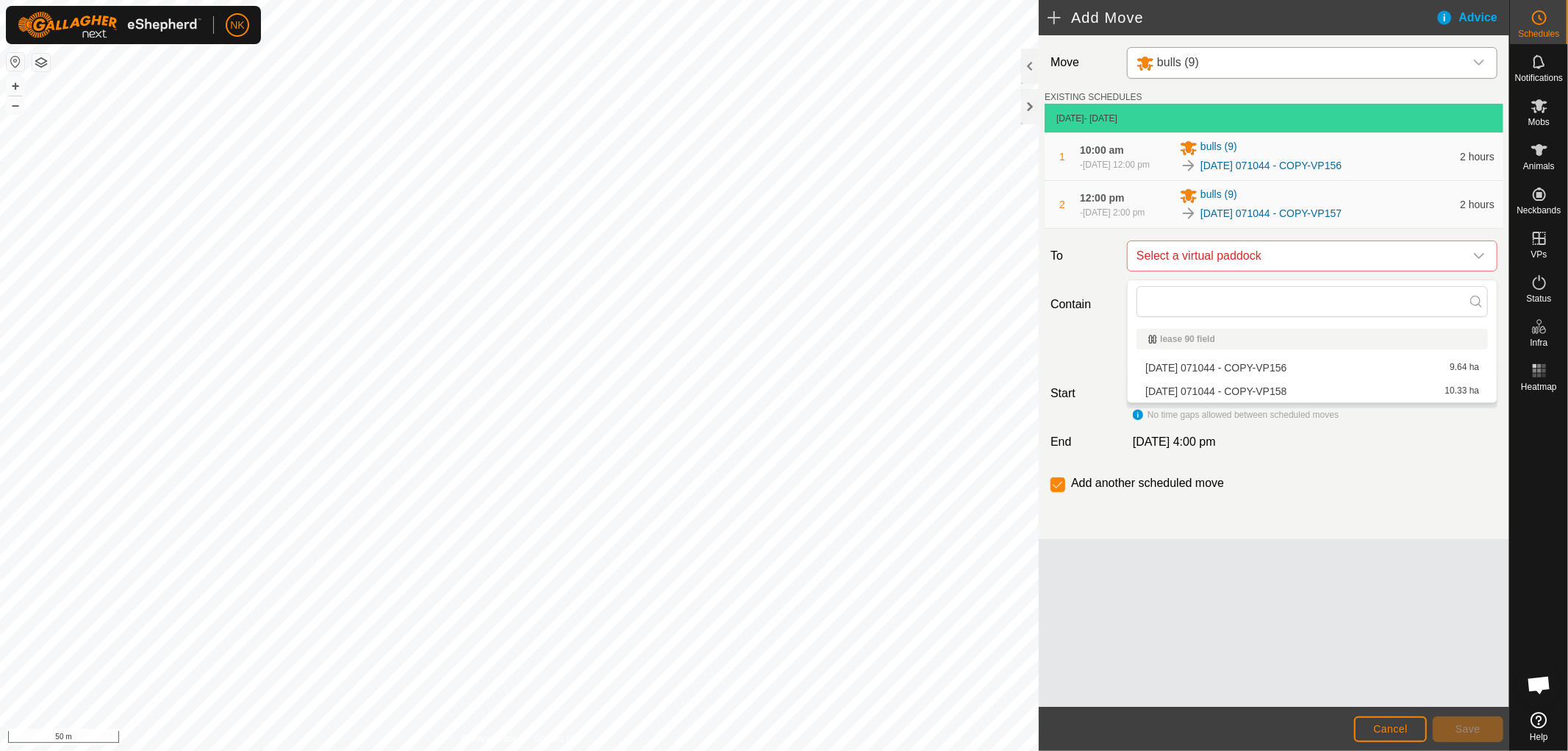
click at [1268, 392] on li "2025-08-13 071044 - COPY-VP158 10.33 ha" at bounding box center [1312, 392] width 352 height 22
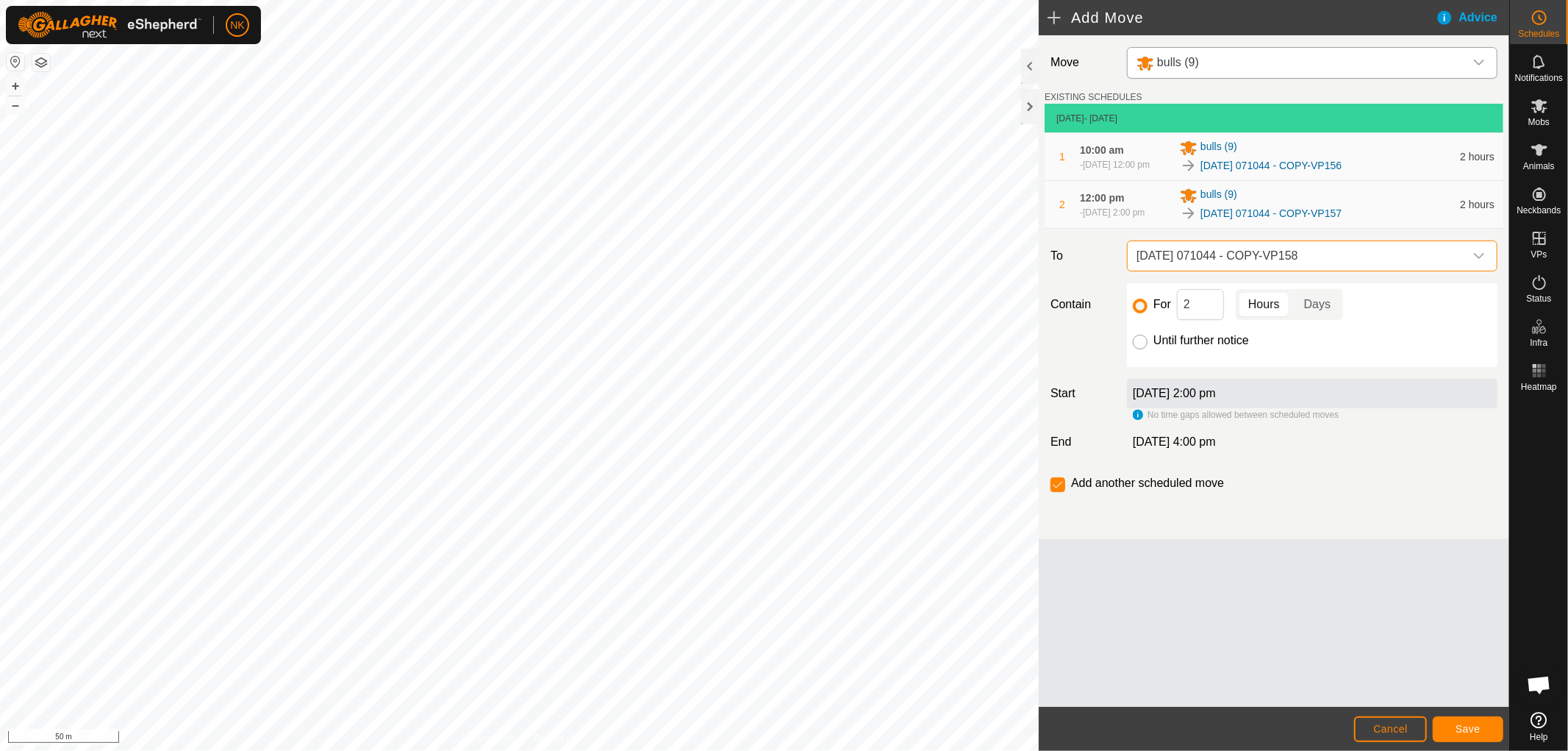
click at [1134, 349] on div at bounding box center [1140, 342] width 15 height 15
click at [1140, 349] on input "Until further notice" at bounding box center [1140, 342] width 15 height 15
radio input "true"
checkbox input "false"
click at [1497, 744] on footer "Cancel Save" at bounding box center [1274, 729] width 471 height 44
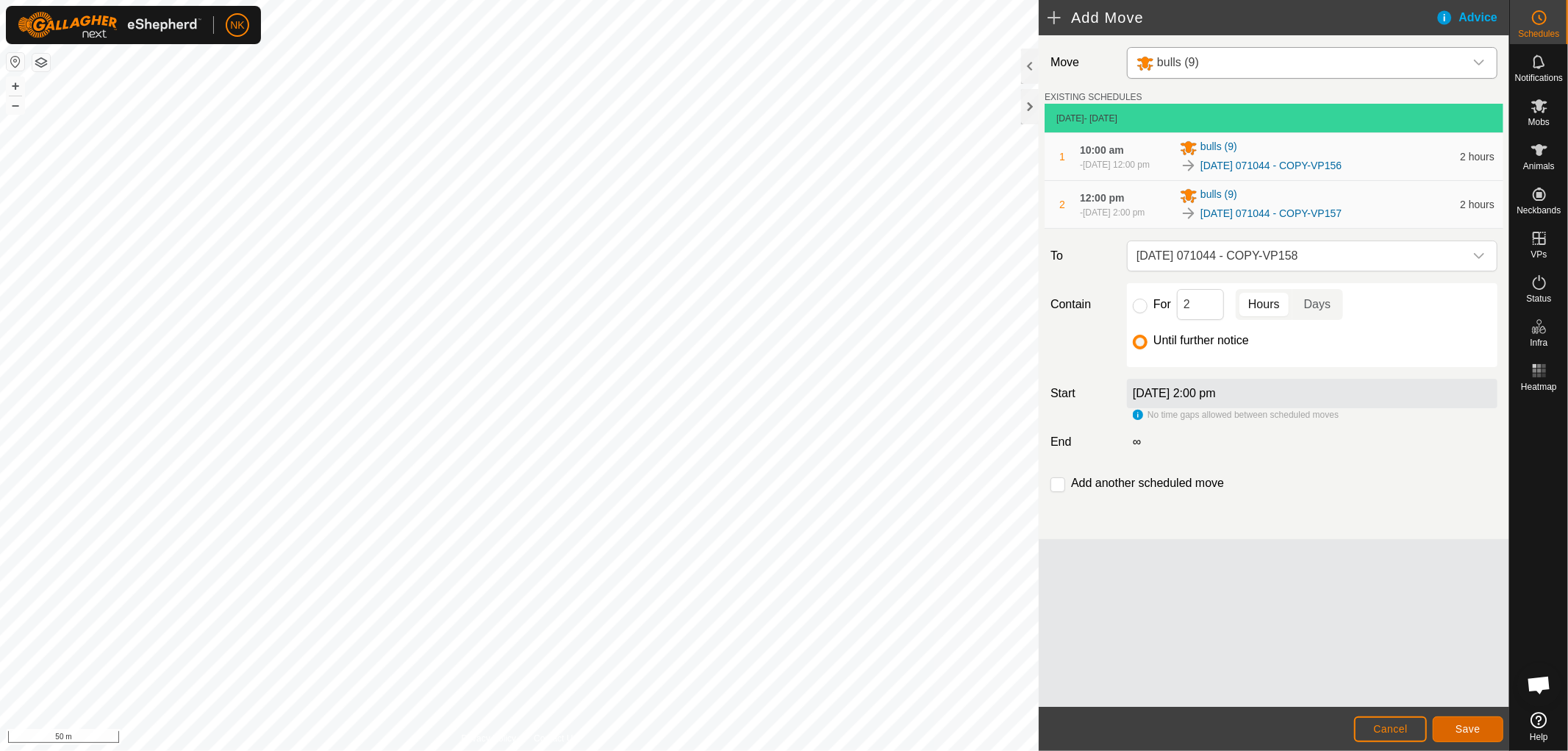
click at [1473, 733] on span "Save" at bounding box center [1467, 729] width 25 height 12
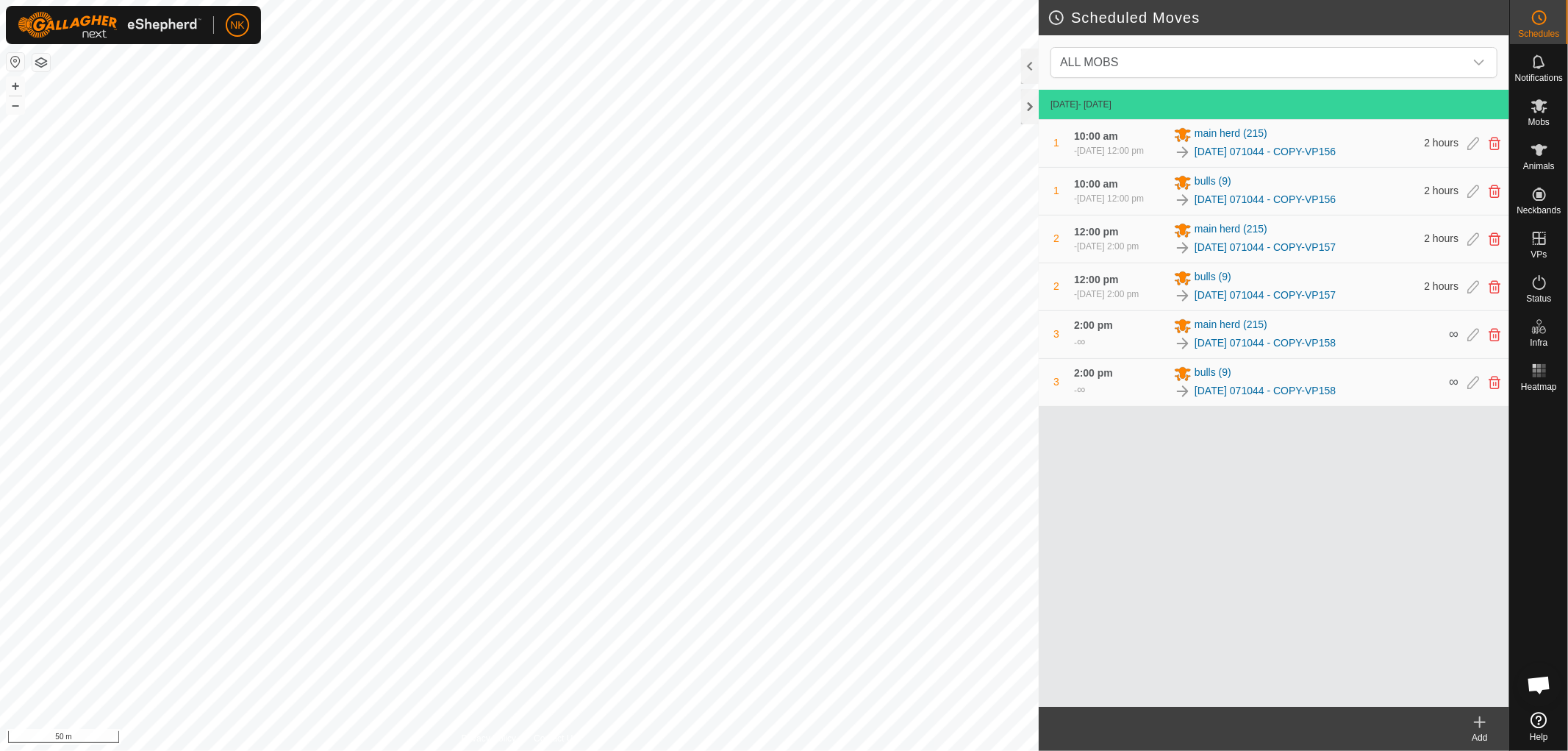
click at [1480, 729] on icon at bounding box center [1479, 721] width 18 height 18
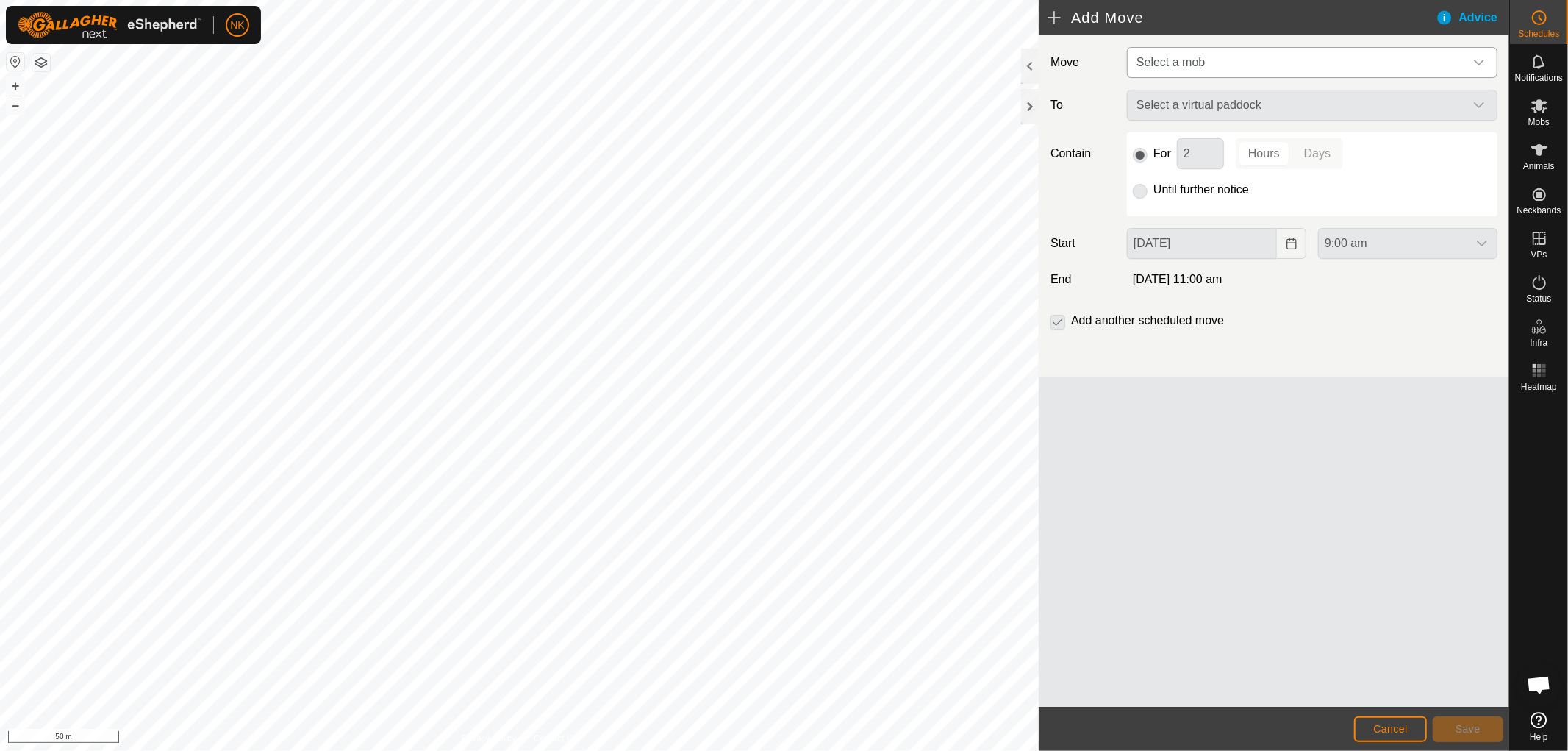
click at [1246, 59] on span "Select a mob" at bounding box center [1297, 63] width 333 height 30
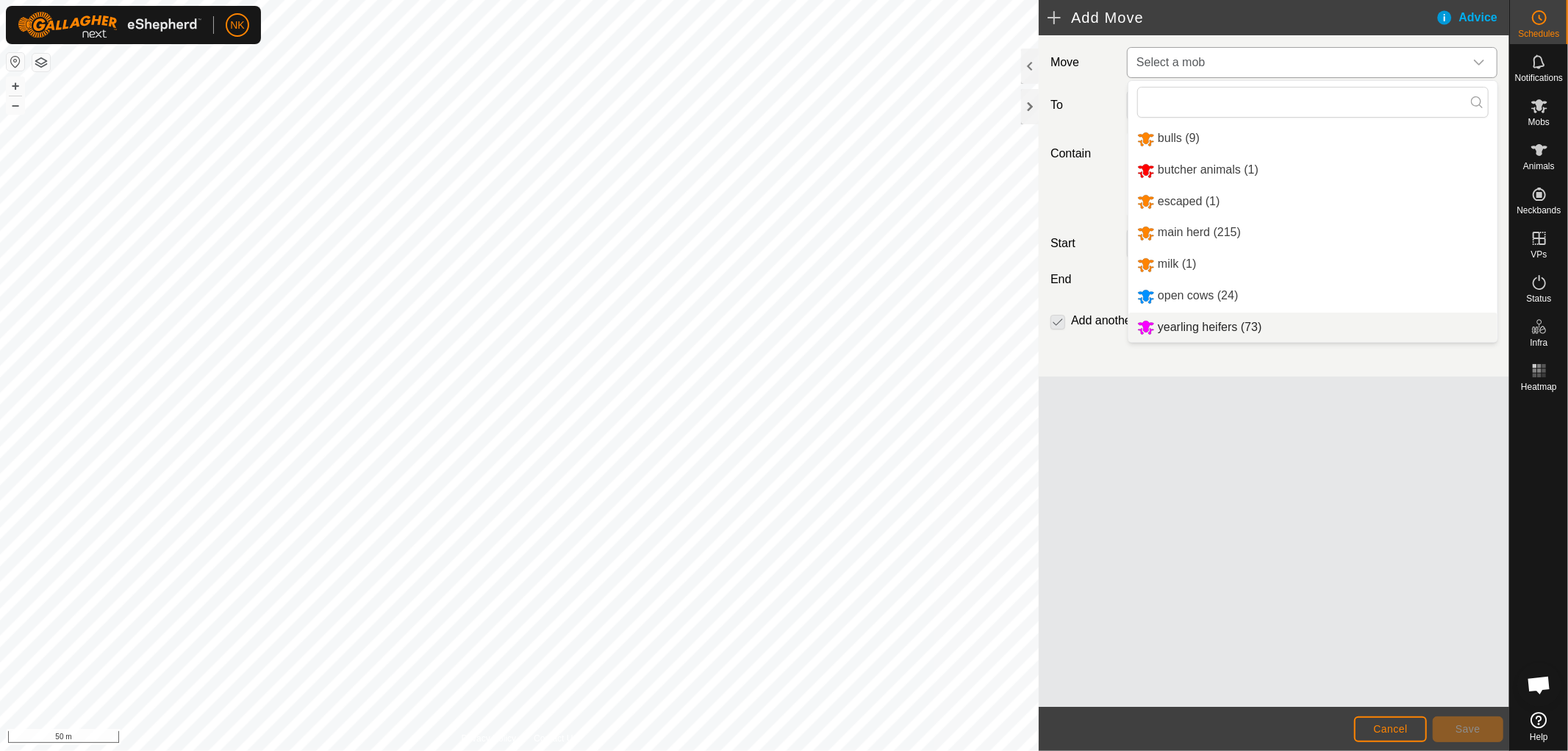
click at [1179, 329] on li "yearling heifers (73)" at bounding box center [1313, 327] width 369 height 30
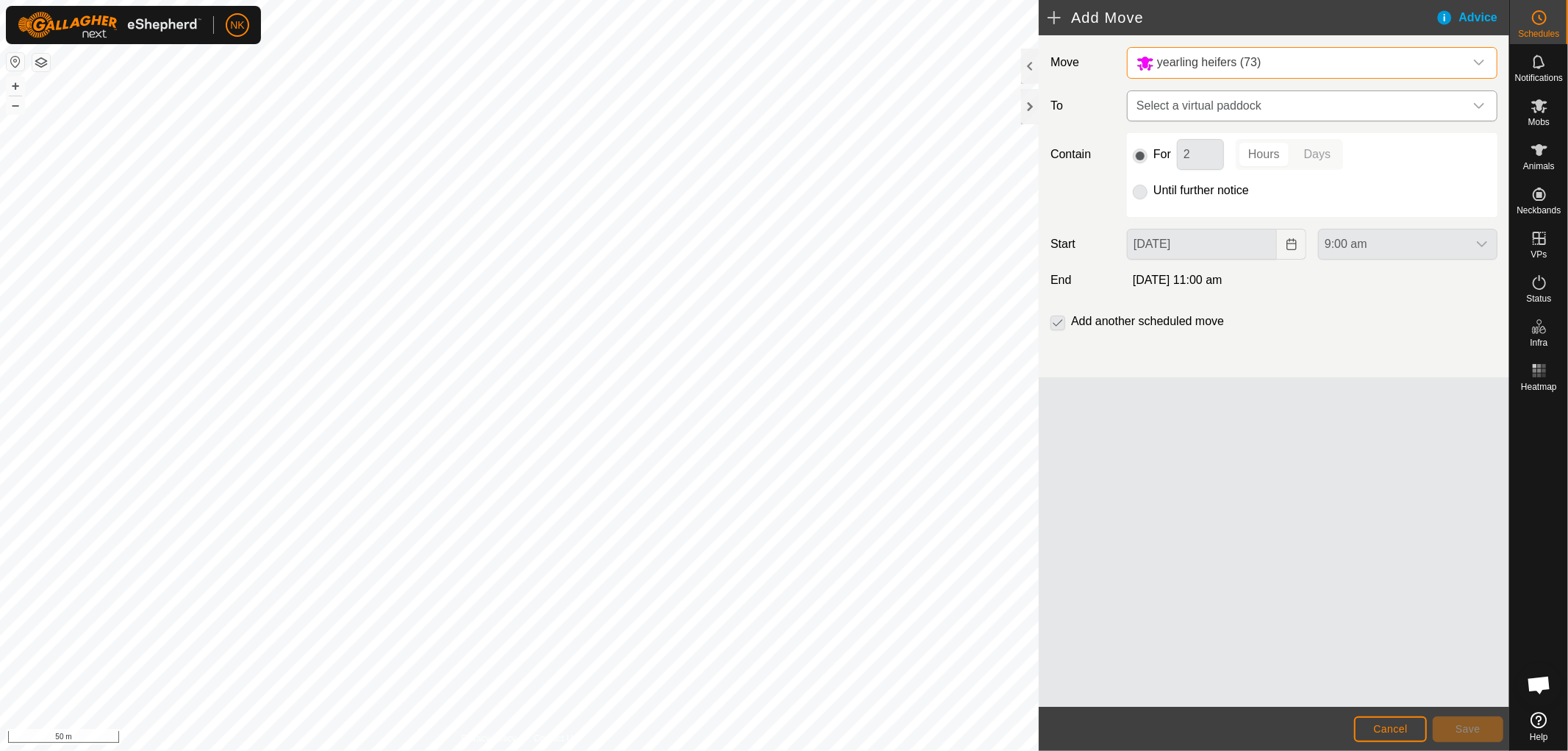
click at [1222, 105] on span "Select a virtual paddock" at bounding box center [1297, 106] width 333 height 30
type input "156"
click at [1265, 210] on li "2025-08-13 071044 - COPY-VP156 9.64 ha" at bounding box center [1312, 212] width 352 height 22
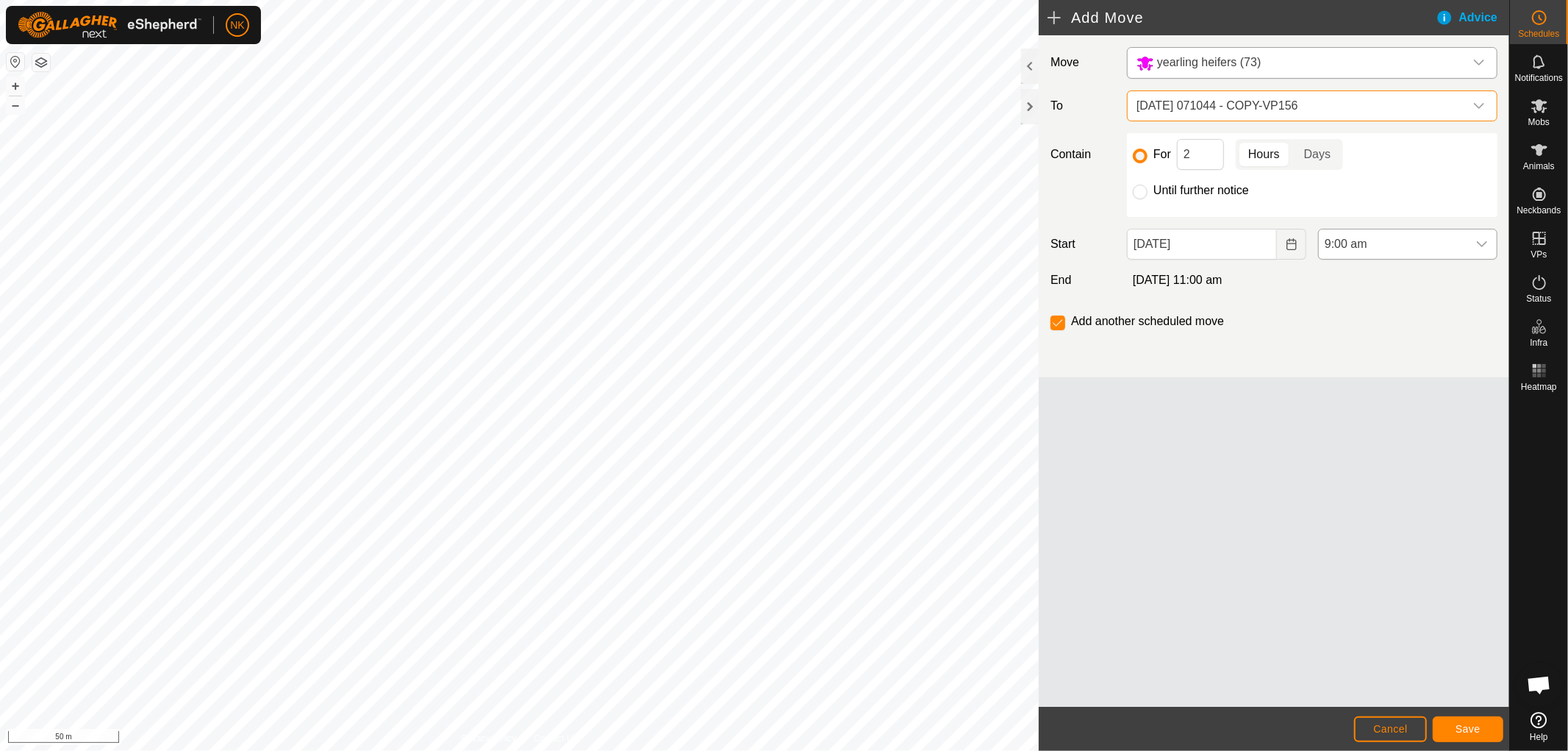
click at [1362, 246] on span "9:00 am" at bounding box center [1393, 244] width 149 height 30
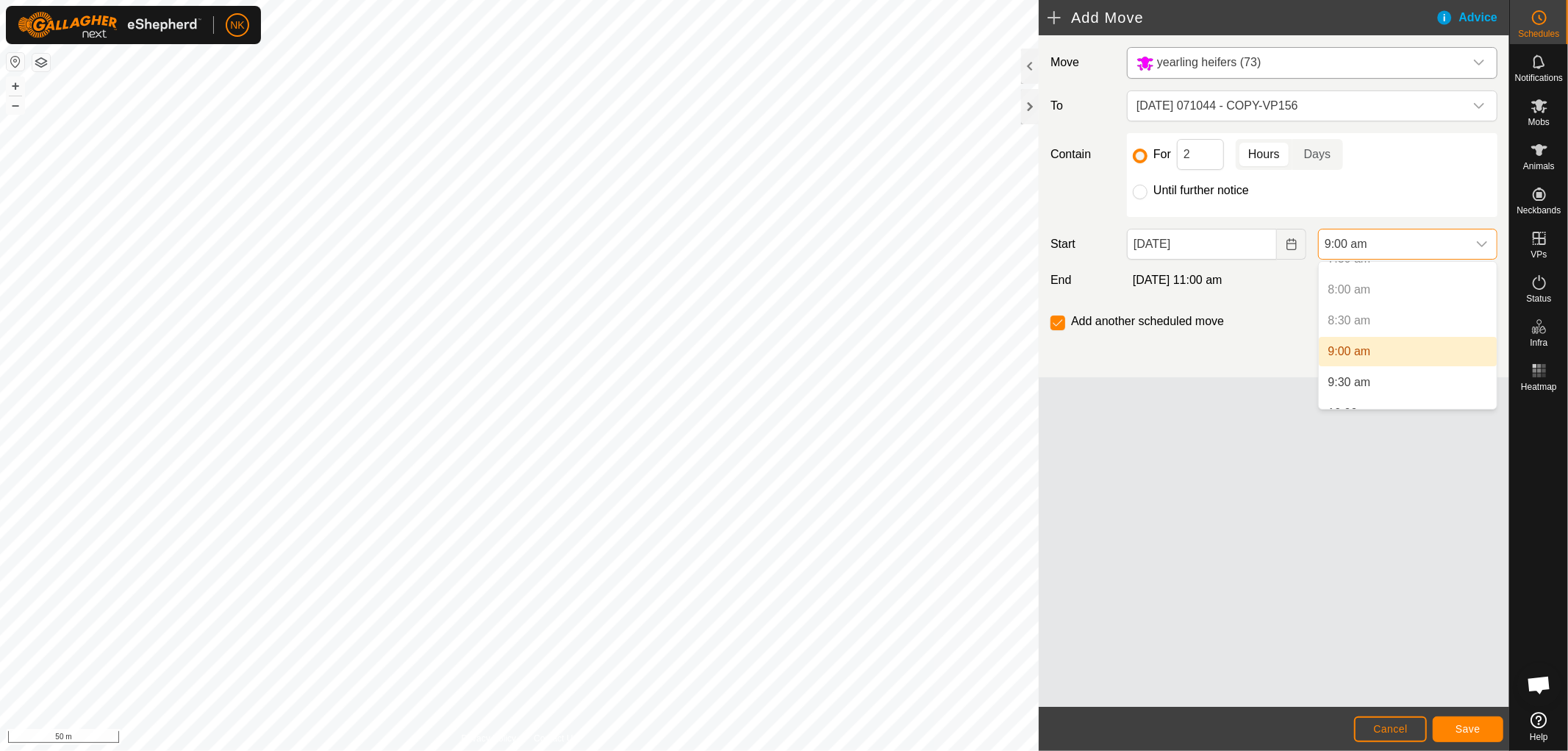
scroll to position [519, 0]
click at [1346, 363] on li "10:00 am" at bounding box center [1407, 375] width 178 height 30
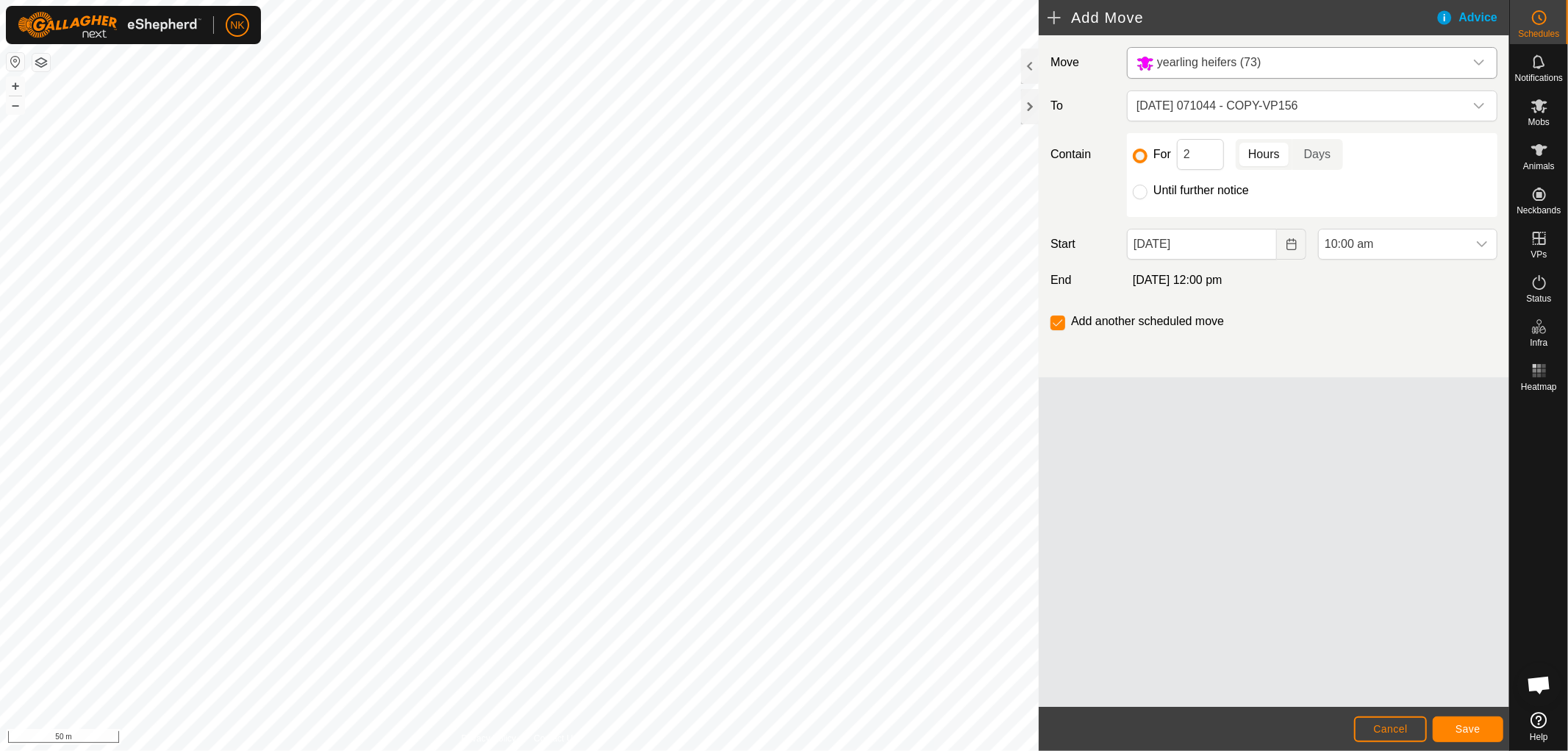
click at [1471, 715] on footer "Cancel Save" at bounding box center [1274, 729] width 471 height 44
click at [1472, 722] on button "Save" at bounding box center [1468, 730] width 70 height 26
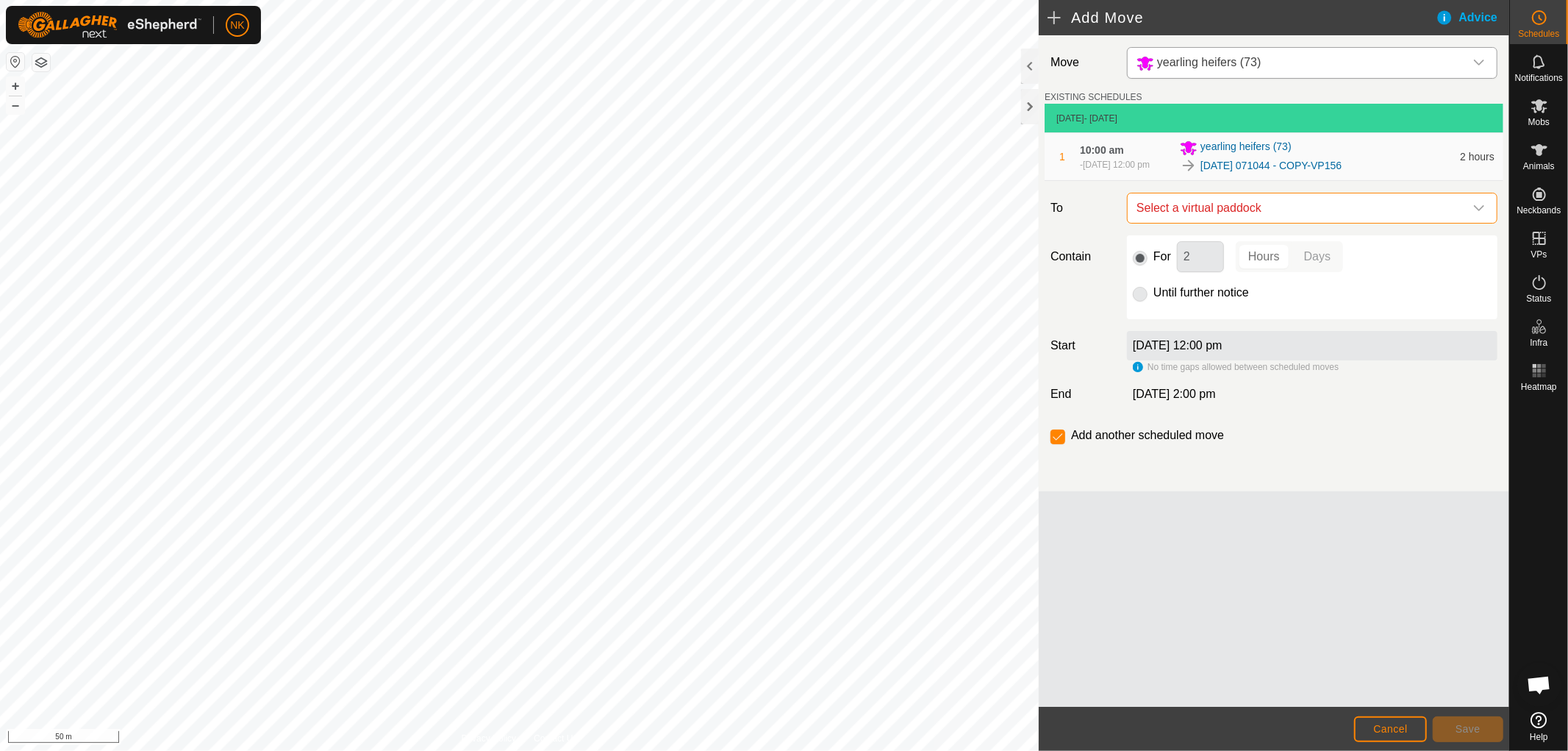
click at [1290, 218] on span "Select a virtual paddock" at bounding box center [1297, 208] width 333 height 30
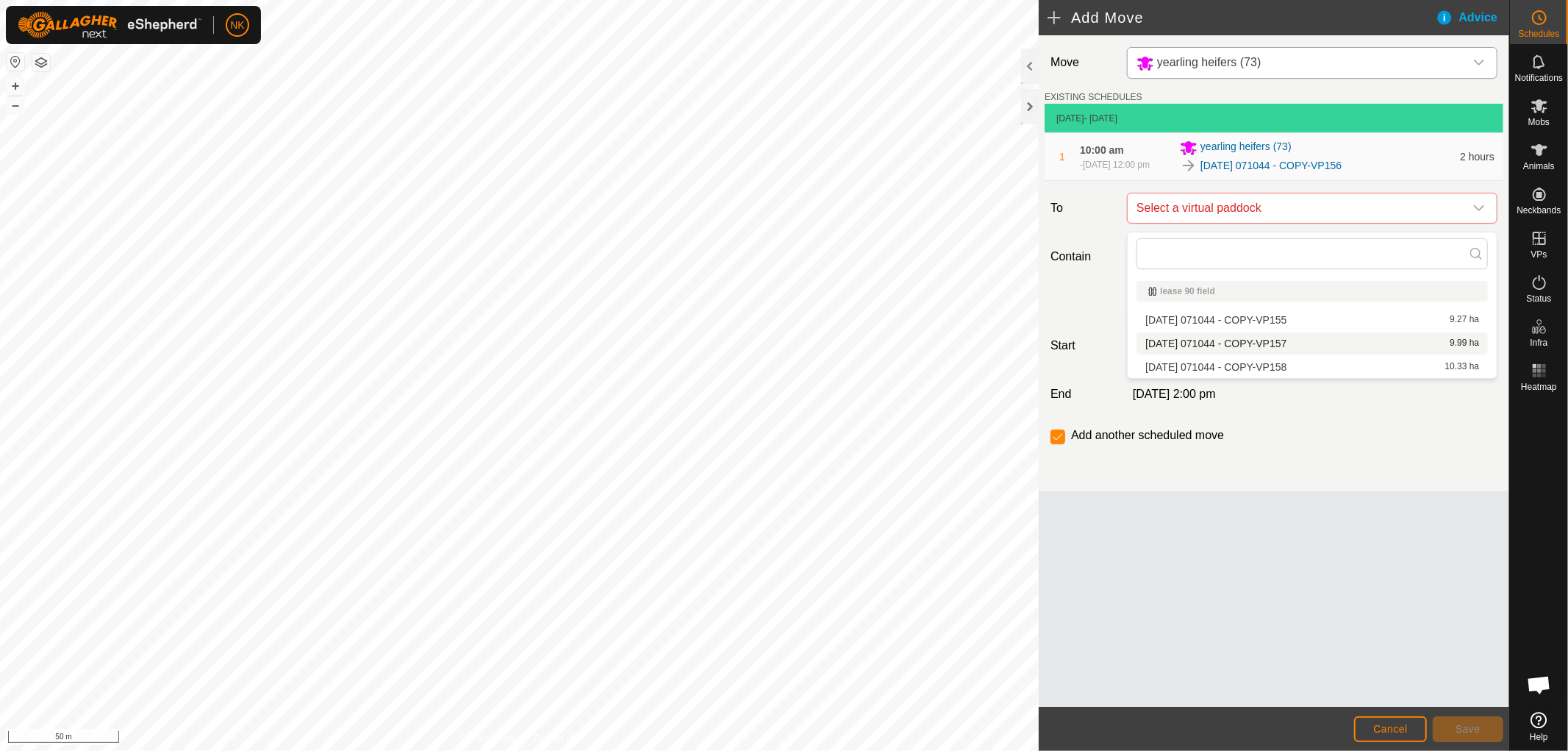
click at [1285, 345] on li "2025-08-13 071044 - COPY-VP157 9.99 ha" at bounding box center [1312, 344] width 352 height 22
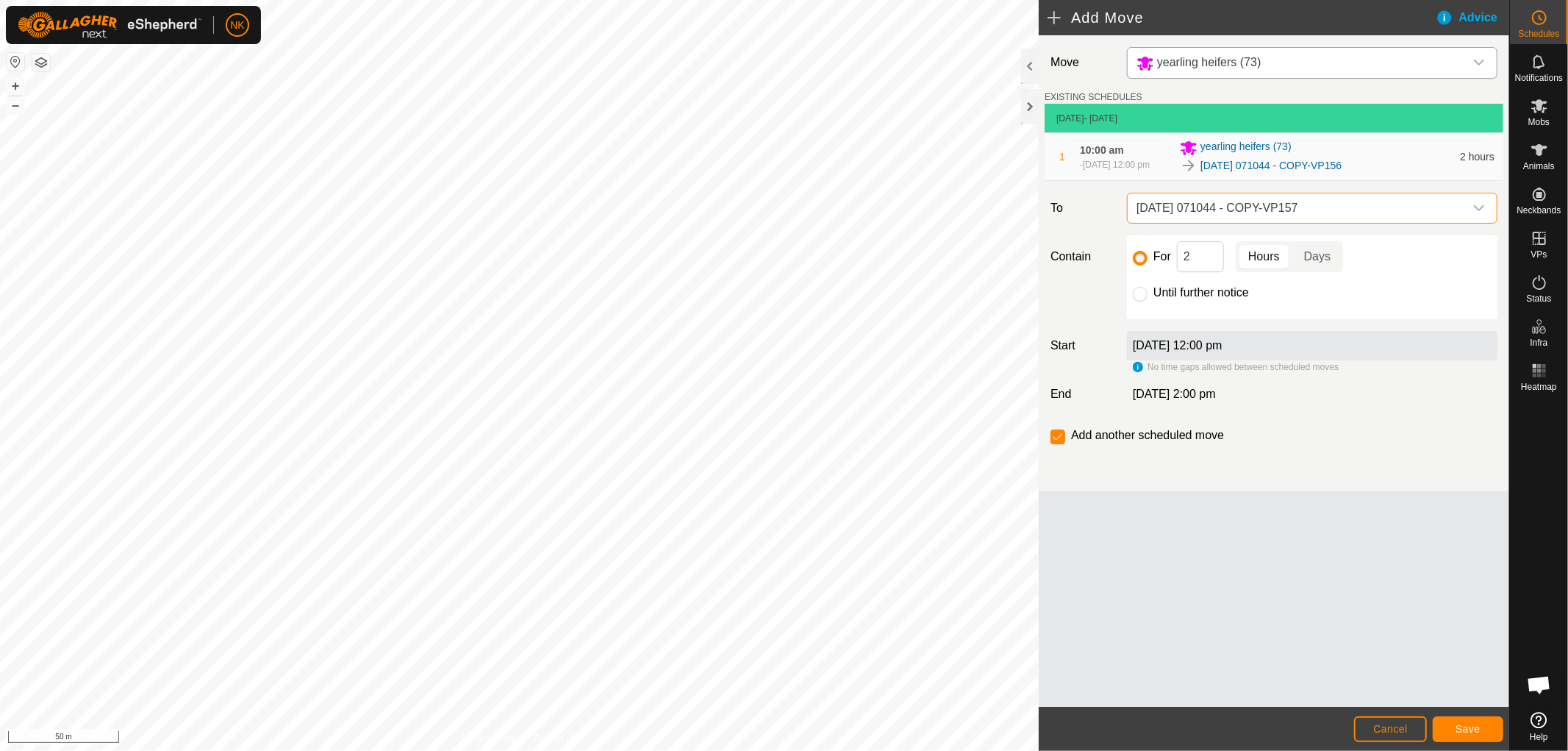
click at [1469, 750] on footer "Cancel Save" at bounding box center [1274, 729] width 471 height 44
click at [1465, 738] on button "Save" at bounding box center [1468, 730] width 70 height 26
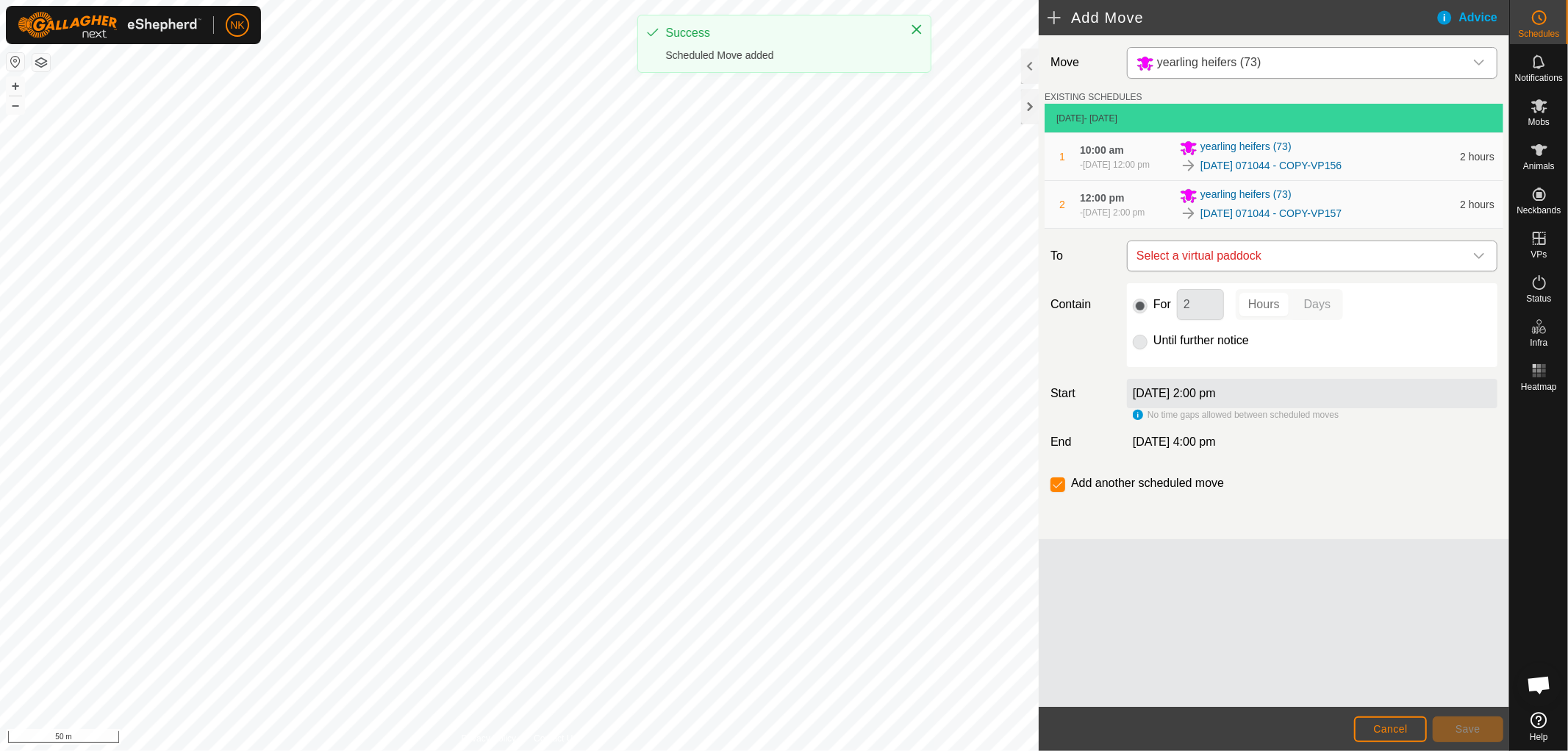
click at [1281, 268] on span "Select a virtual paddock" at bounding box center [1297, 256] width 333 height 30
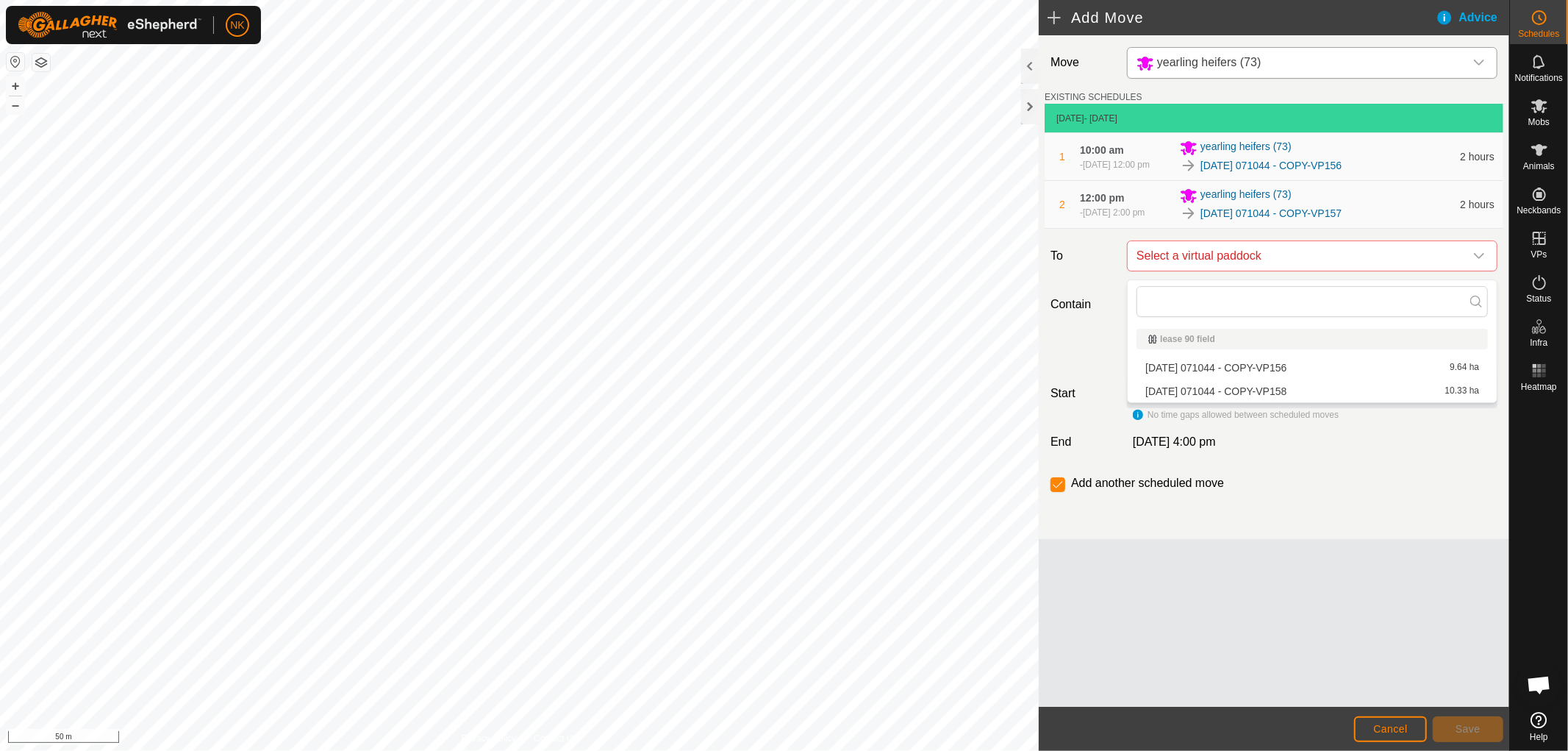
click at [1254, 383] on li "2025-08-13 071044 - COPY-VP158 10.33 ha" at bounding box center [1312, 392] width 352 height 22
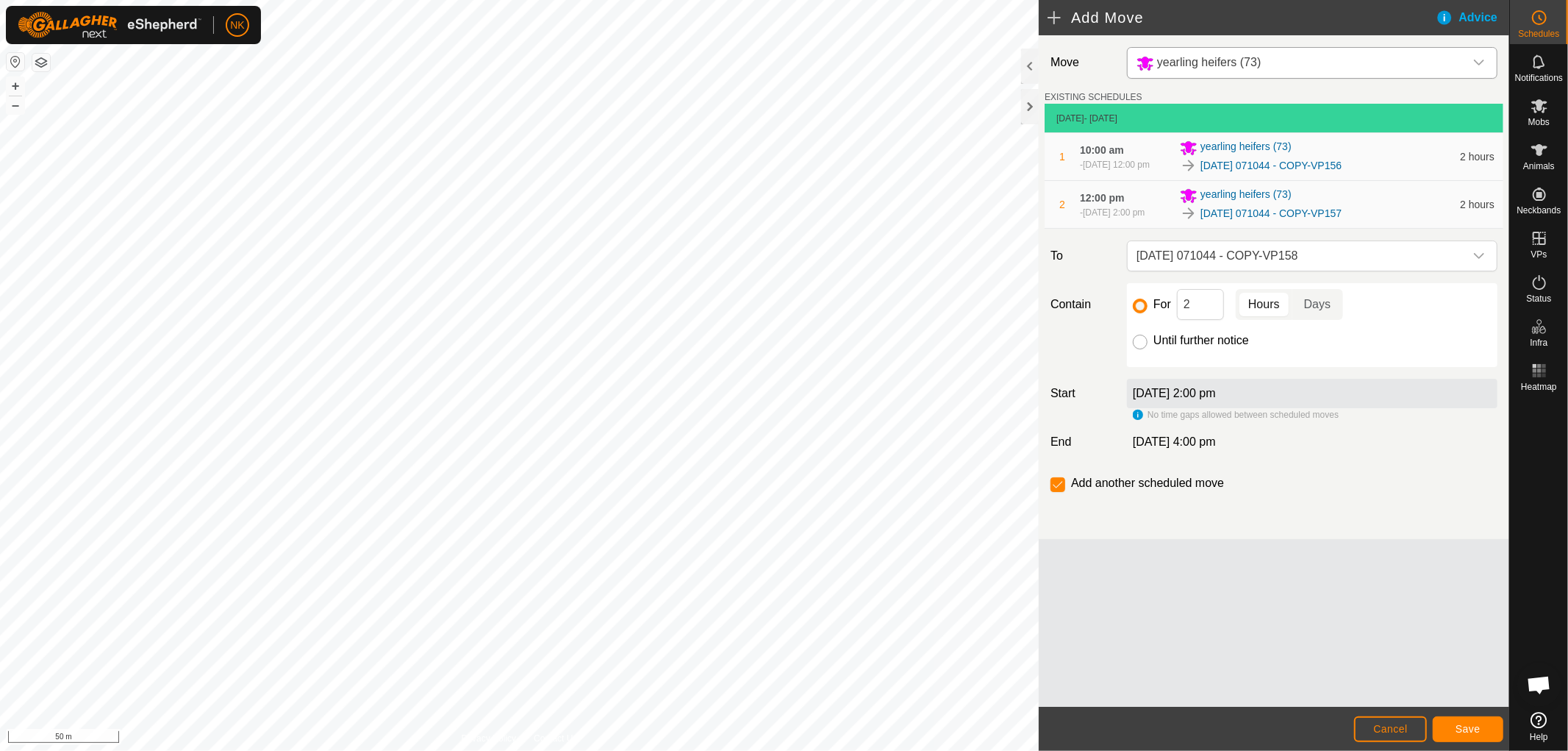
click at [1138, 349] on input "Until further notice" at bounding box center [1140, 342] width 15 height 15
radio input "true"
checkbox input "false"
click at [1463, 721] on button "Save" at bounding box center [1468, 730] width 70 height 26
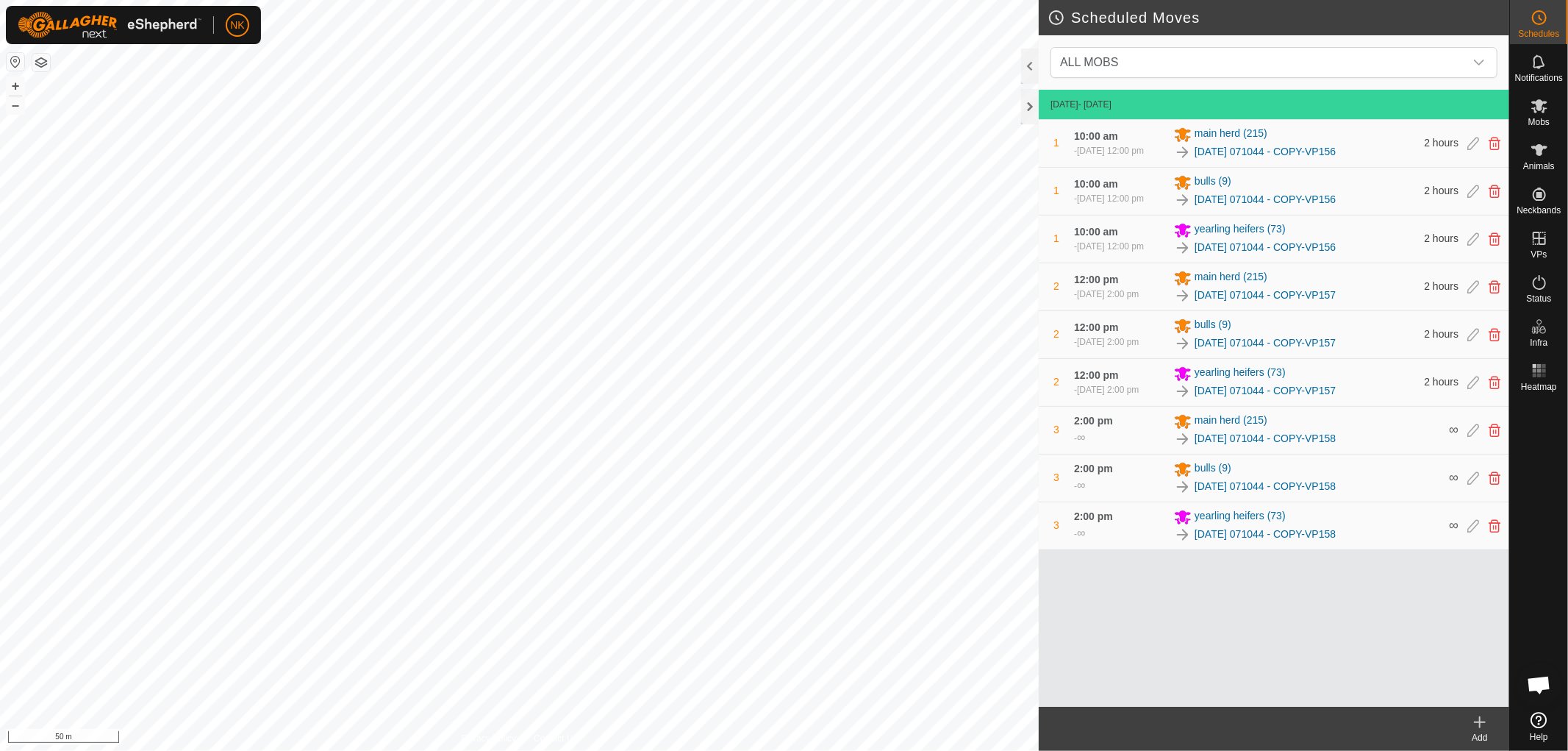
click at [1477, 725] on icon at bounding box center [1479, 721] width 18 height 18
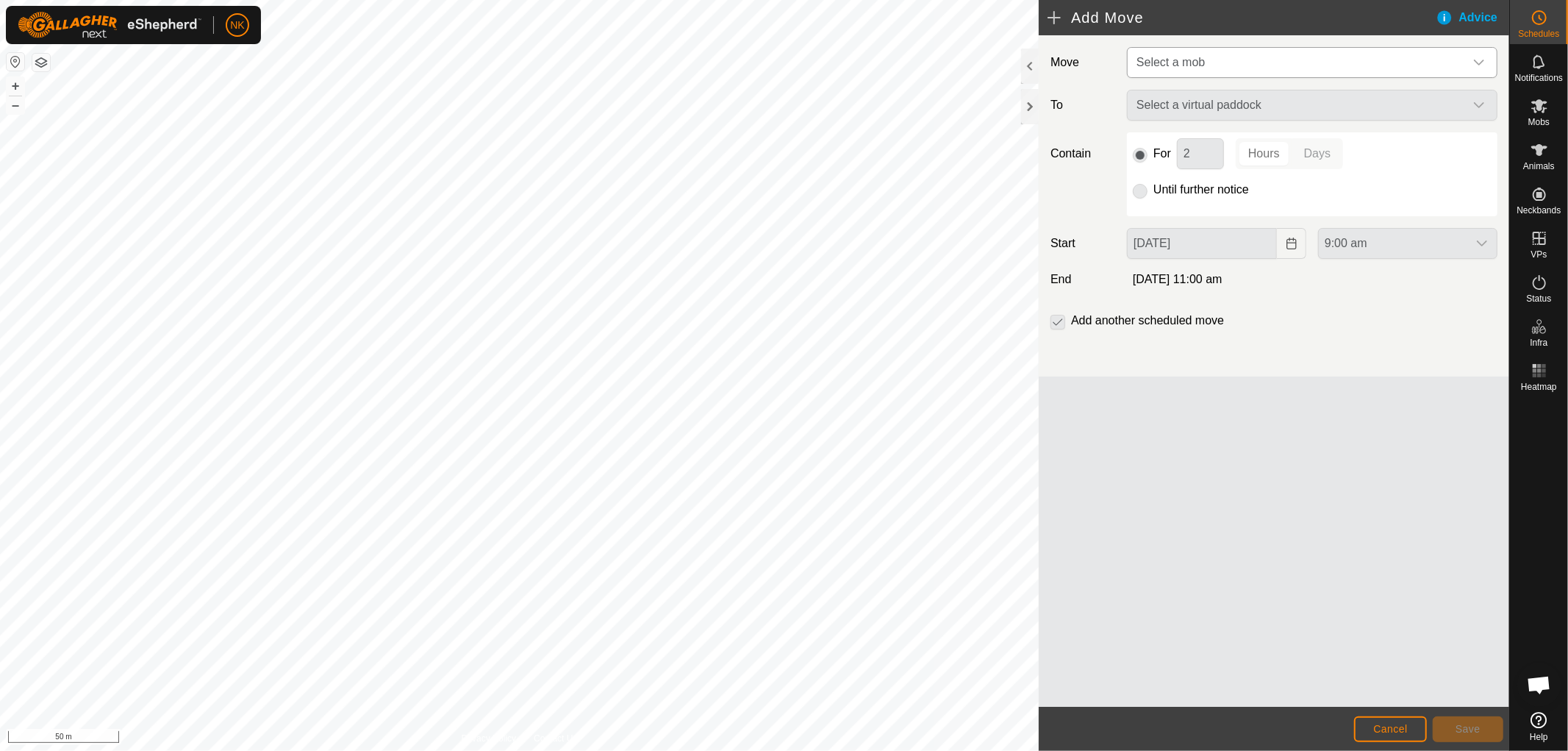
click at [1188, 67] on span "Select a mob" at bounding box center [1171, 63] width 68 height 13
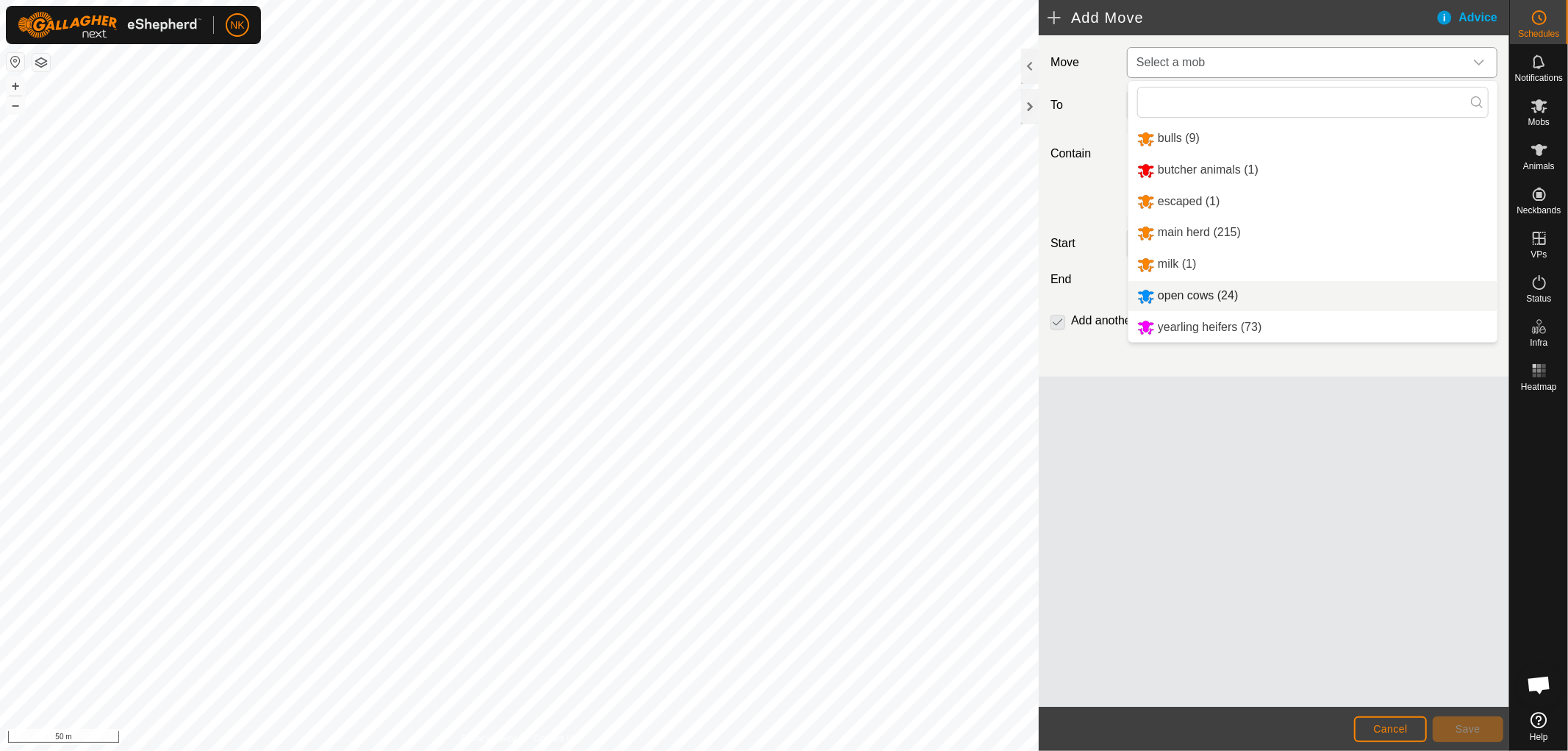
click at [1171, 294] on li "open cows (24)" at bounding box center [1313, 296] width 369 height 30
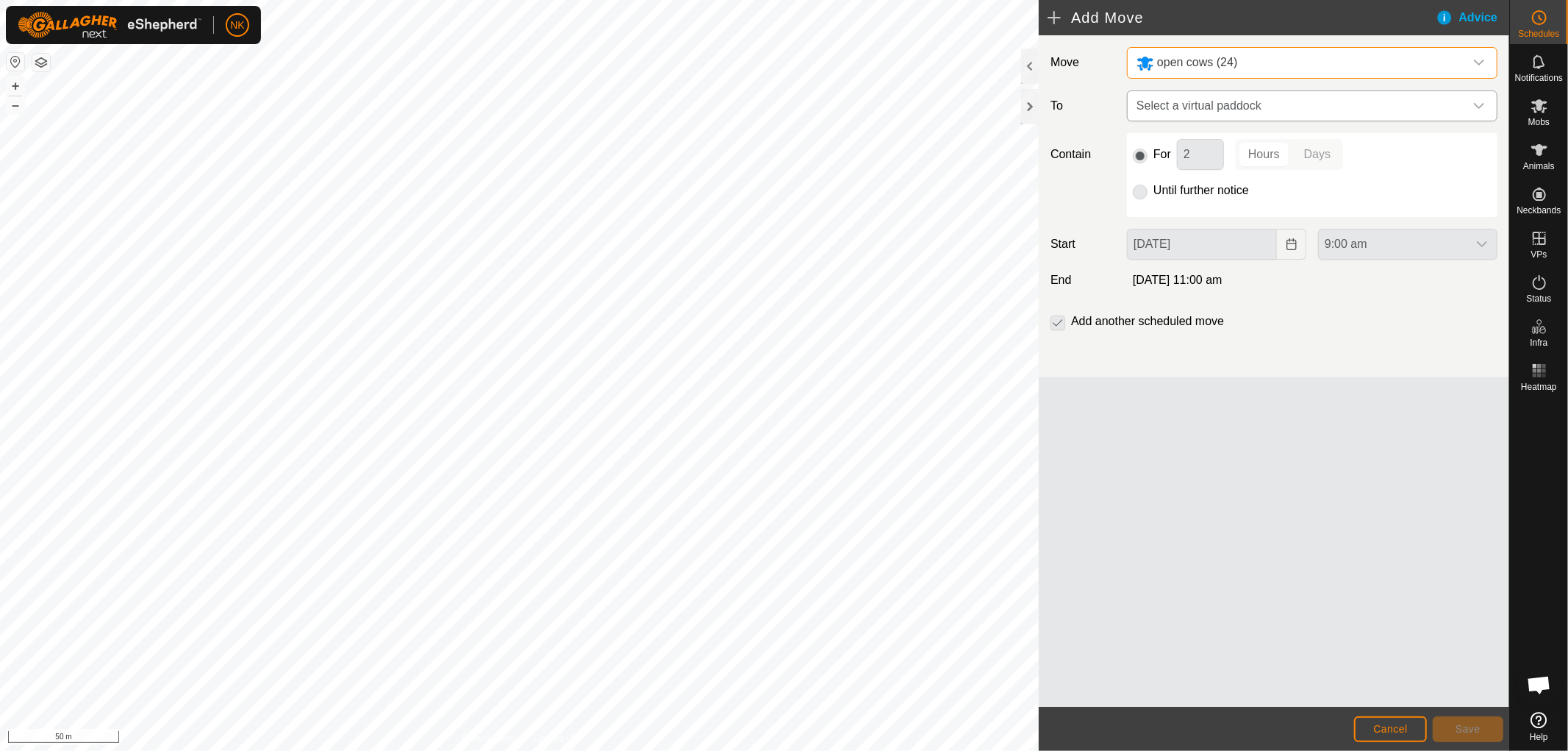
click at [1291, 92] on span "Select a virtual paddock" at bounding box center [1297, 106] width 333 height 30
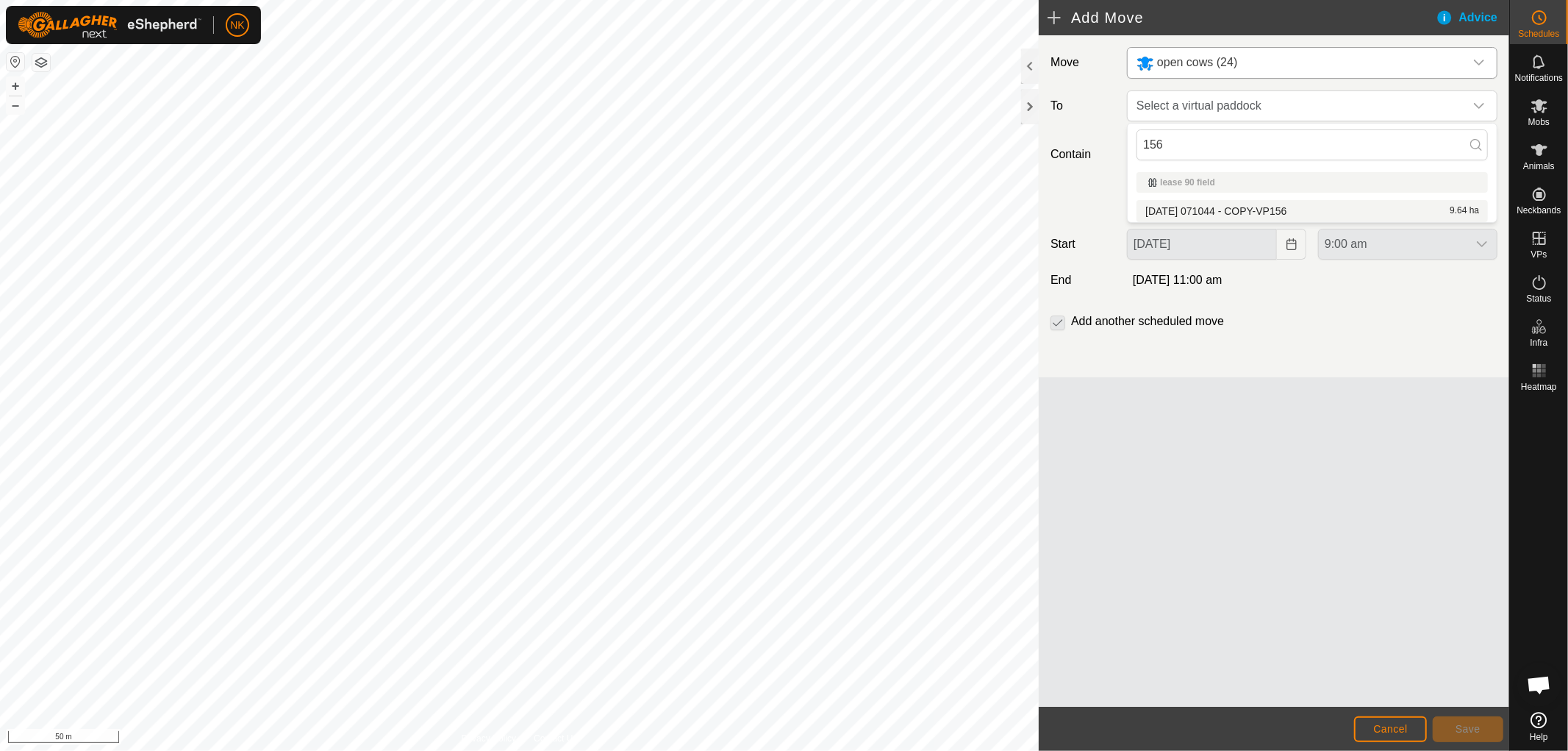
type input "156"
click at [1268, 212] on li "2025-08-13 071044 - COPY-VP156 9.64 ha" at bounding box center [1312, 212] width 352 height 22
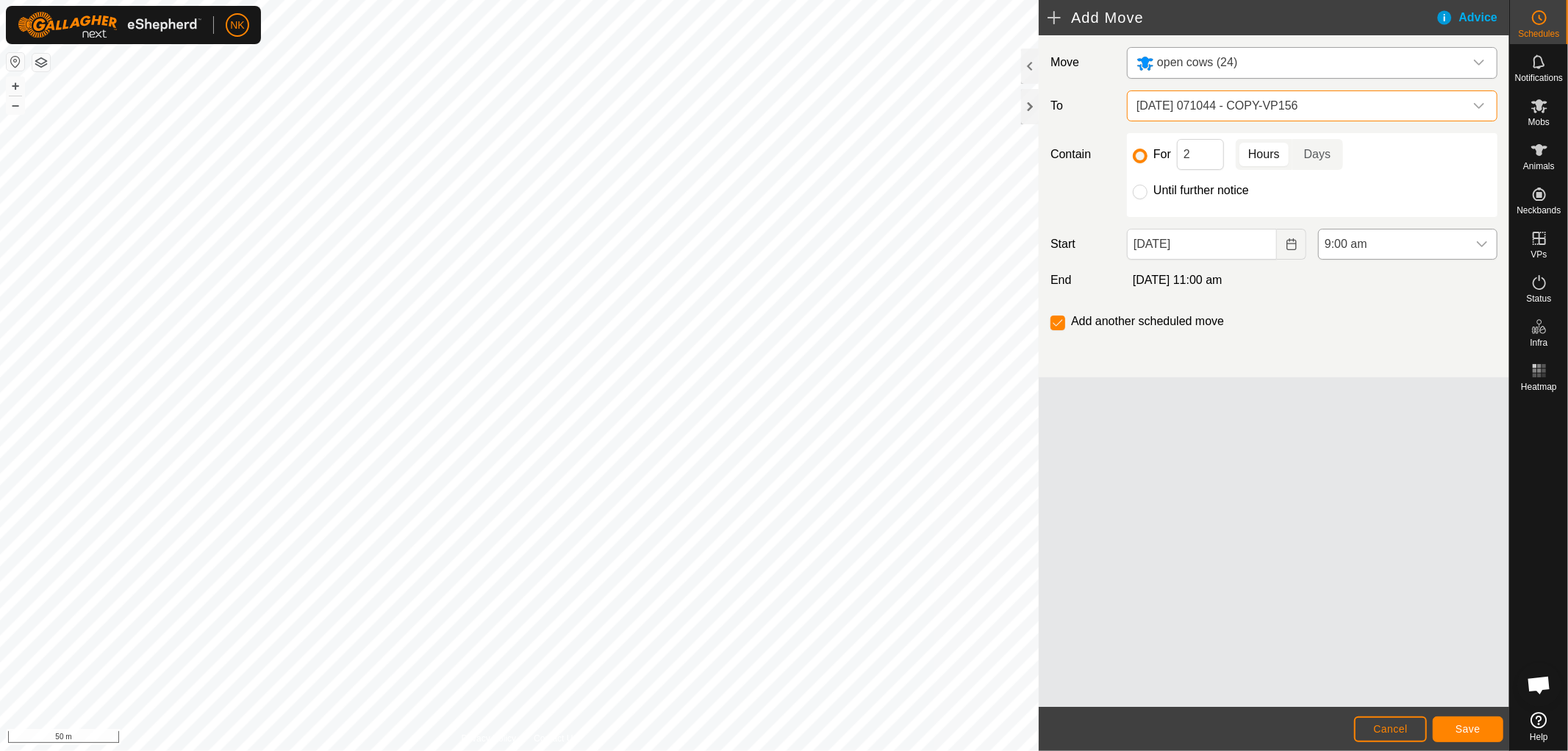
click at [1370, 250] on span "9:00 am" at bounding box center [1393, 244] width 149 height 30
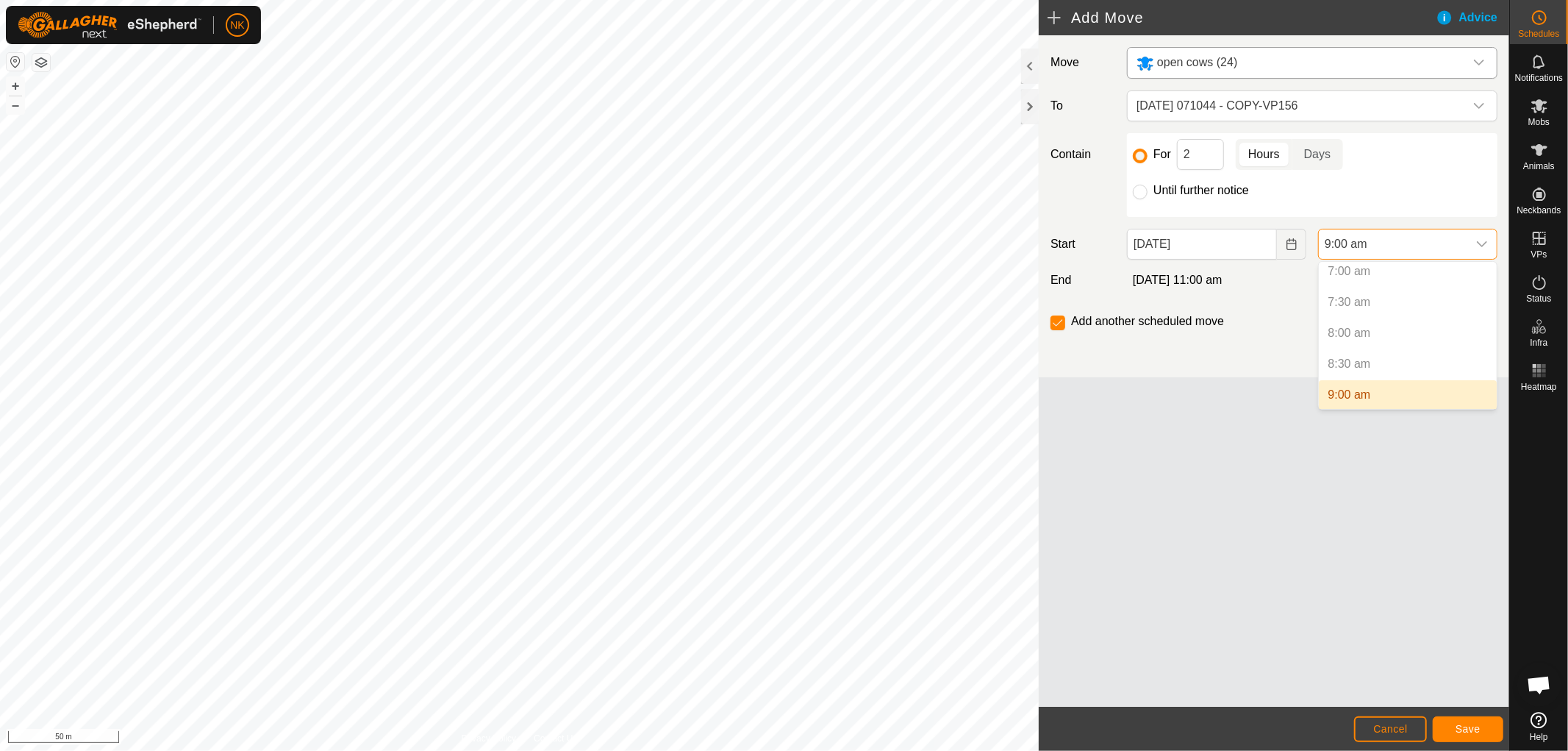
scroll to position [519, 0]
click at [1348, 368] on li "10:00 am" at bounding box center [1407, 375] width 178 height 30
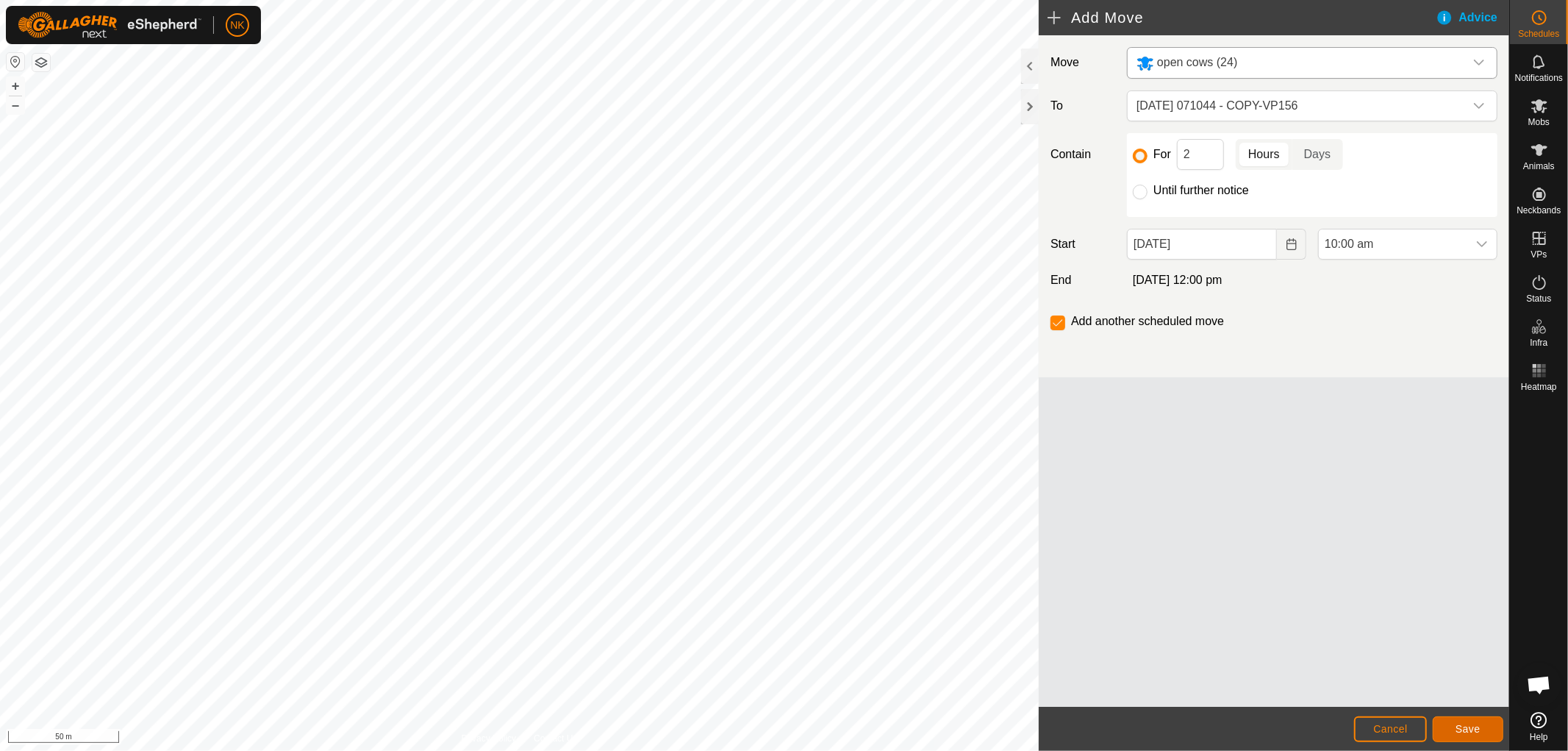
click at [1458, 729] on span "Save" at bounding box center [1467, 729] width 25 height 12
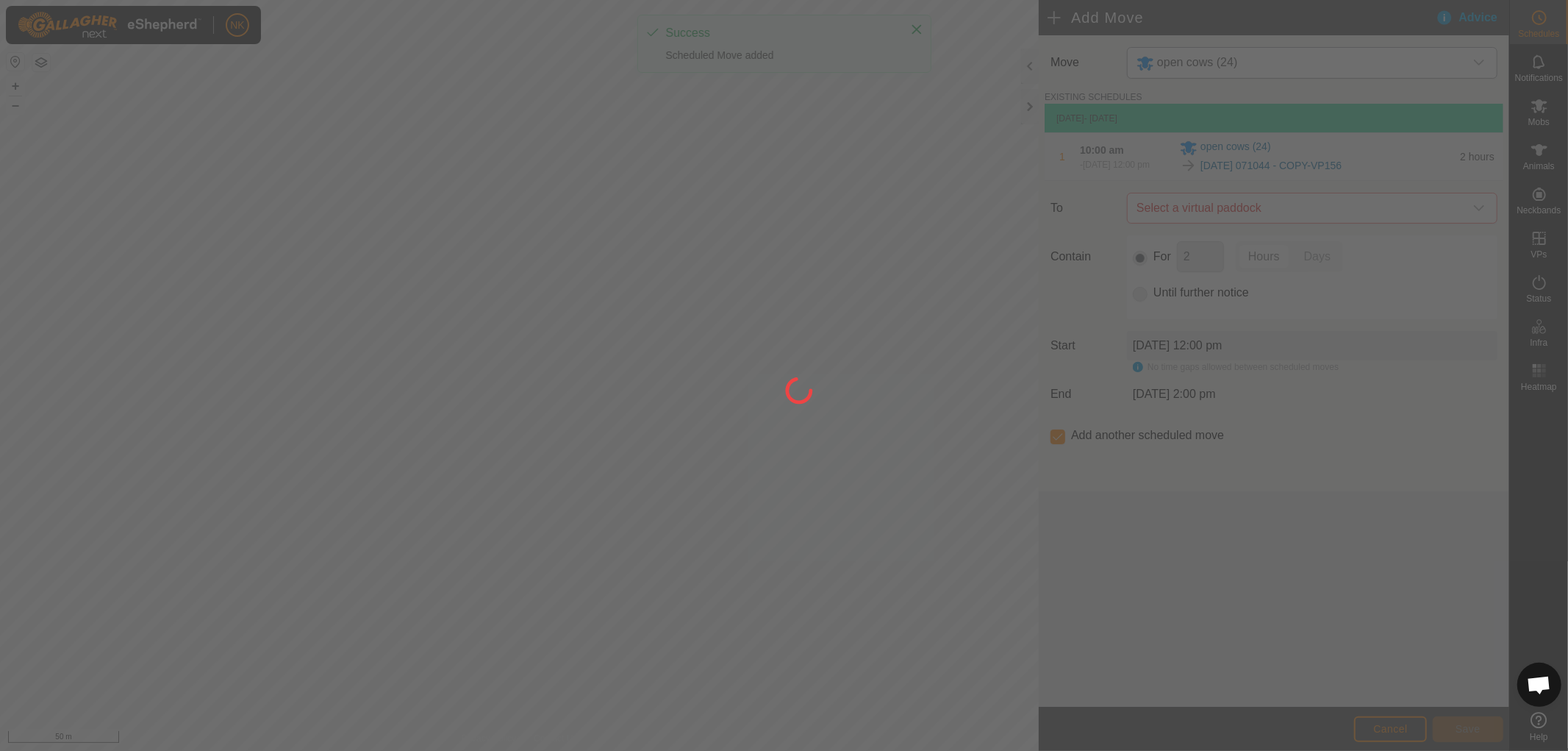
click at [1261, 212] on div at bounding box center [784, 375] width 1568 height 751
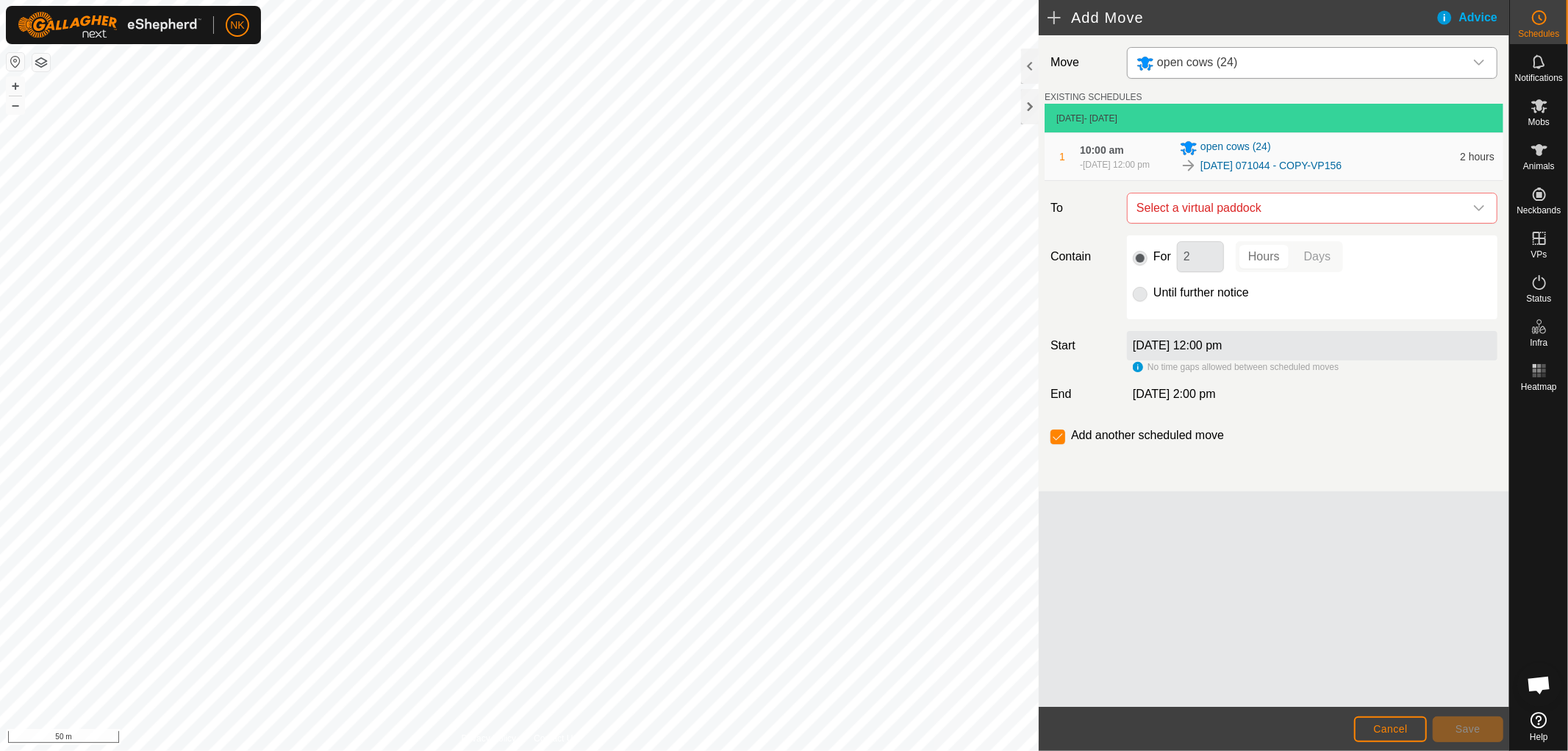
click at [1261, 212] on span "Select a virtual paddock" at bounding box center [1297, 208] width 333 height 30
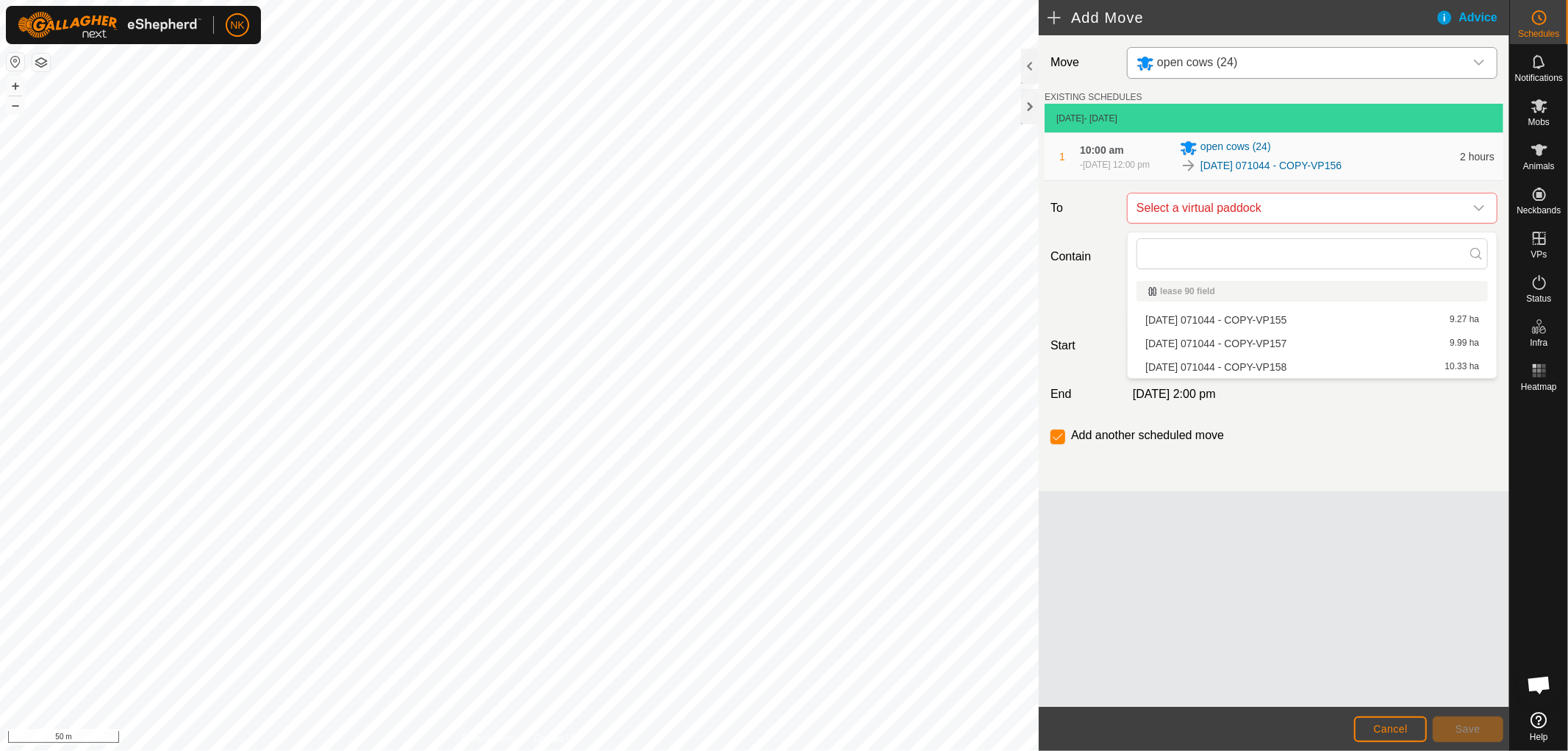
click at [1250, 341] on li "2025-08-13 071044 - COPY-VP157 9.99 ha" at bounding box center [1312, 344] width 352 height 22
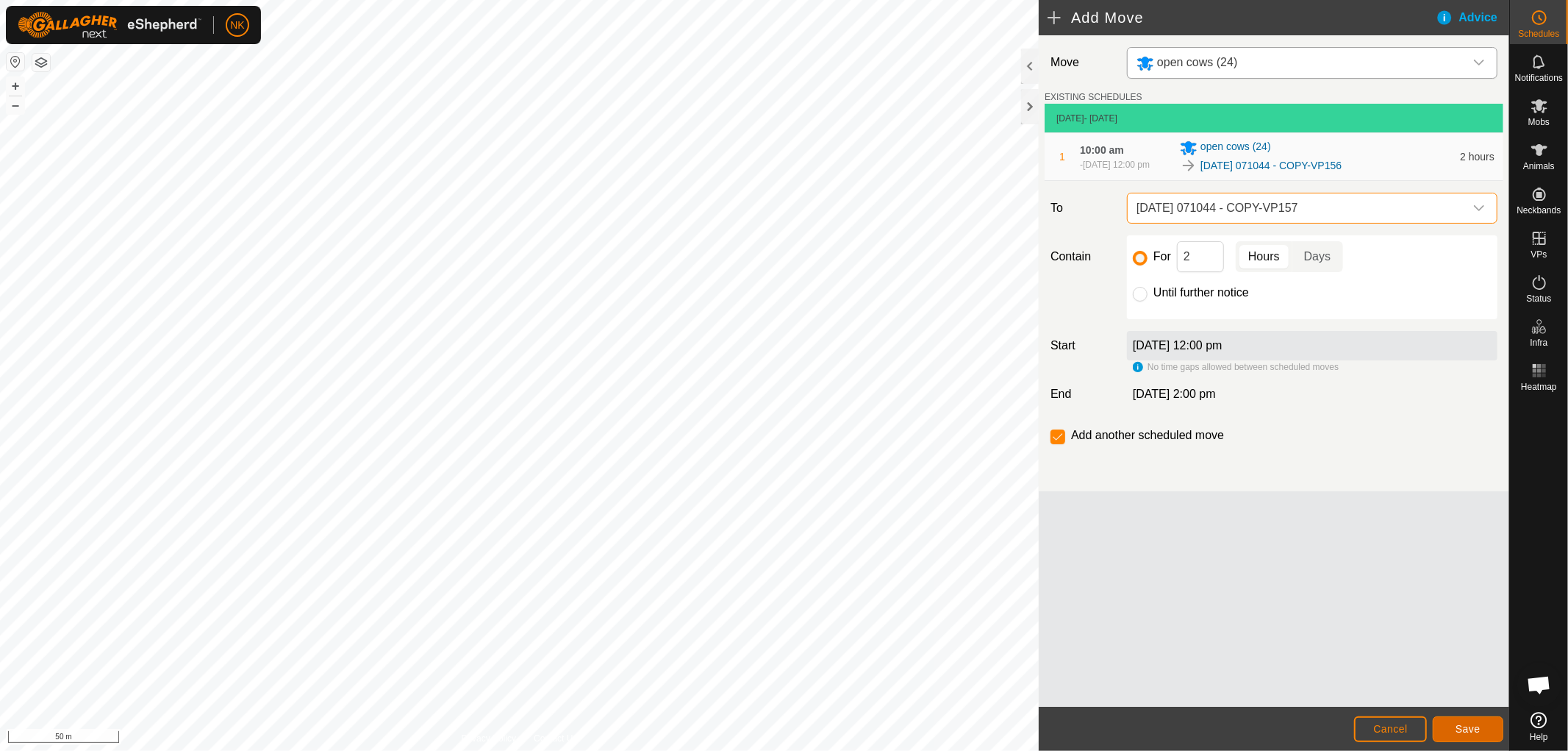
click at [1456, 728] on span "Save" at bounding box center [1467, 729] width 25 height 12
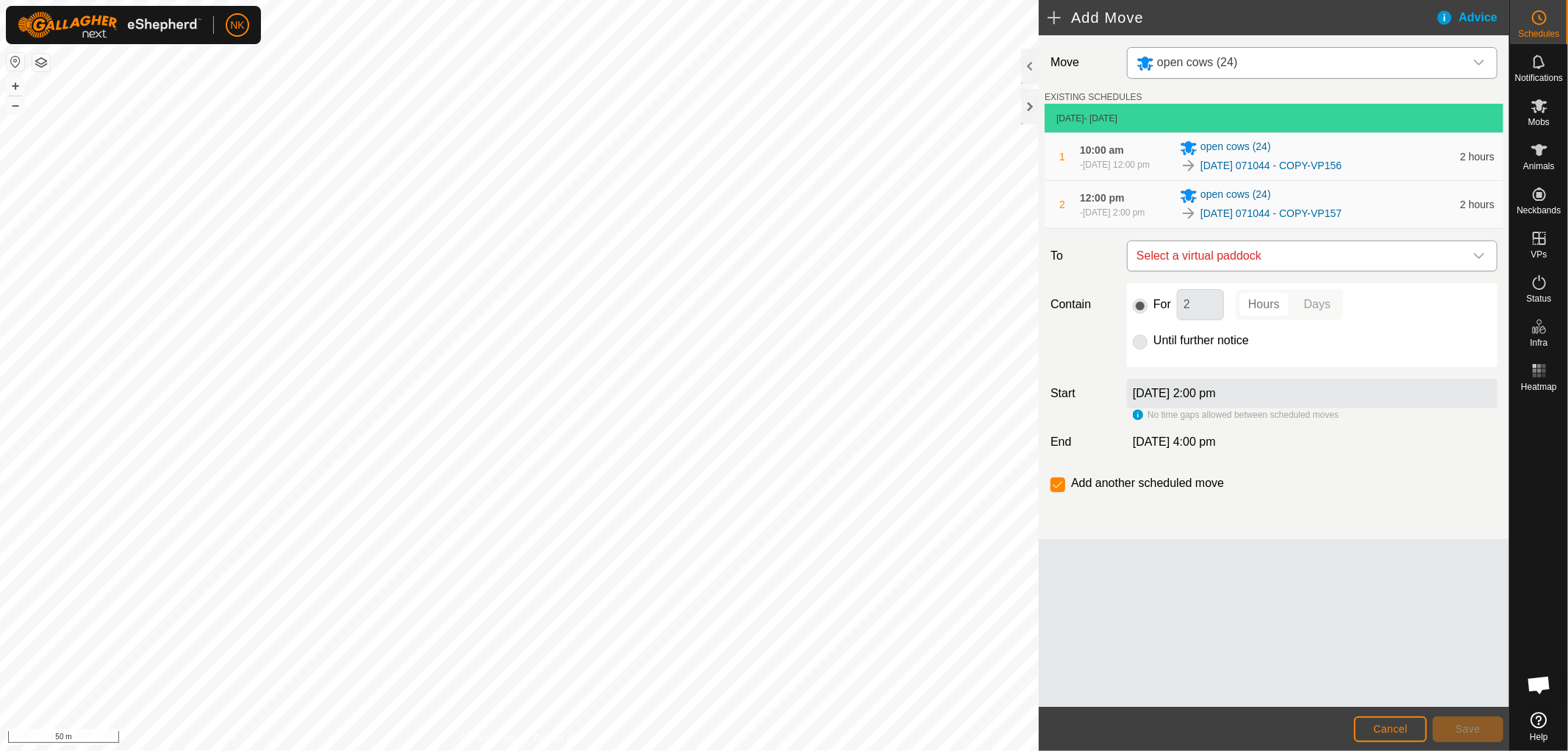
click at [1343, 254] on span "Select a virtual paddock" at bounding box center [1297, 256] width 333 height 30
click at [1281, 384] on li "2025-08-13 071044 - COPY-VP158 10.33 ha" at bounding box center [1312, 392] width 352 height 22
click at [1139, 348] on input "Until further notice" at bounding box center [1140, 342] width 15 height 15
radio input "true"
checkbox input "false"
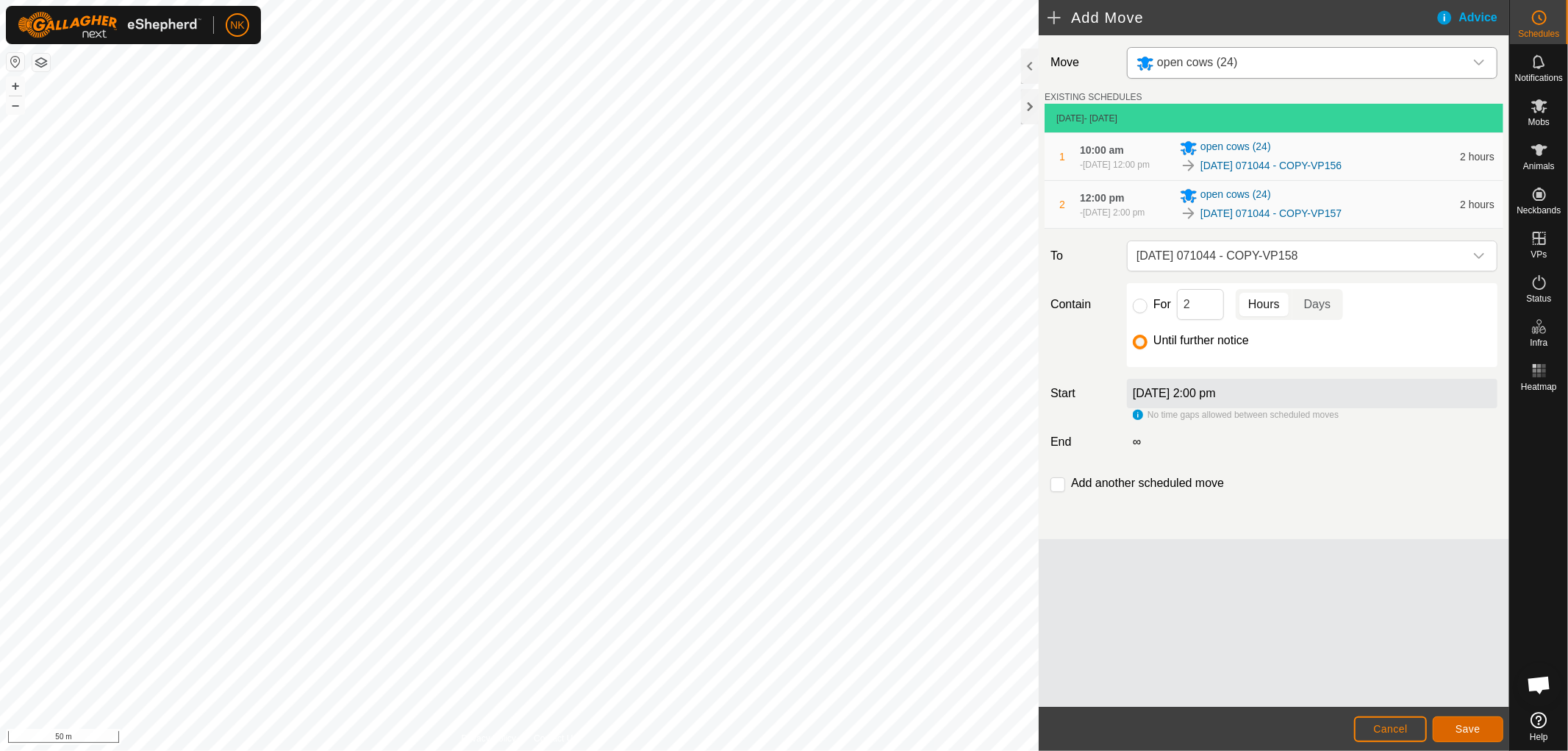
click at [1469, 721] on button "Save" at bounding box center [1468, 730] width 70 height 26
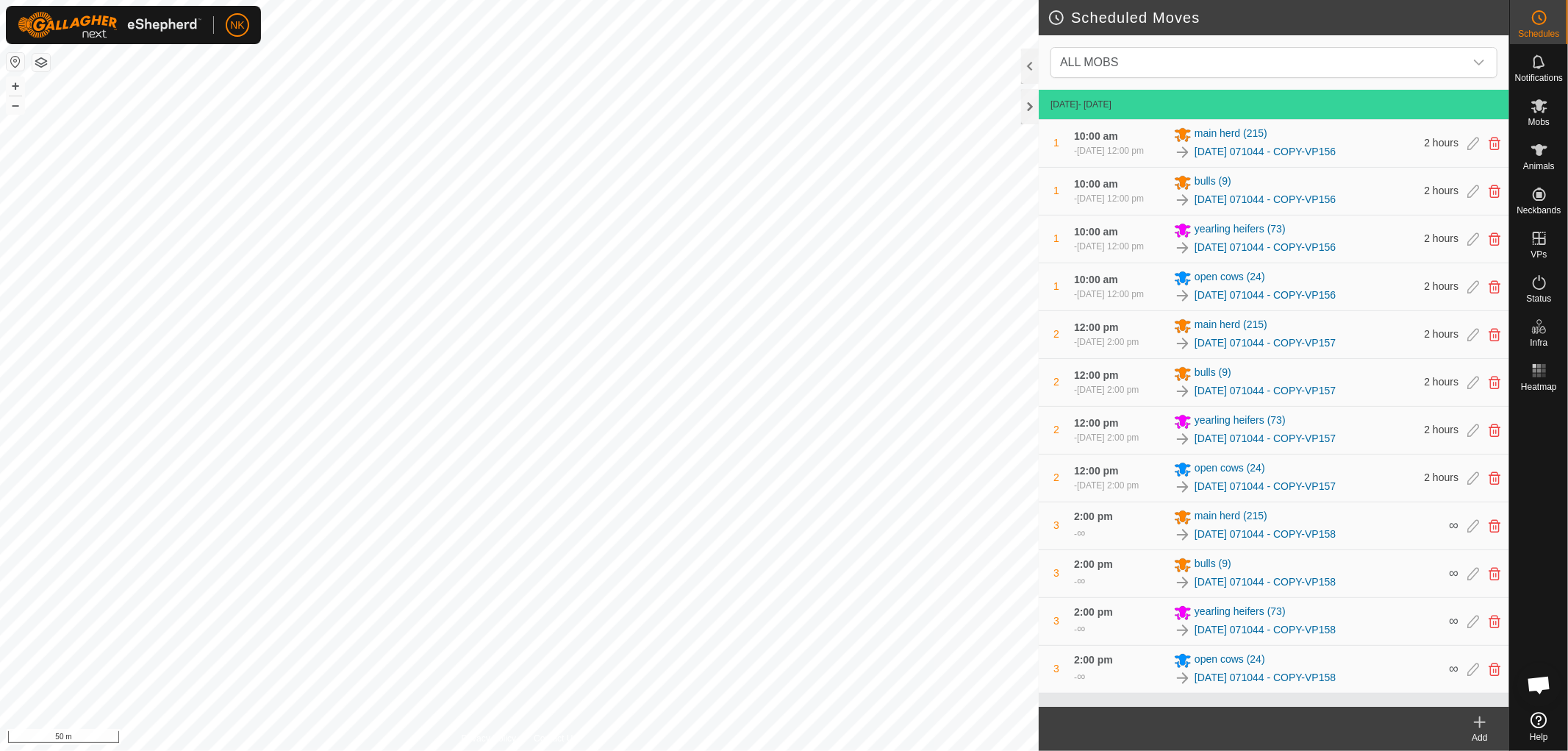
scroll to position [13, 0]
